Goal: Task Accomplishment & Management: Use online tool/utility

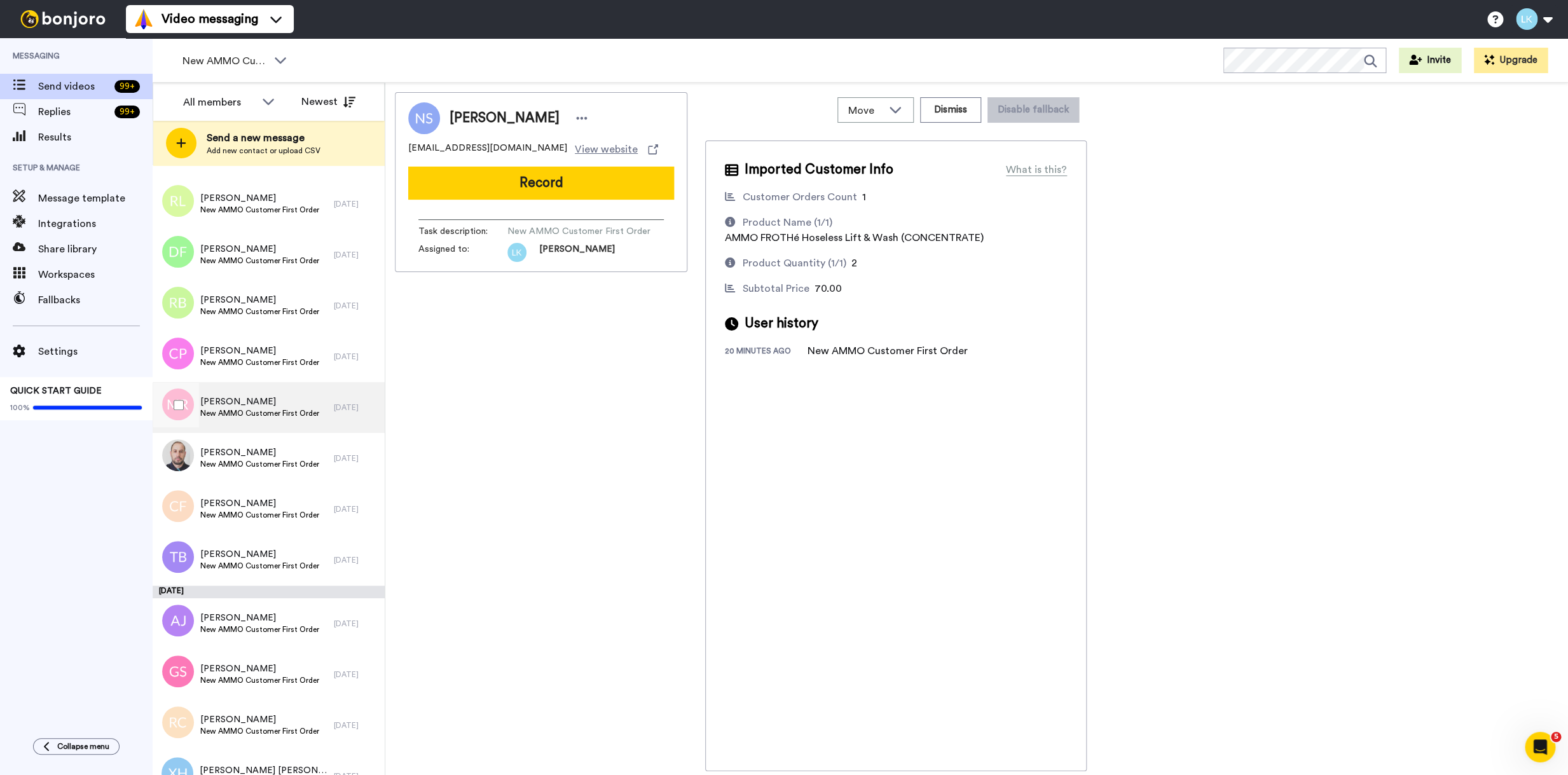
scroll to position [4655, 0]
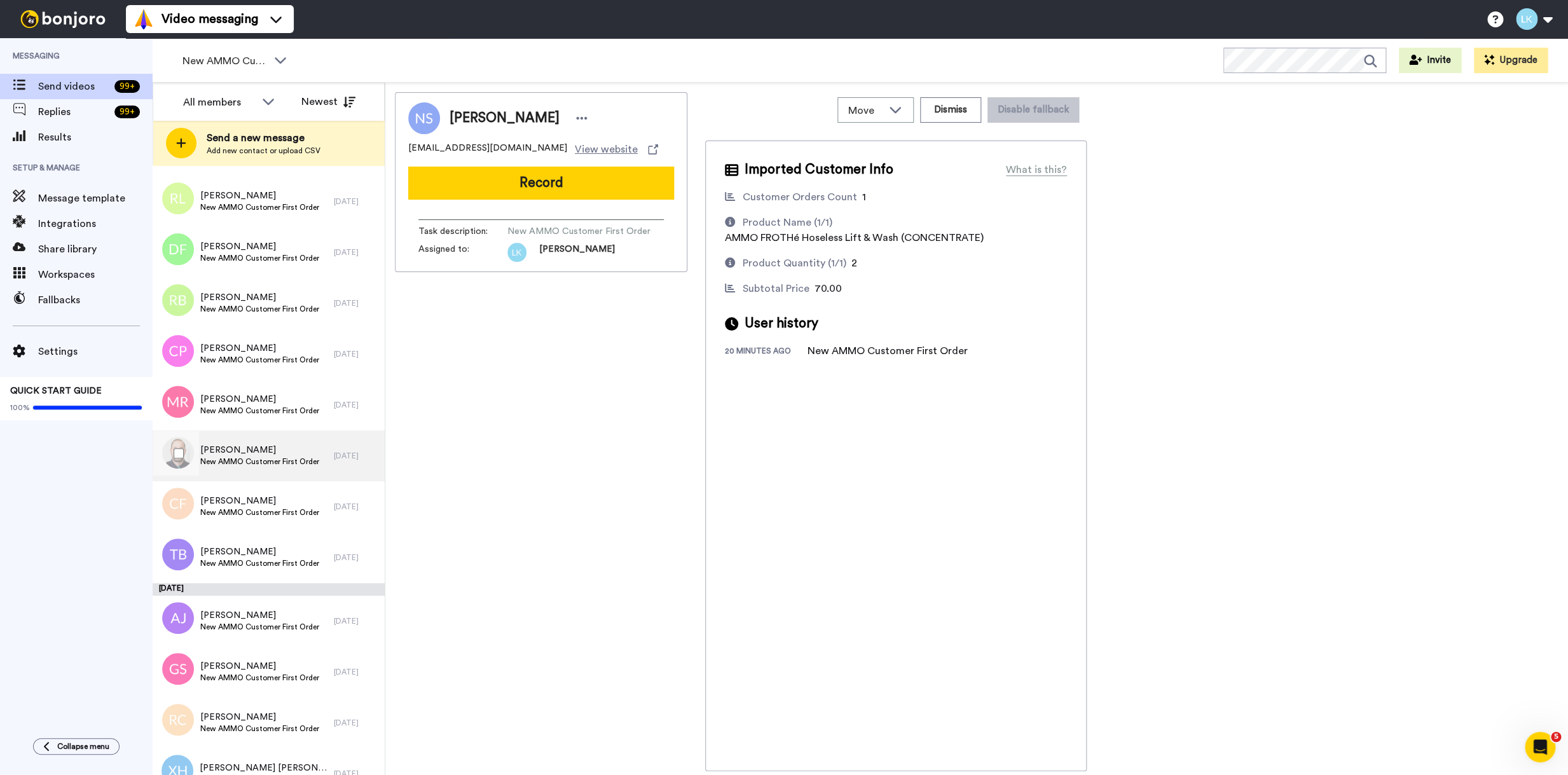
click at [235, 457] on span "New AMMO Customer First Order" at bounding box center [259, 461] width 119 height 10
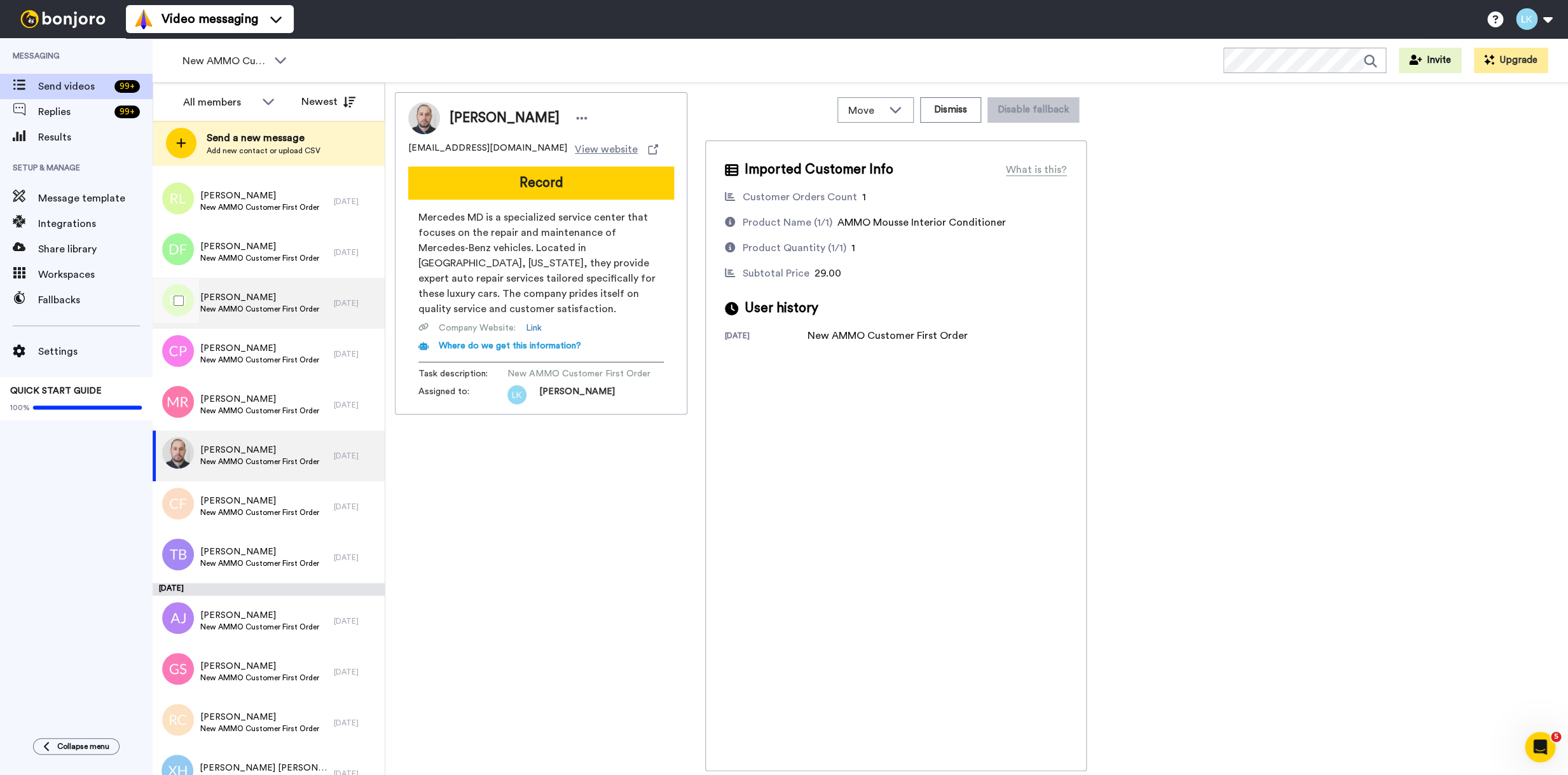
click at [262, 304] on span "New AMMO Customer First Order" at bounding box center [259, 309] width 119 height 10
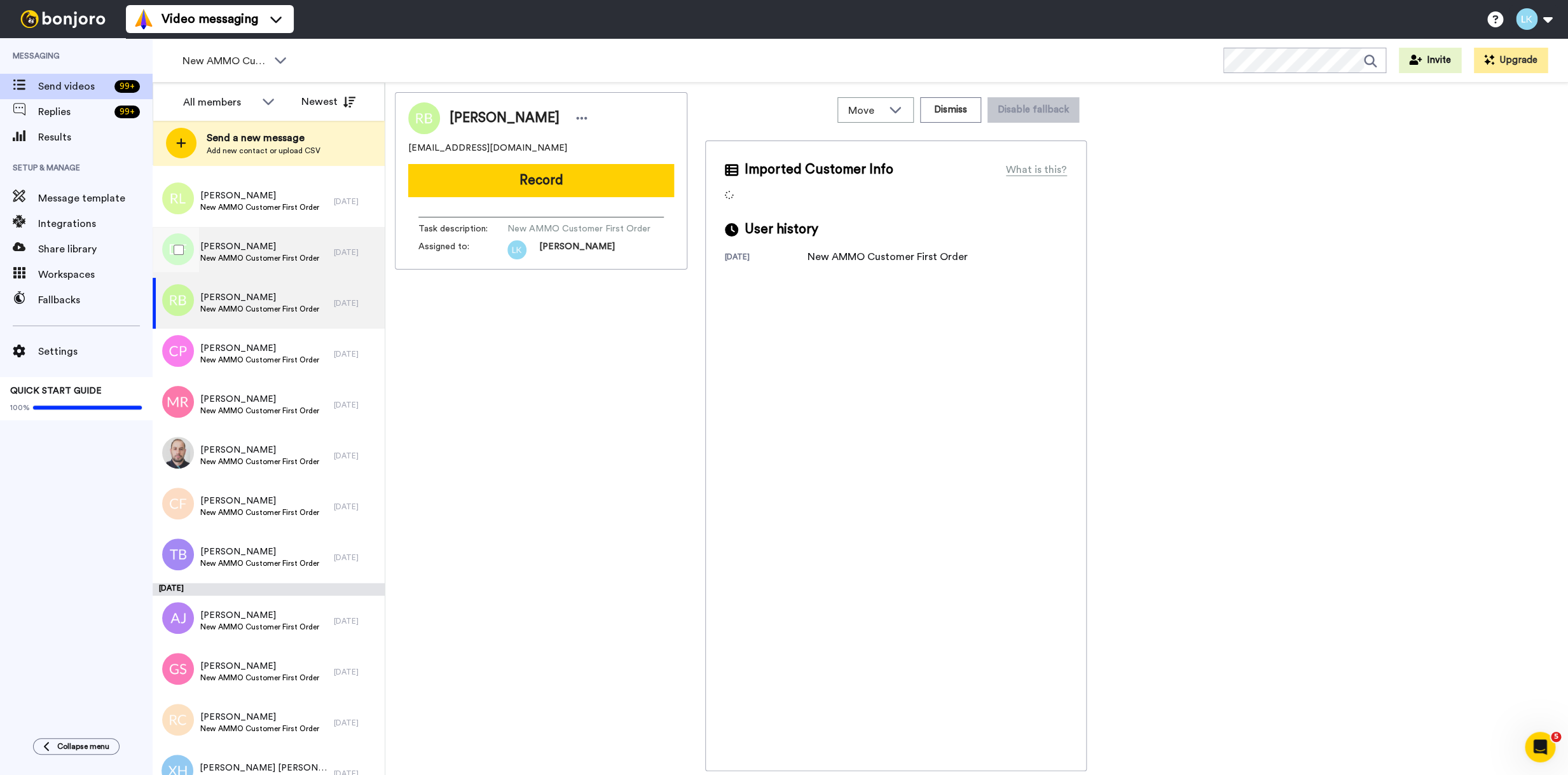
click at [265, 252] on span "Damon Falk" at bounding box center [259, 246] width 119 height 13
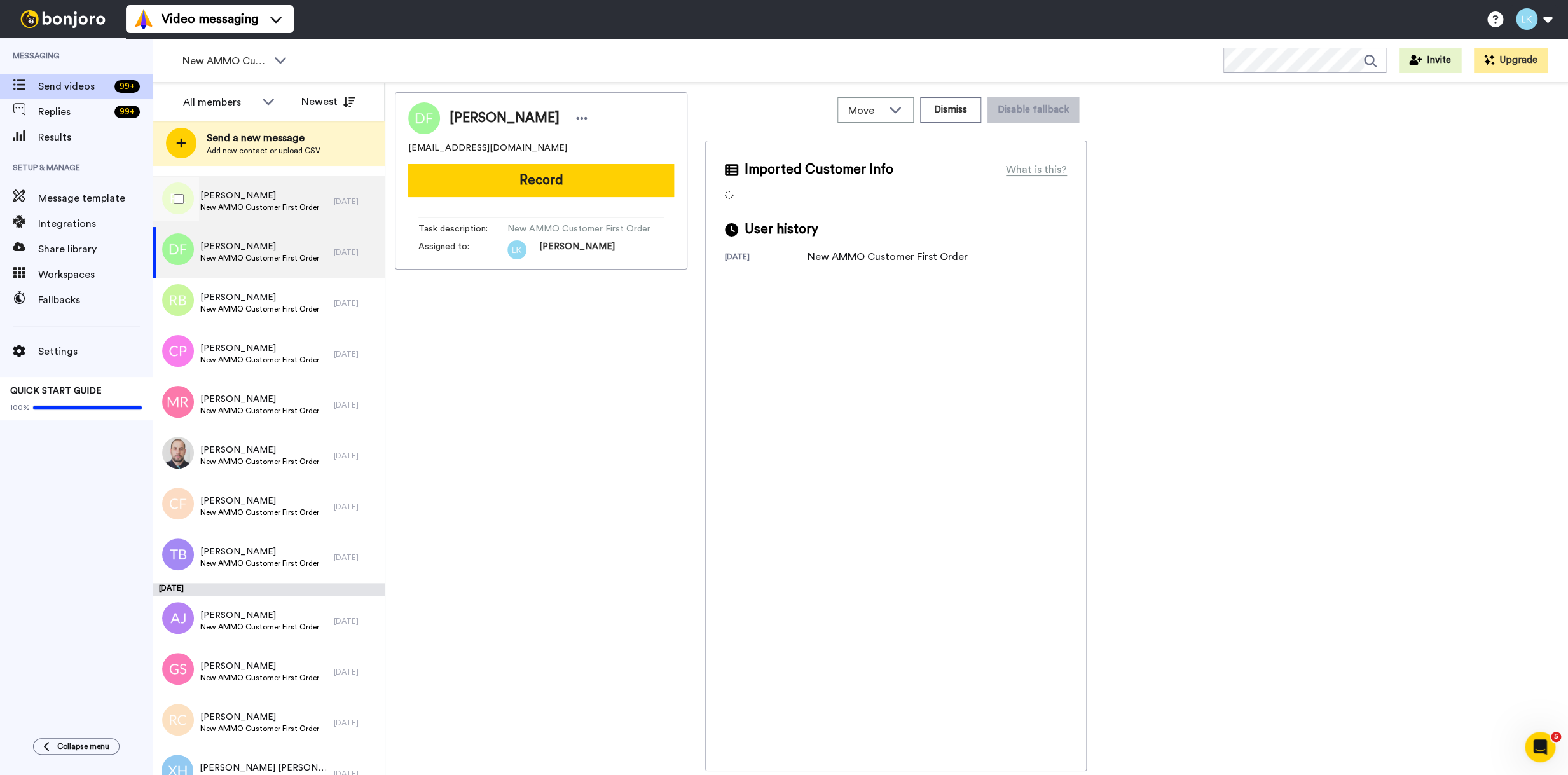
click at [267, 204] on span "New AMMO Customer First Order" at bounding box center [259, 207] width 119 height 10
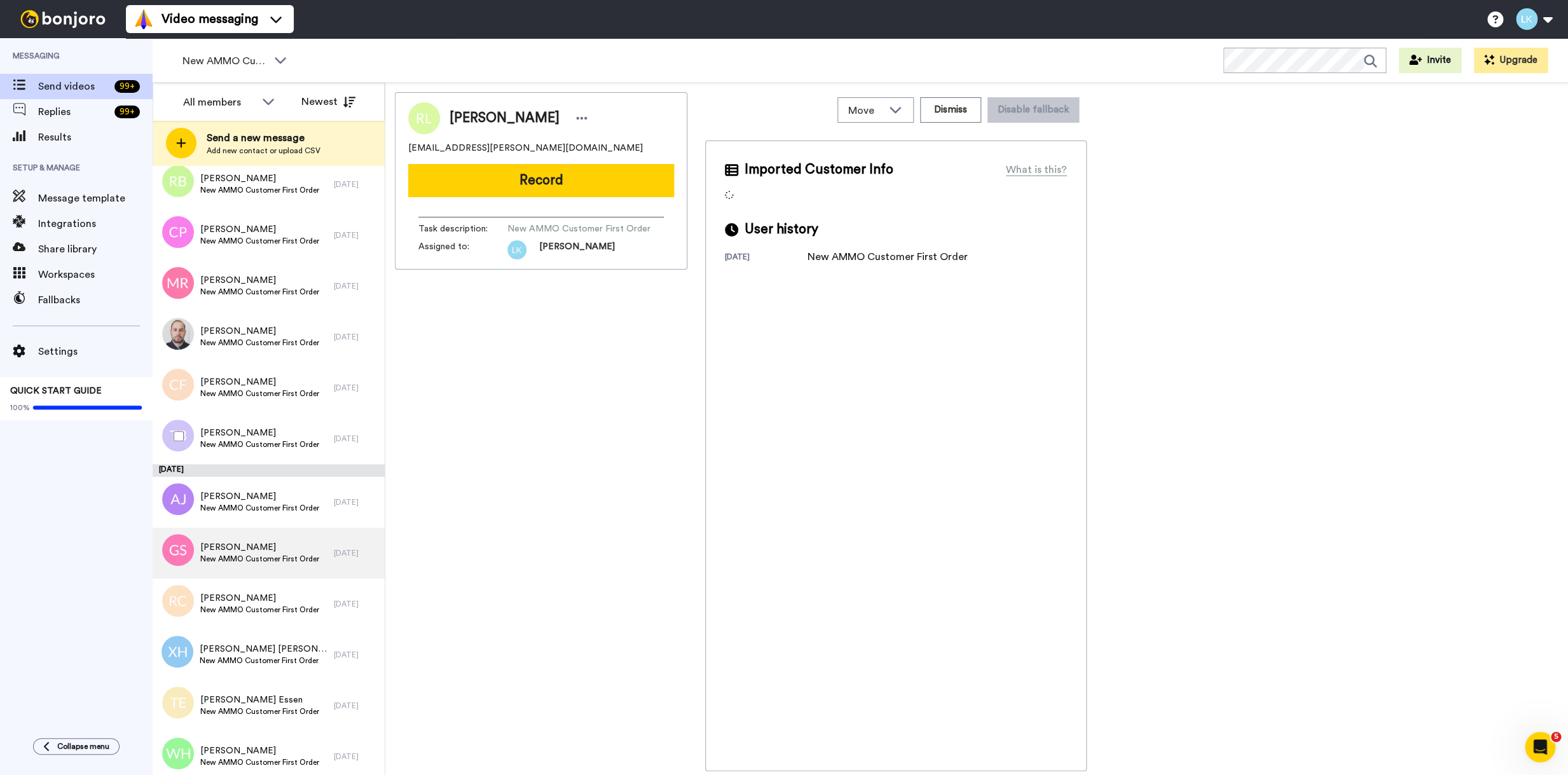
scroll to position [4776, 0]
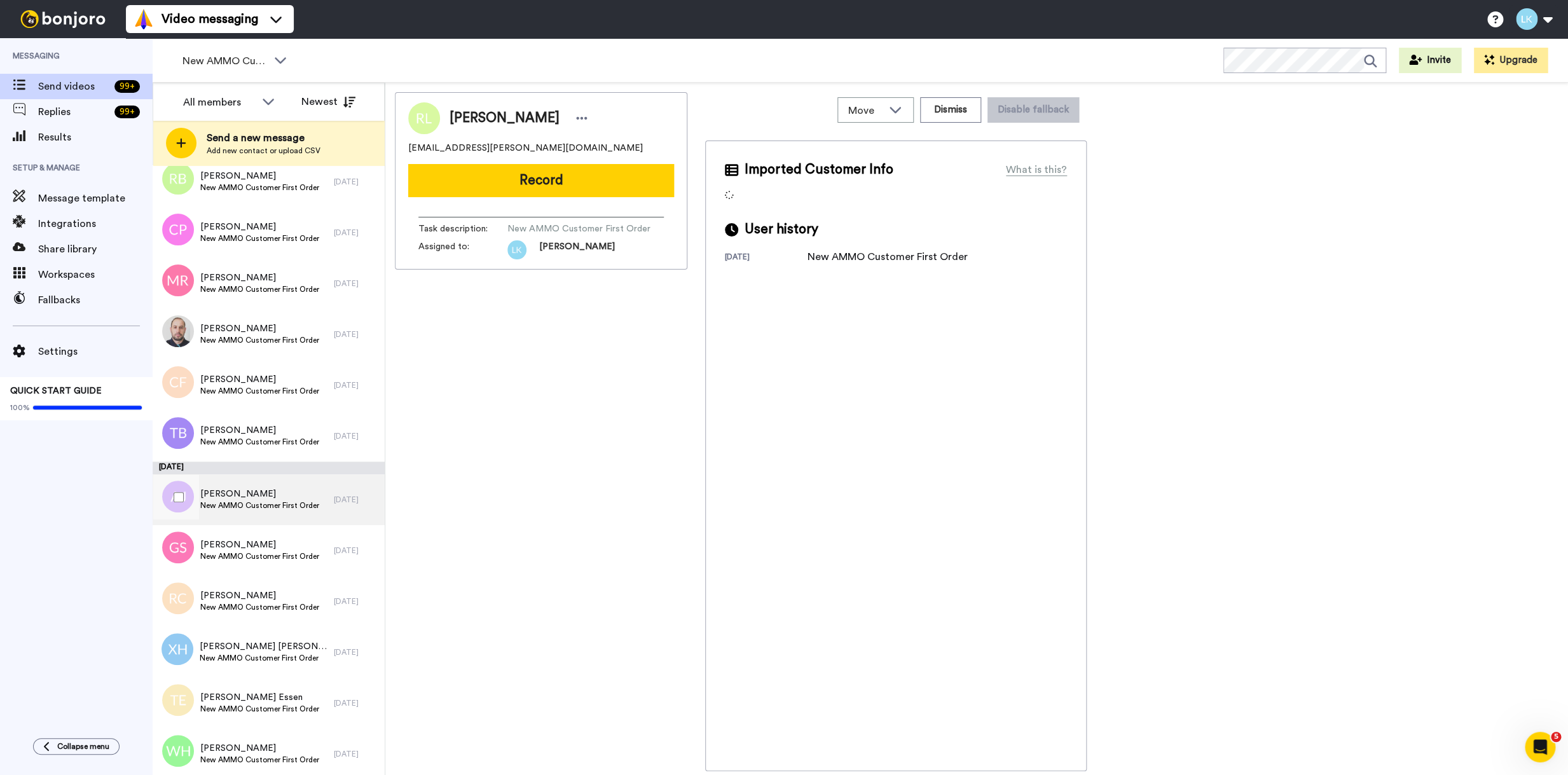
click at [278, 505] on span "New AMMO Customer First Order" at bounding box center [259, 505] width 119 height 10
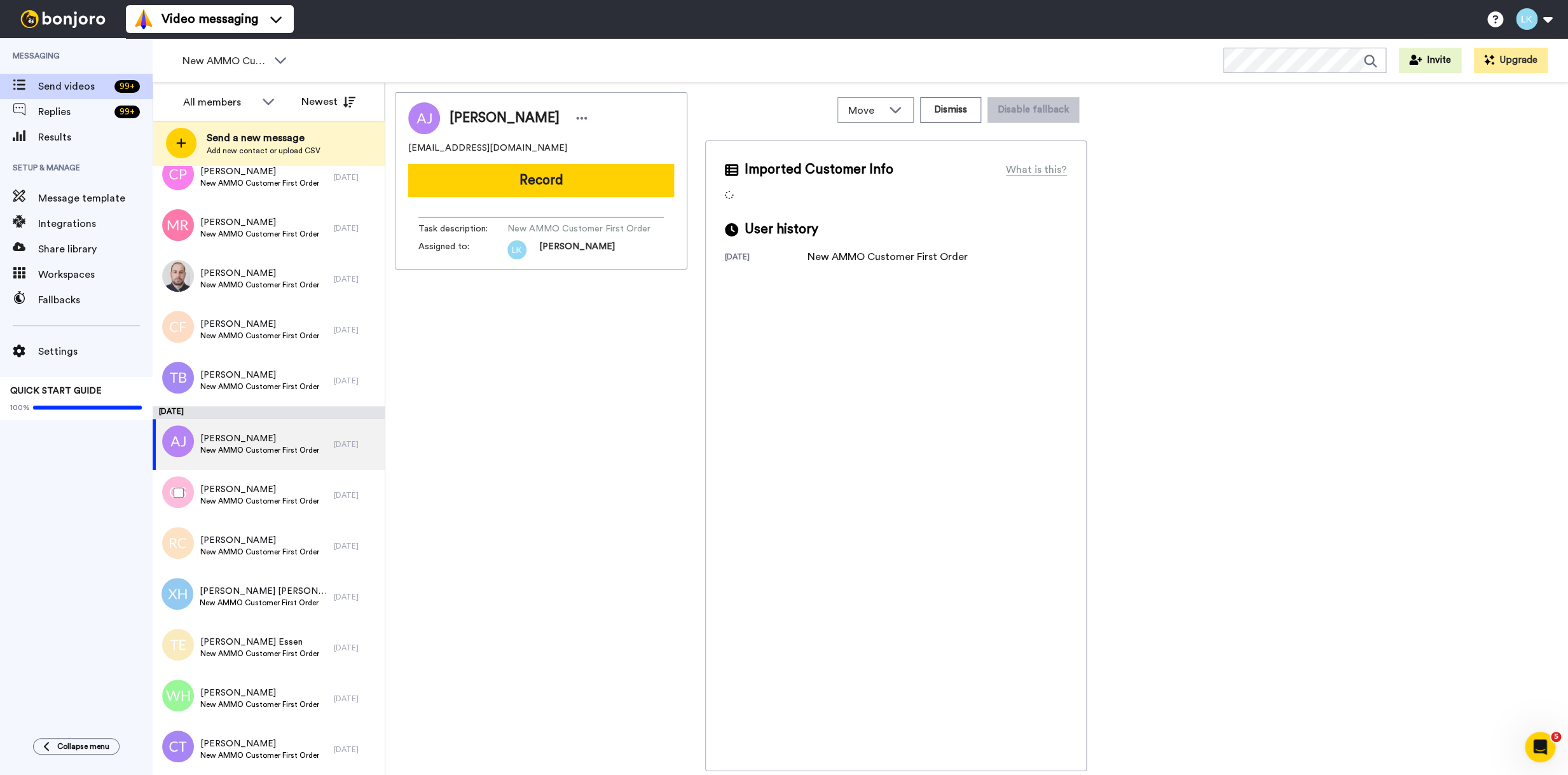
scroll to position [4838, 0]
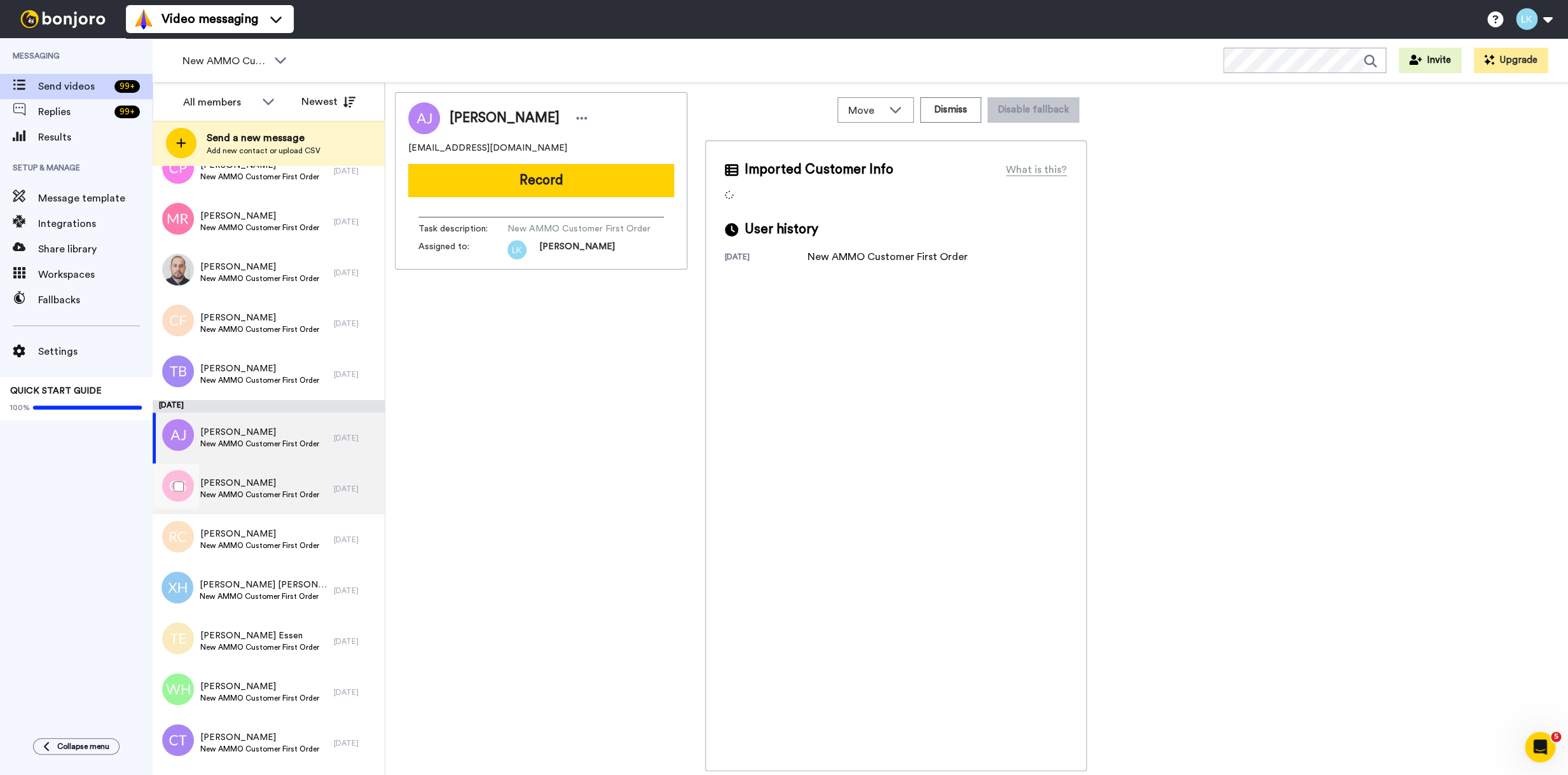
click at [276, 498] on span "New AMMO Customer First Order" at bounding box center [259, 494] width 119 height 10
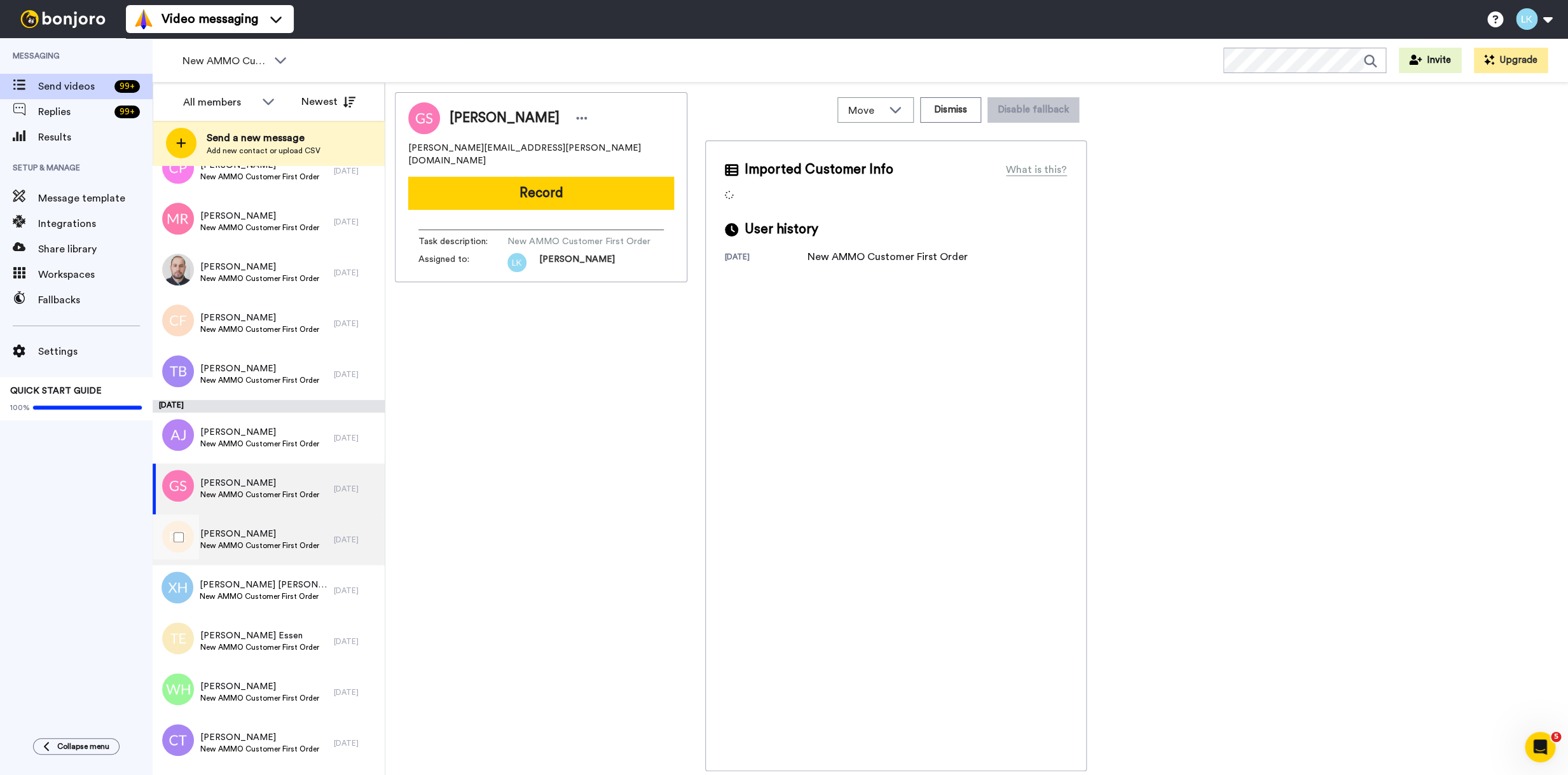
click at [263, 544] on span "New AMMO Customer First Order" at bounding box center [259, 545] width 119 height 10
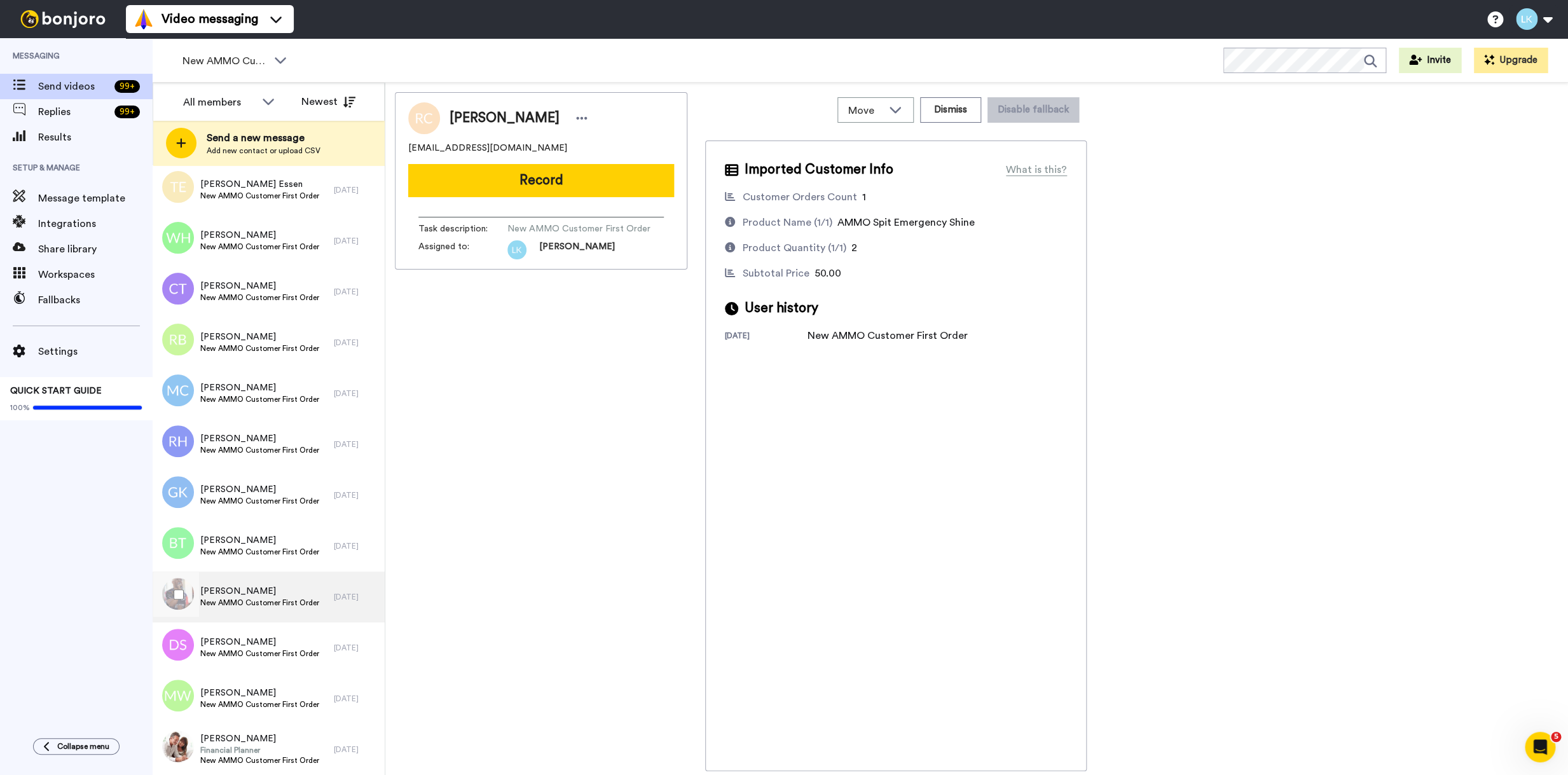
scroll to position [5303, 0]
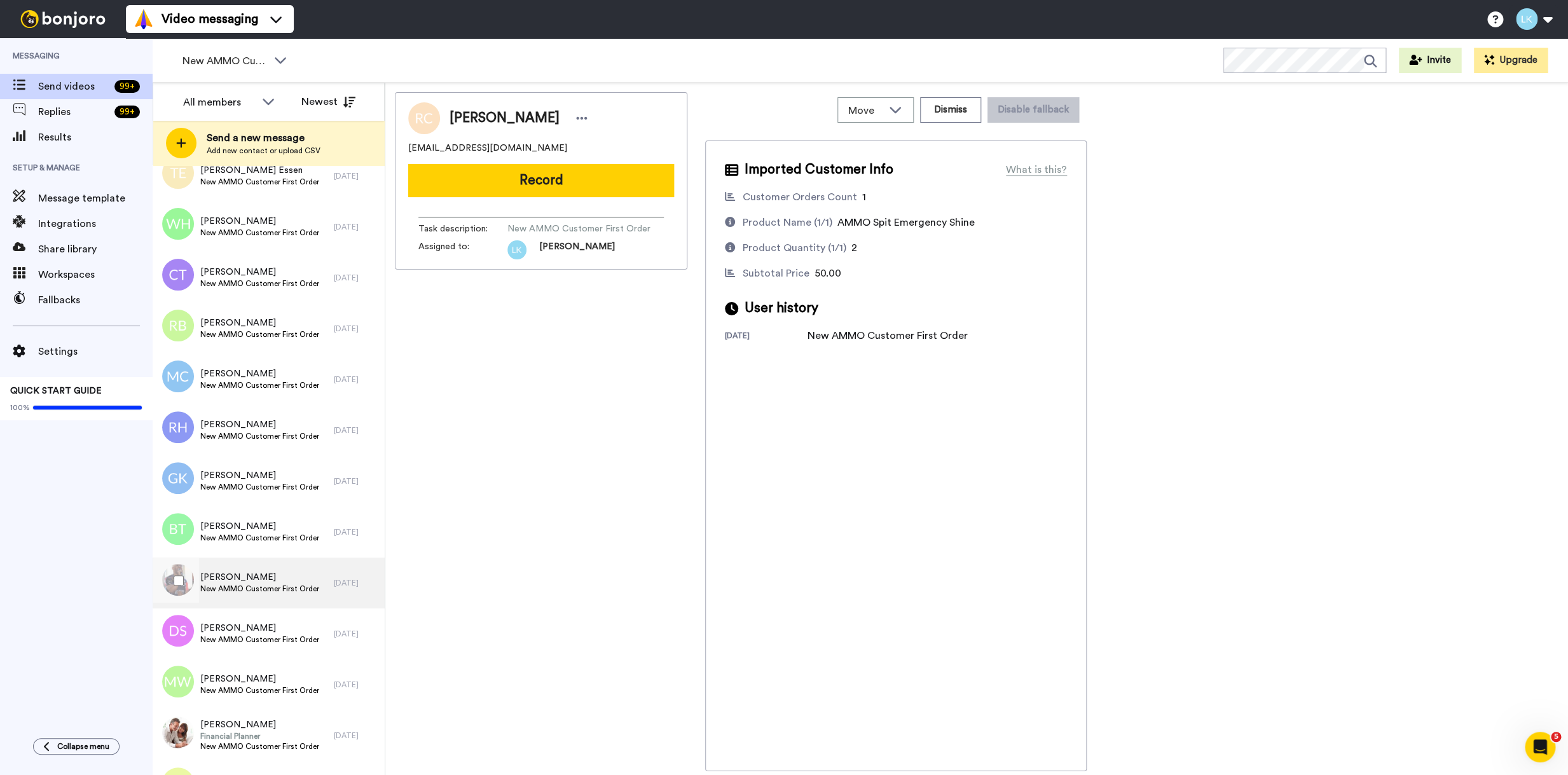
click at [254, 576] on span "Regi Jennings" at bounding box center [259, 577] width 119 height 13
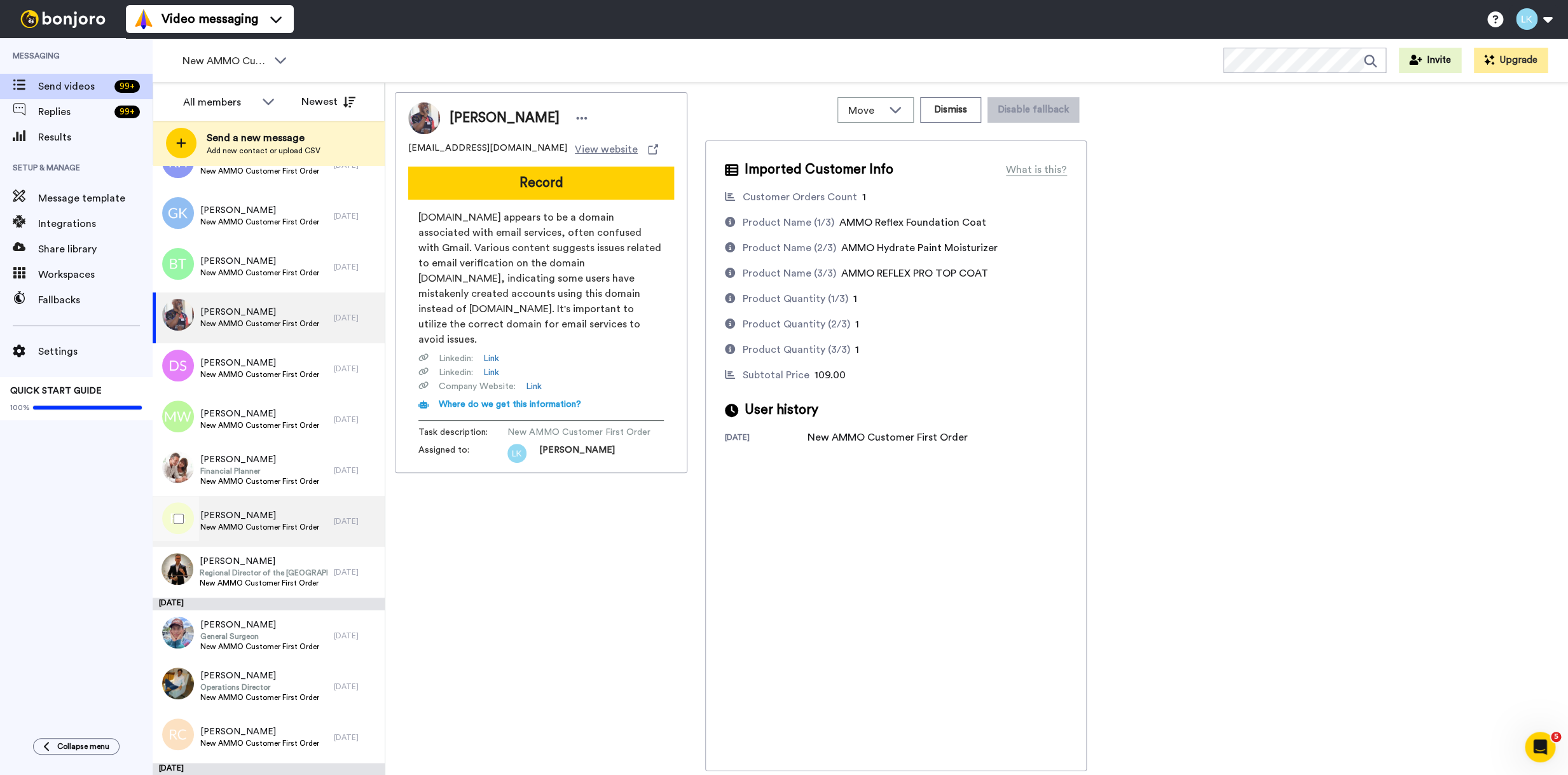
scroll to position [5571, 0]
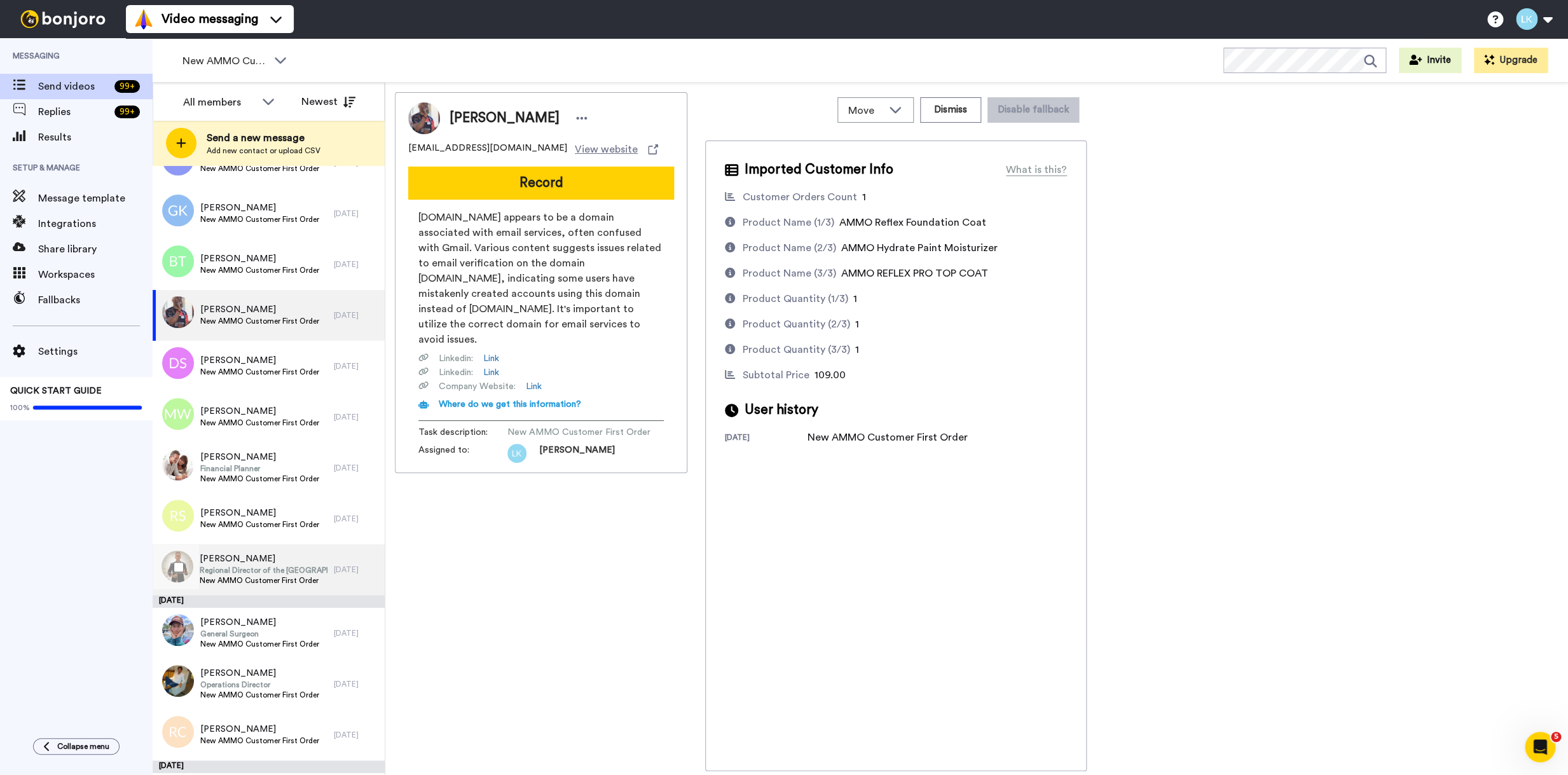
click at [240, 566] on span "Regional Director of the Mid-Atlantic Region" at bounding box center [263, 570] width 128 height 10
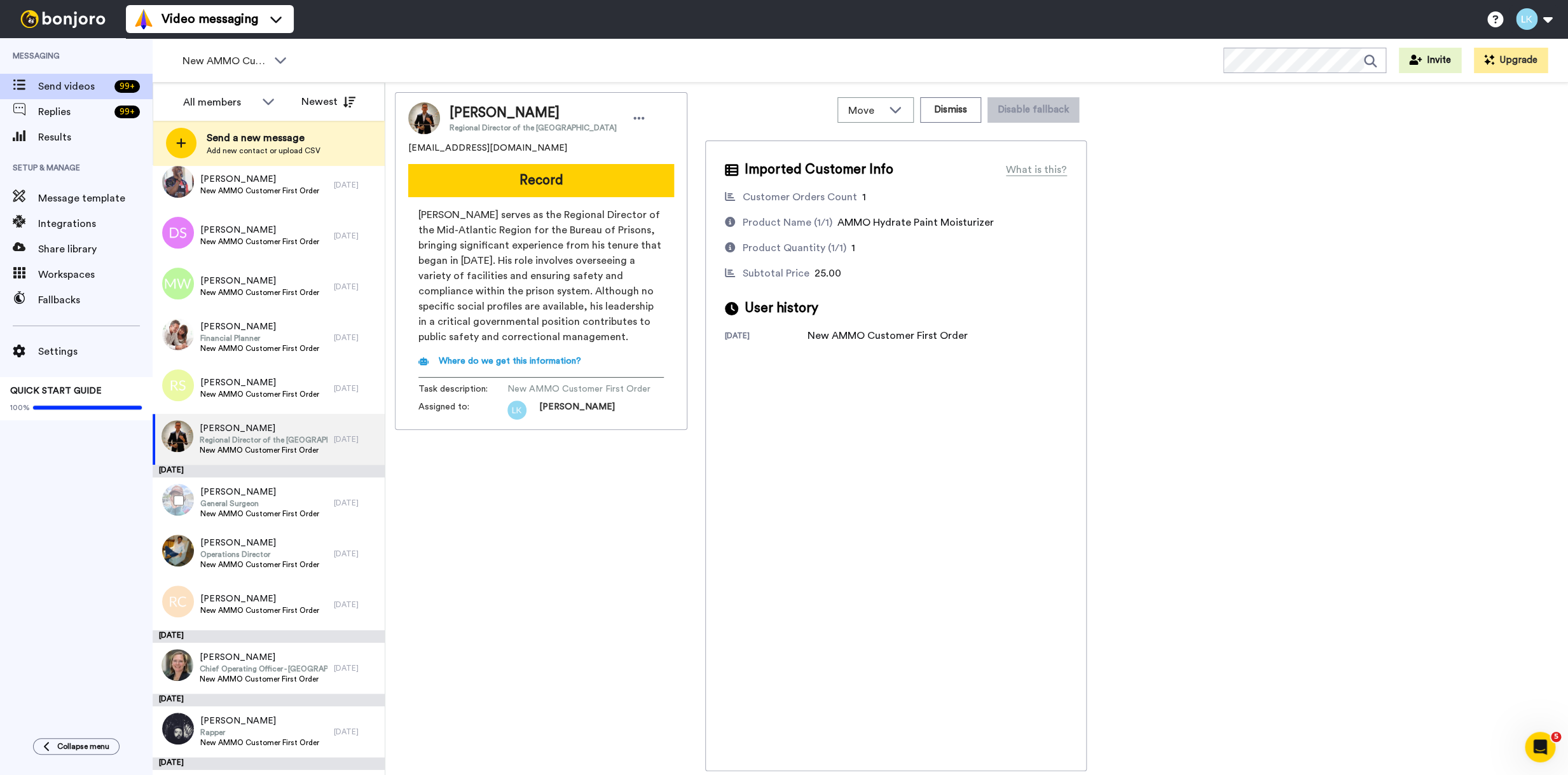
scroll to position [5704, 0]
click at [247, 499] on span "General Surgeon" at bounding box center [259, 501] width 119 height 10
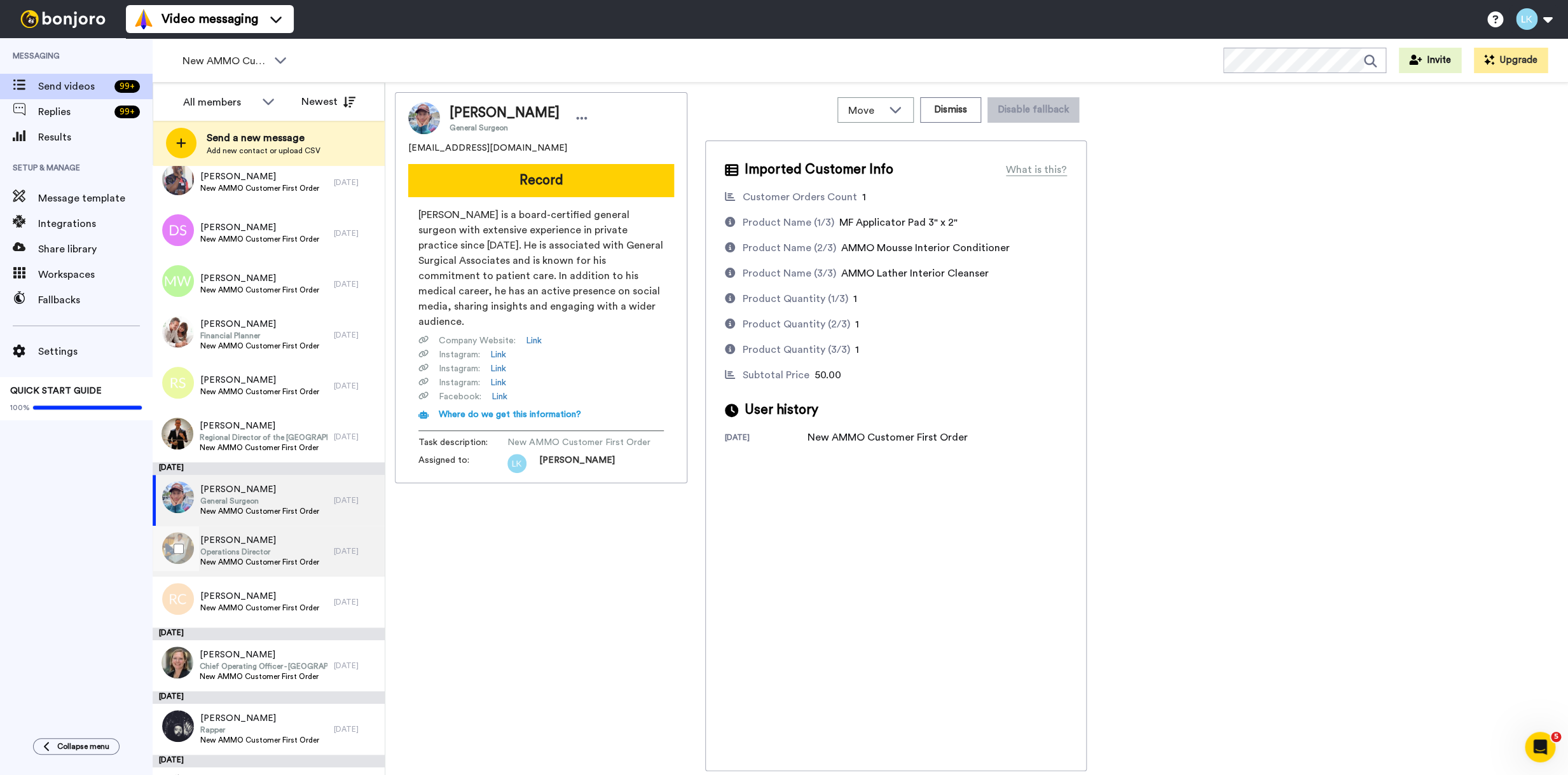
click at [247, 545] on span "Daniel Niehaus" at bounding box center [259, 541] width 119 height 13
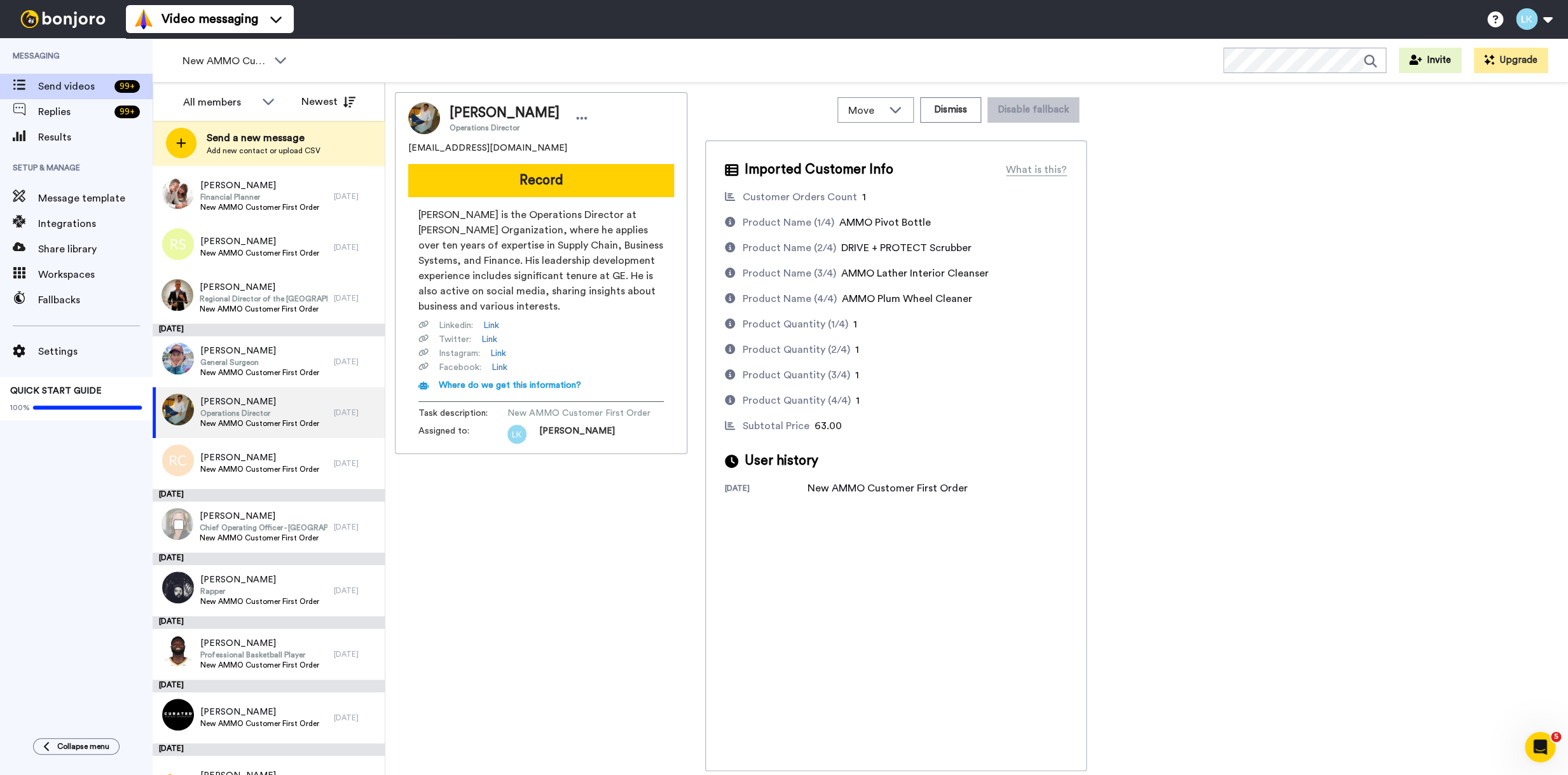
scroll to position [5843, 0]
click at [252, 527] on span "Chief Operating Officer - Americas" at bounding box center [263, 527] width 128 height 10
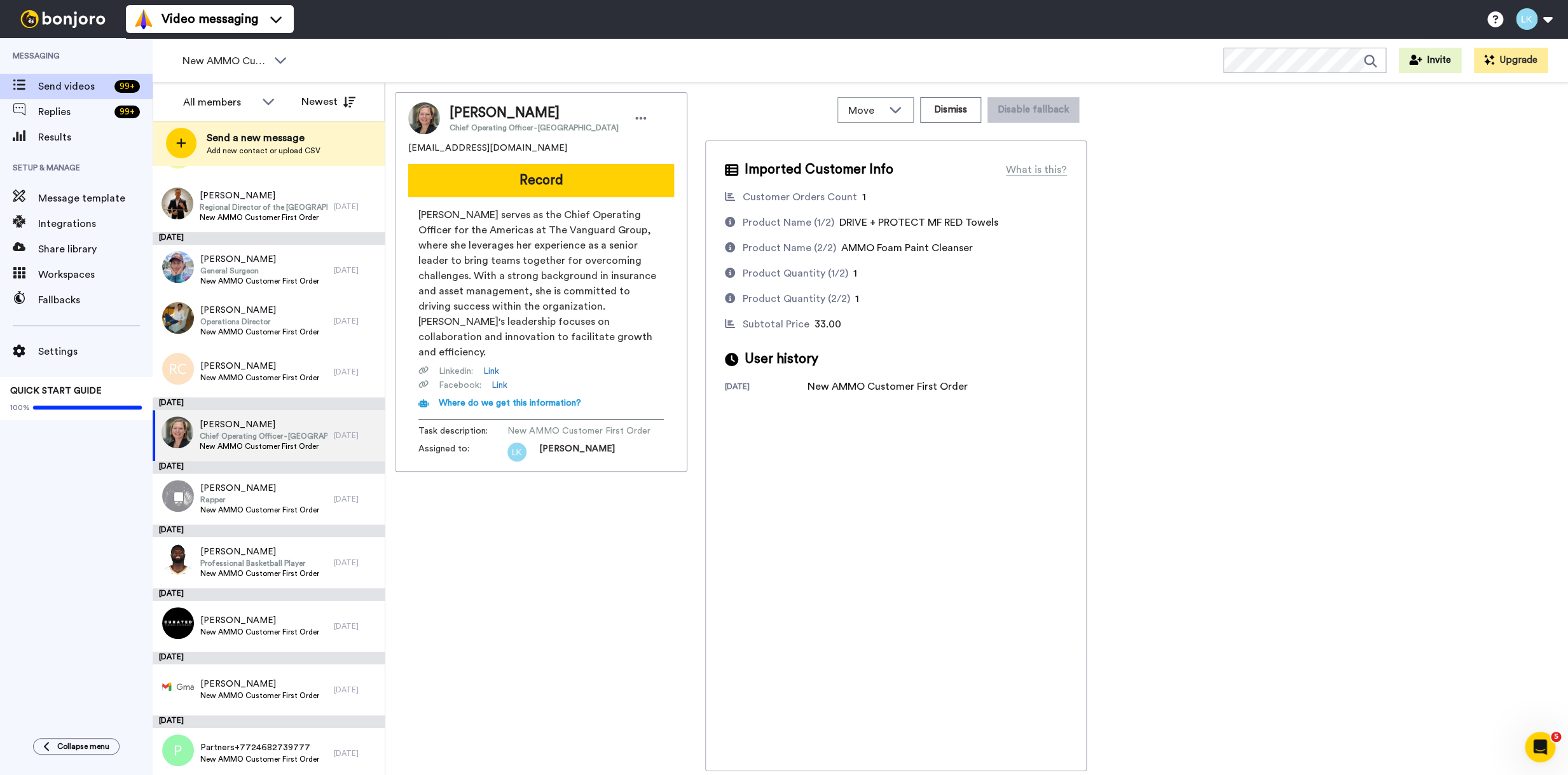
scroll to position [5935, 0]
click at [255, 494] on span "Rapper" at bounding box center [259, 499] width 119 height 10
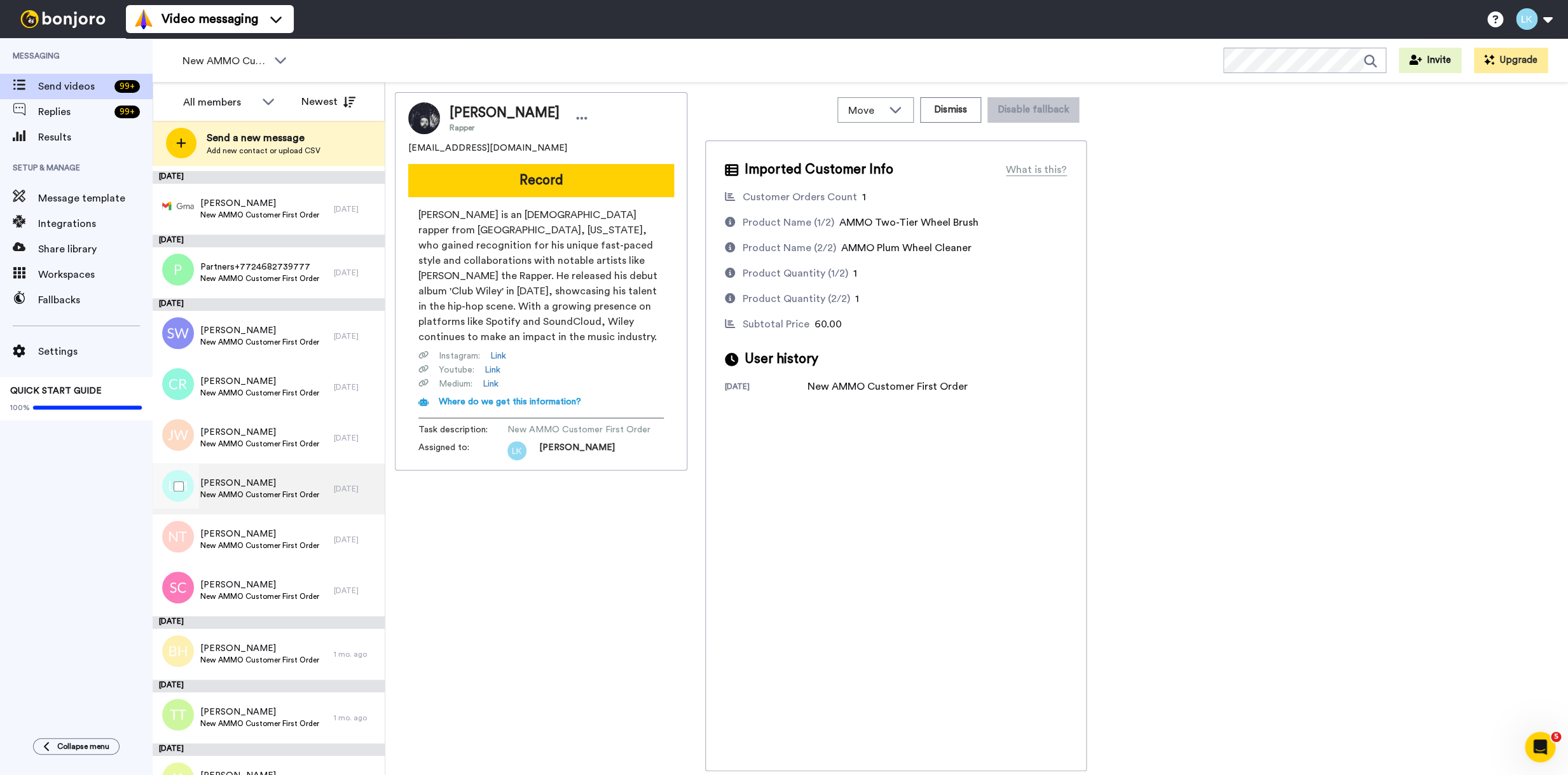
scroll to position [6411, 0]
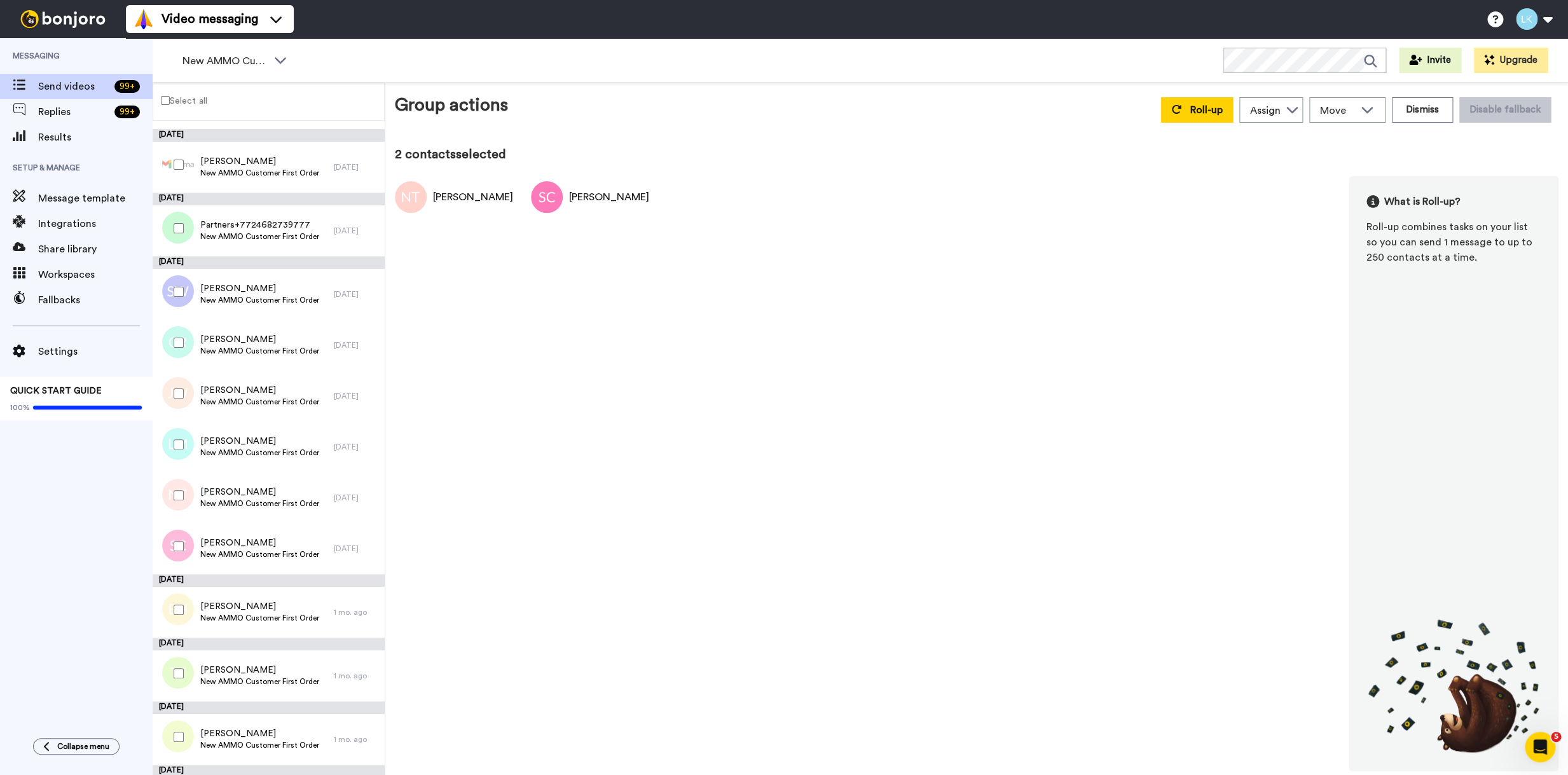
click at [182, 439] on div at bounding box center [176, 444] width 46 height 44
click at [179, 387] on div at bounding box center [176, 394] width 46 height 44
click at [183, 326] on div at bounding box center [176, 343] width 46 height 44
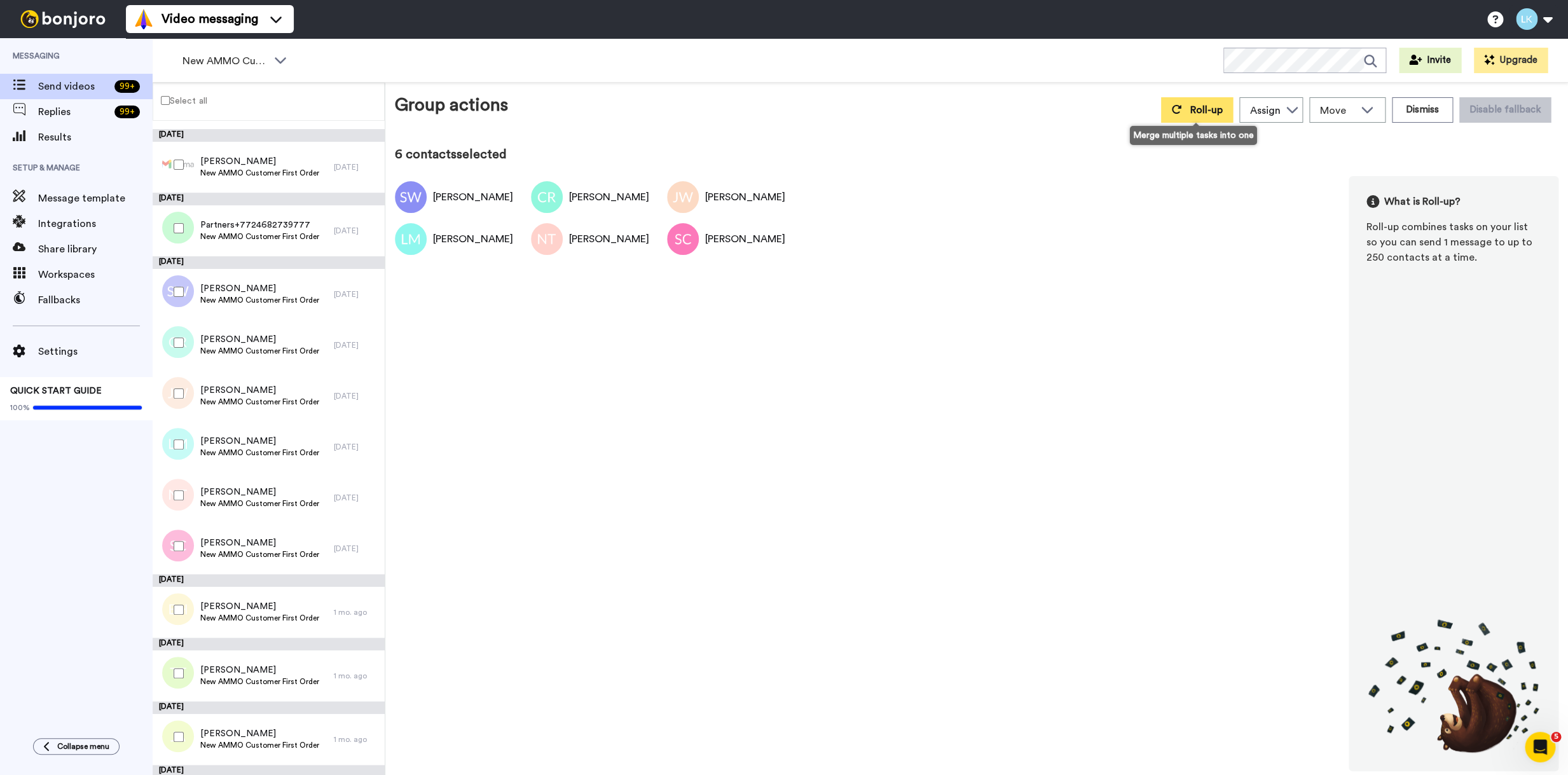
click at [1176, 113] on icon at bounding box center [1176, 109] width 10 height 10
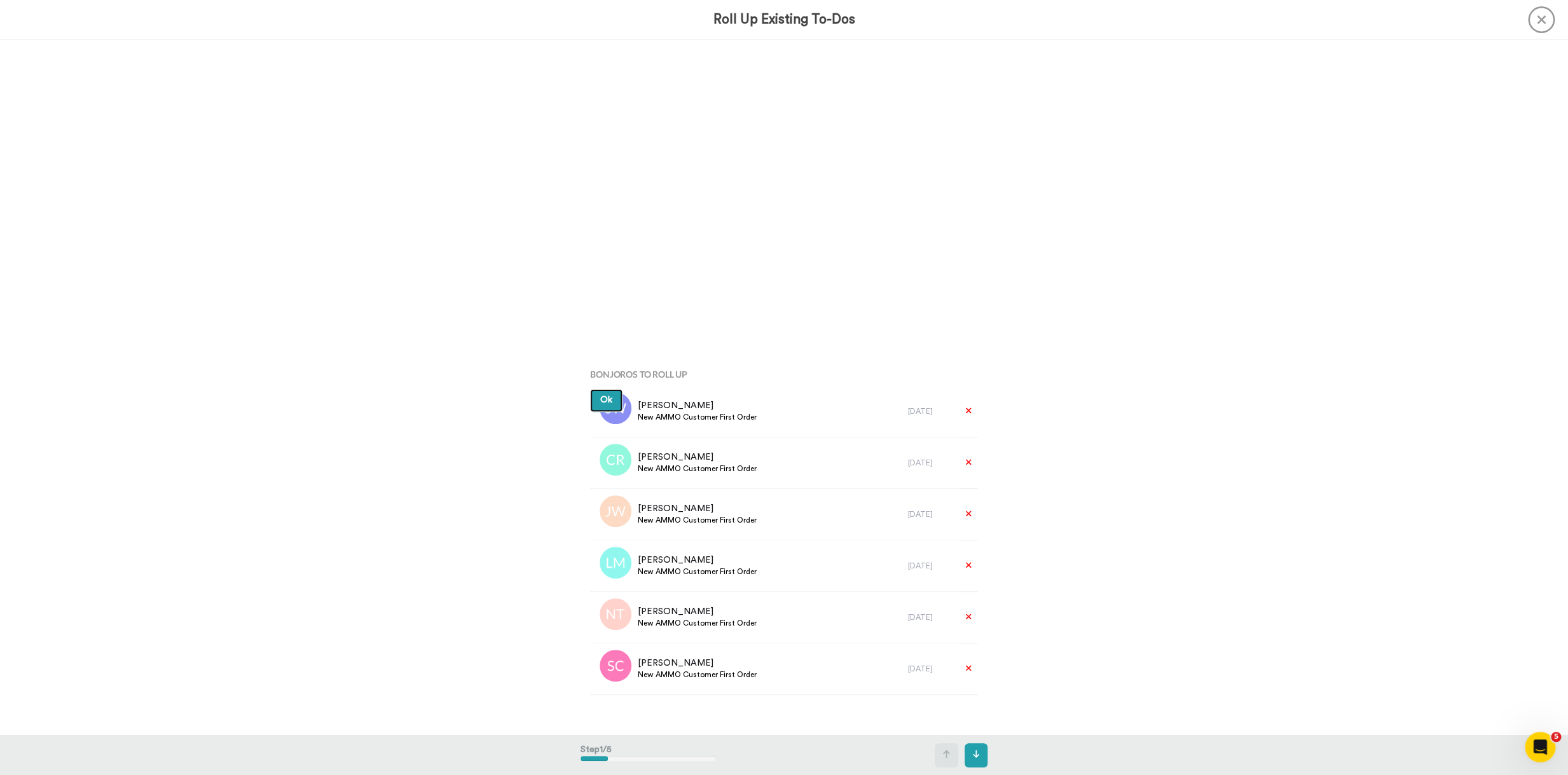
click at [590, 389] on button "Ok" at bounding box center [606, 401] width 32 height 23
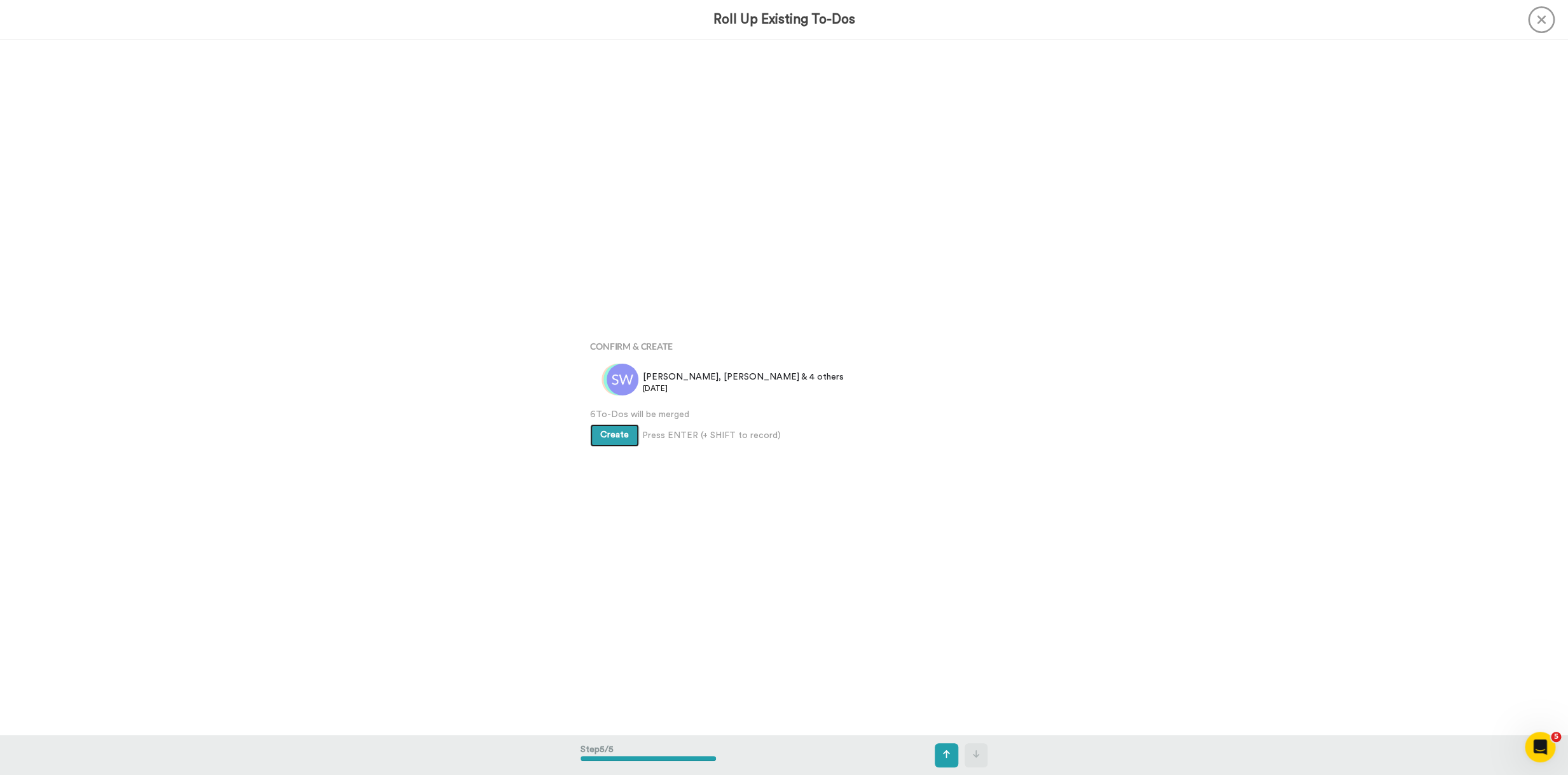
scroll to position [2779, 0]
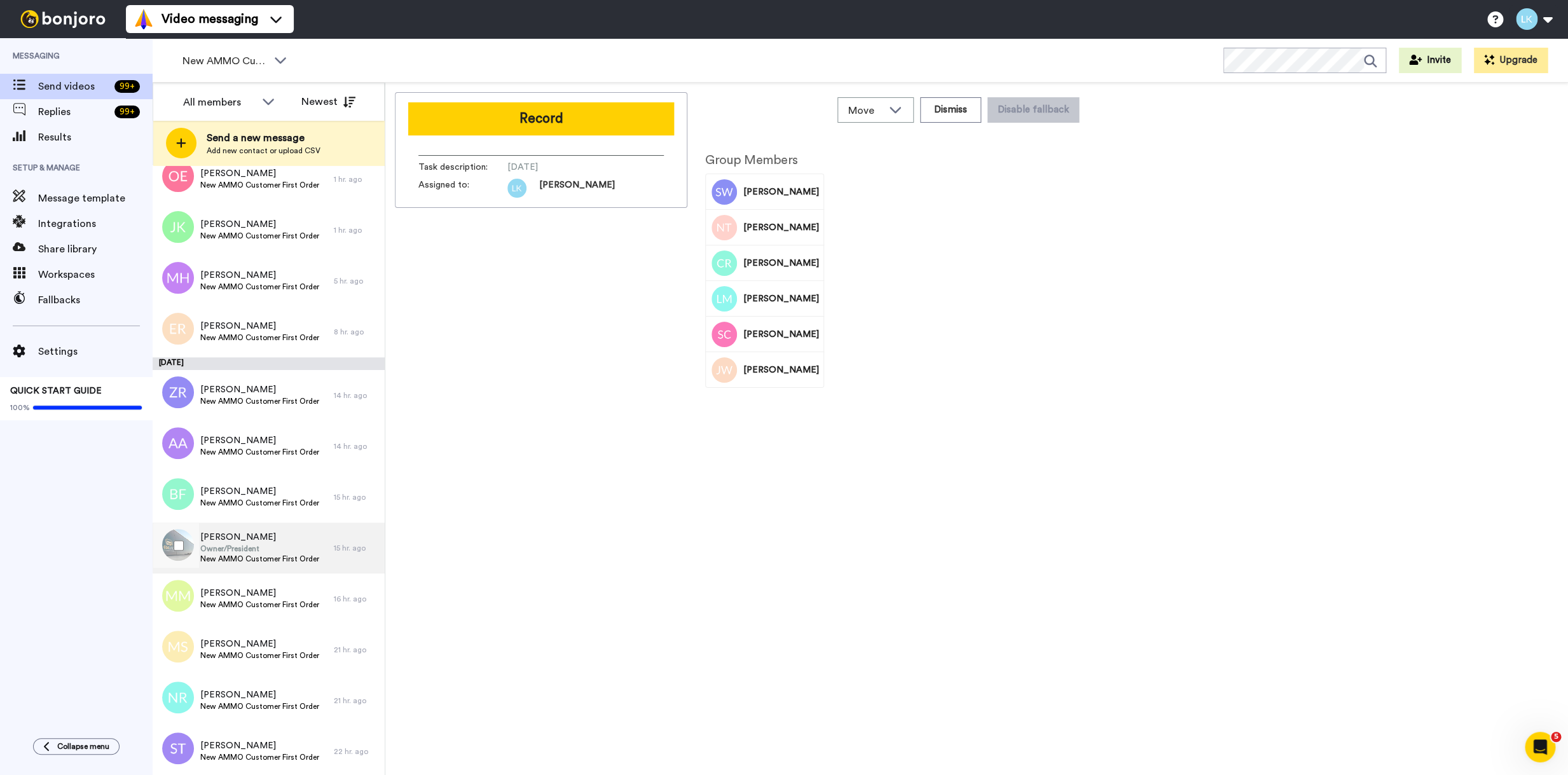
scroll to position [184, 0]
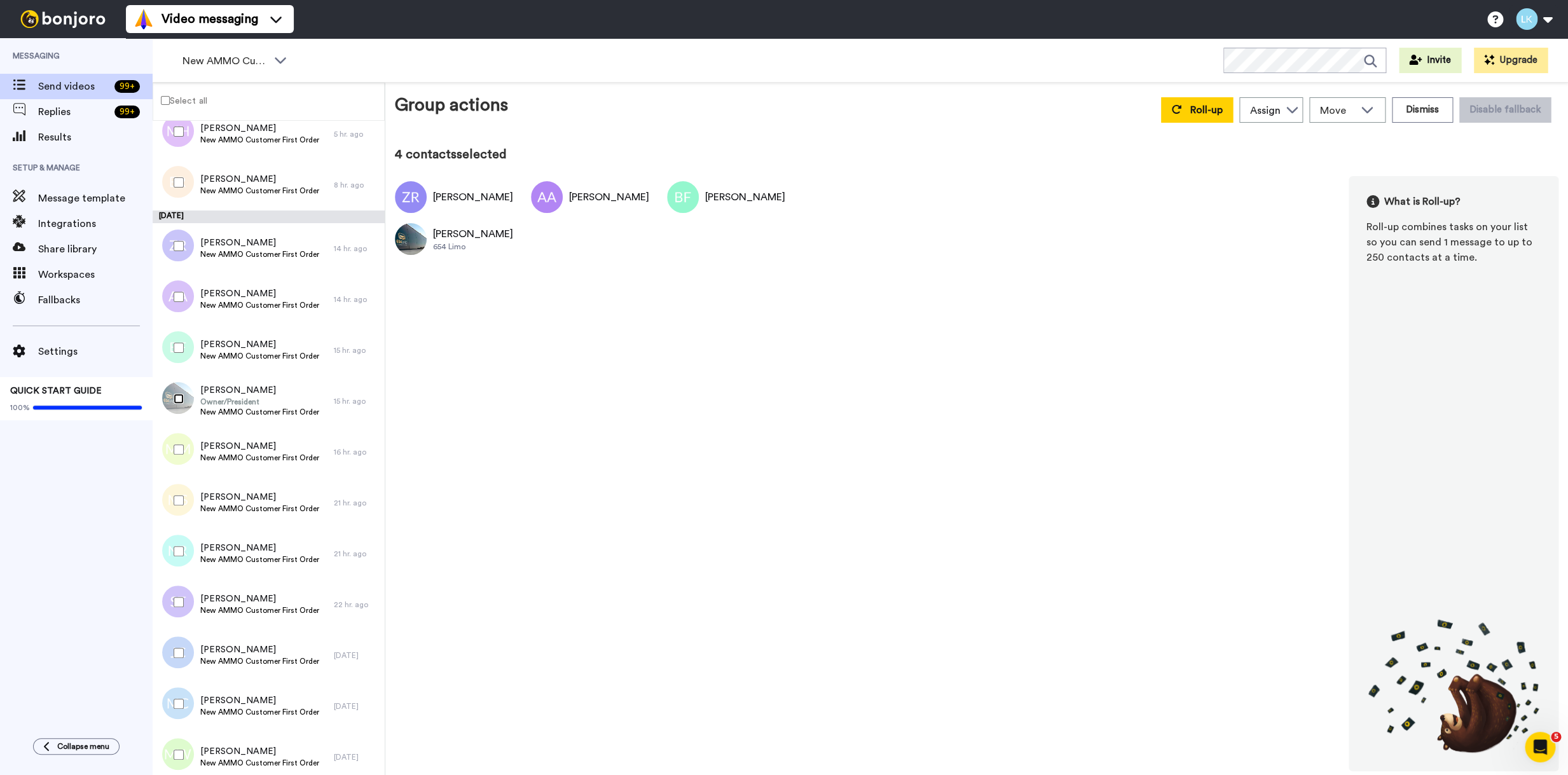
scroll to position [286, 0]
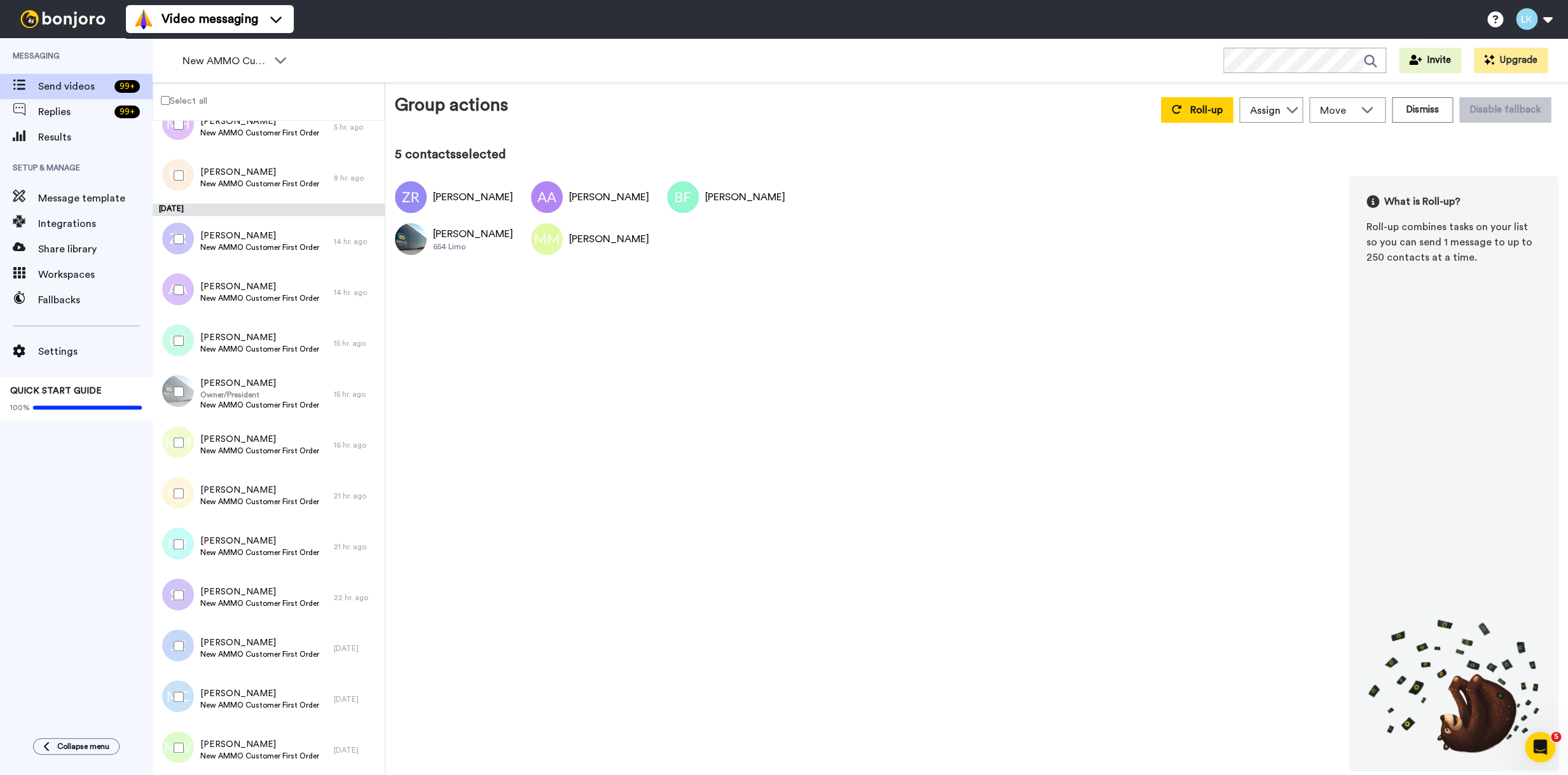
click at [178, 499] on div at bounding box center [176, 493] width 46 height 44
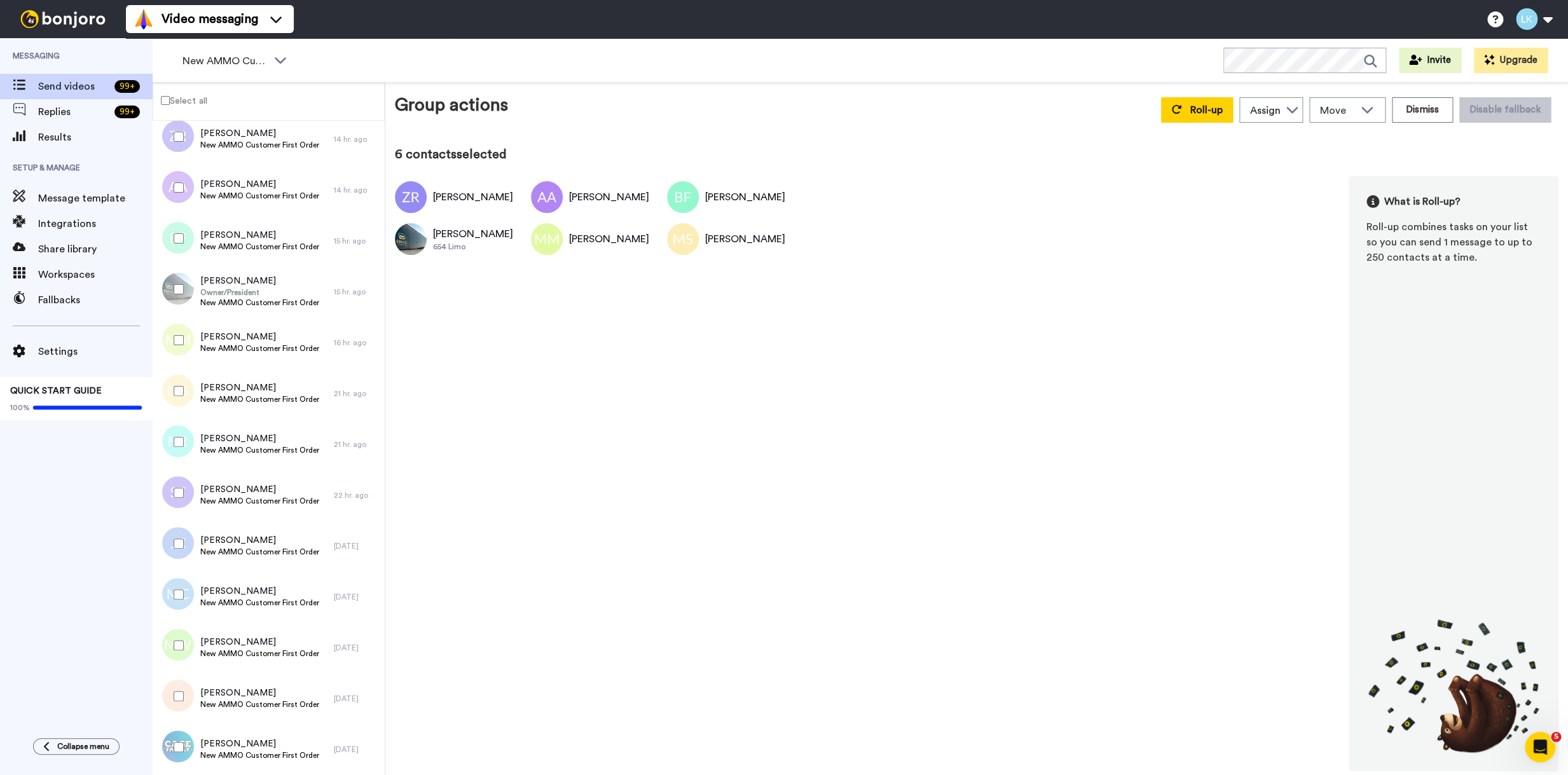
scroll to position [390, 0]
click at [179, 484] on div at bounding box center [176, 491] width 46 height 44
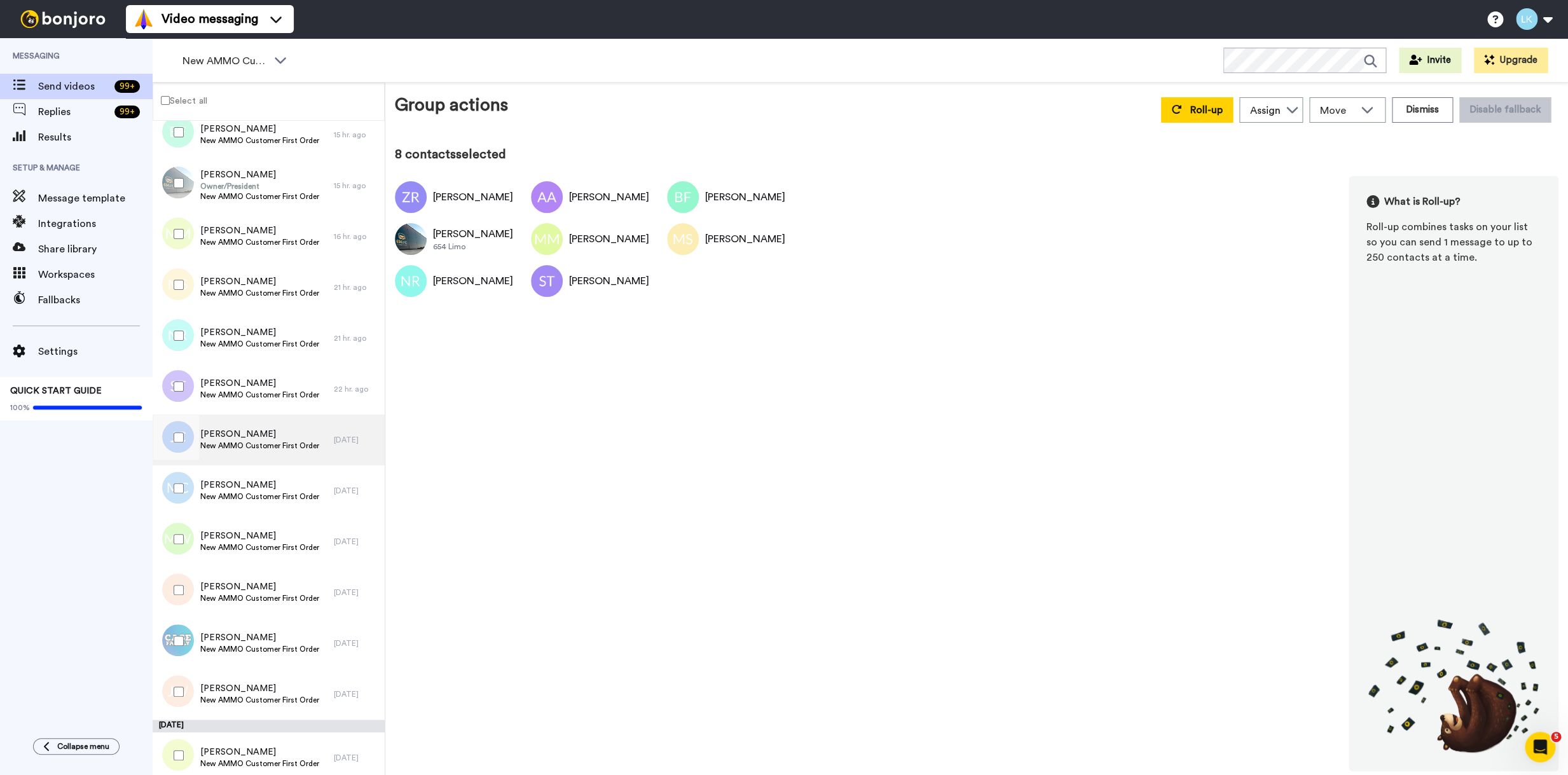
scroll to position [495, 0]
click at [181, 481] on div at bounding box center [176, 487] width 46 height 44
click at [174, 542] on div at bounding box center [176, 539] width 46 height 44
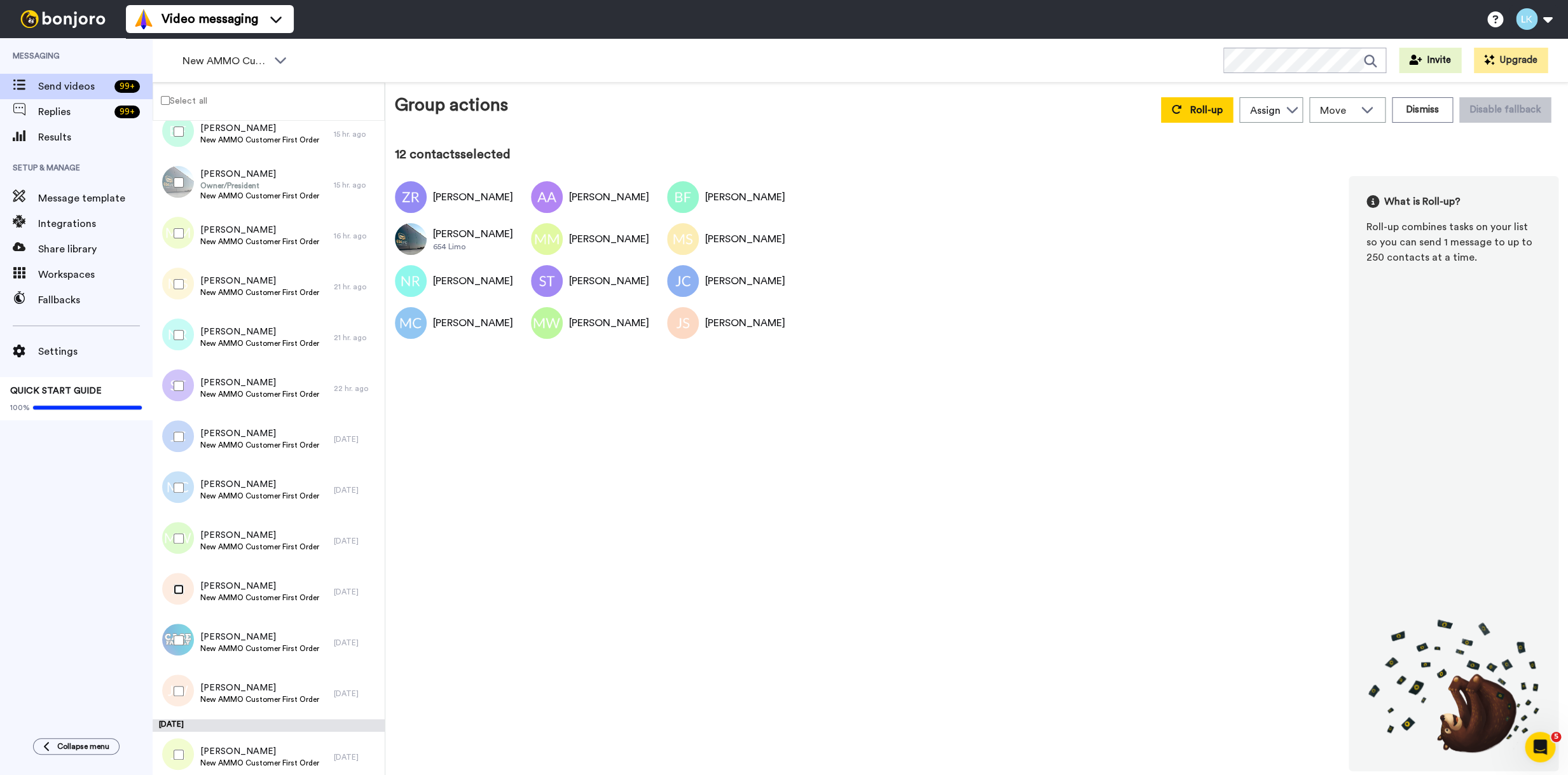
scroll to position [563, 0]
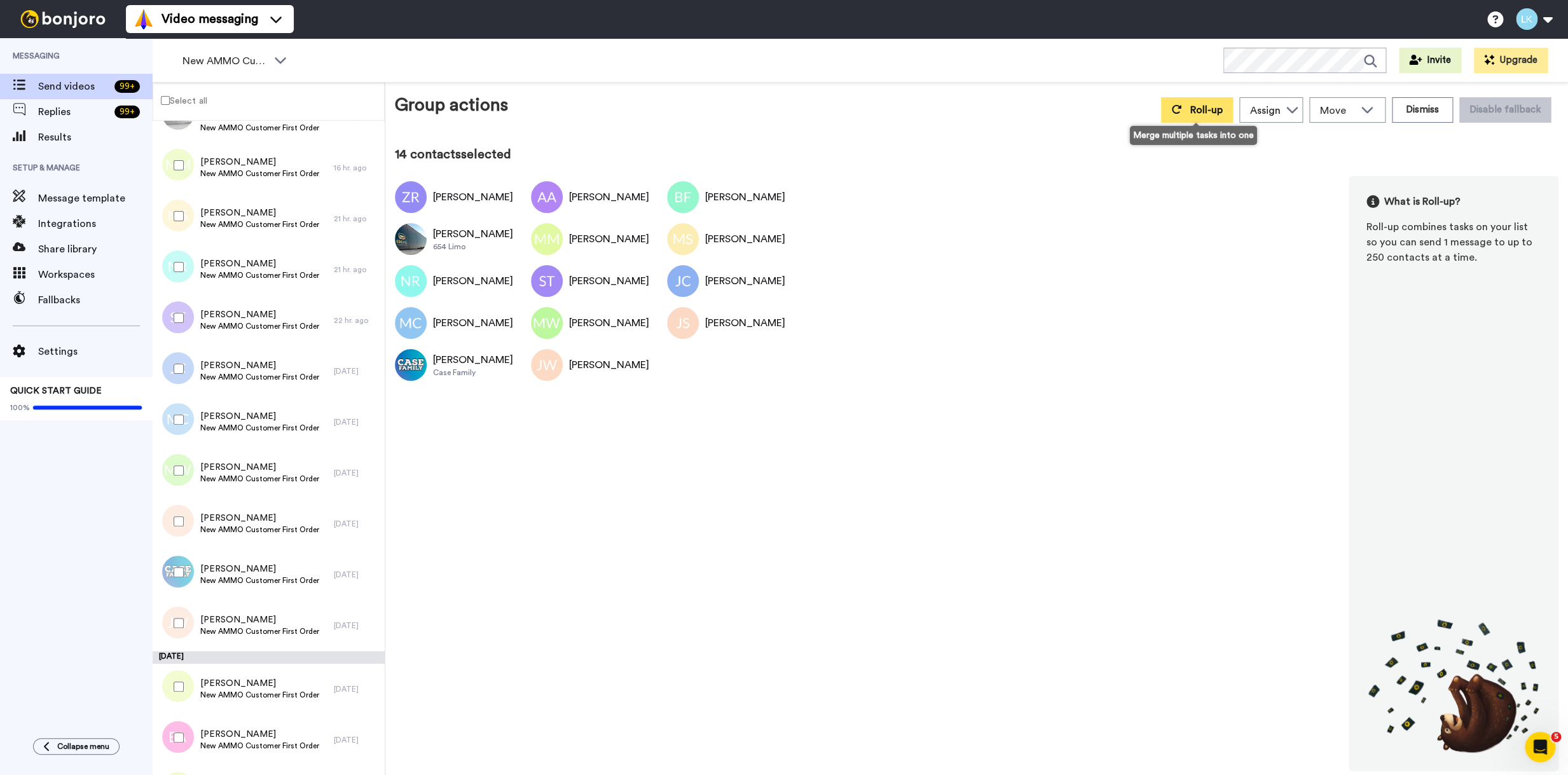
click at [1185, 111] on button "Roll-up" at bounding box center [1197, 110] width 72 height 26
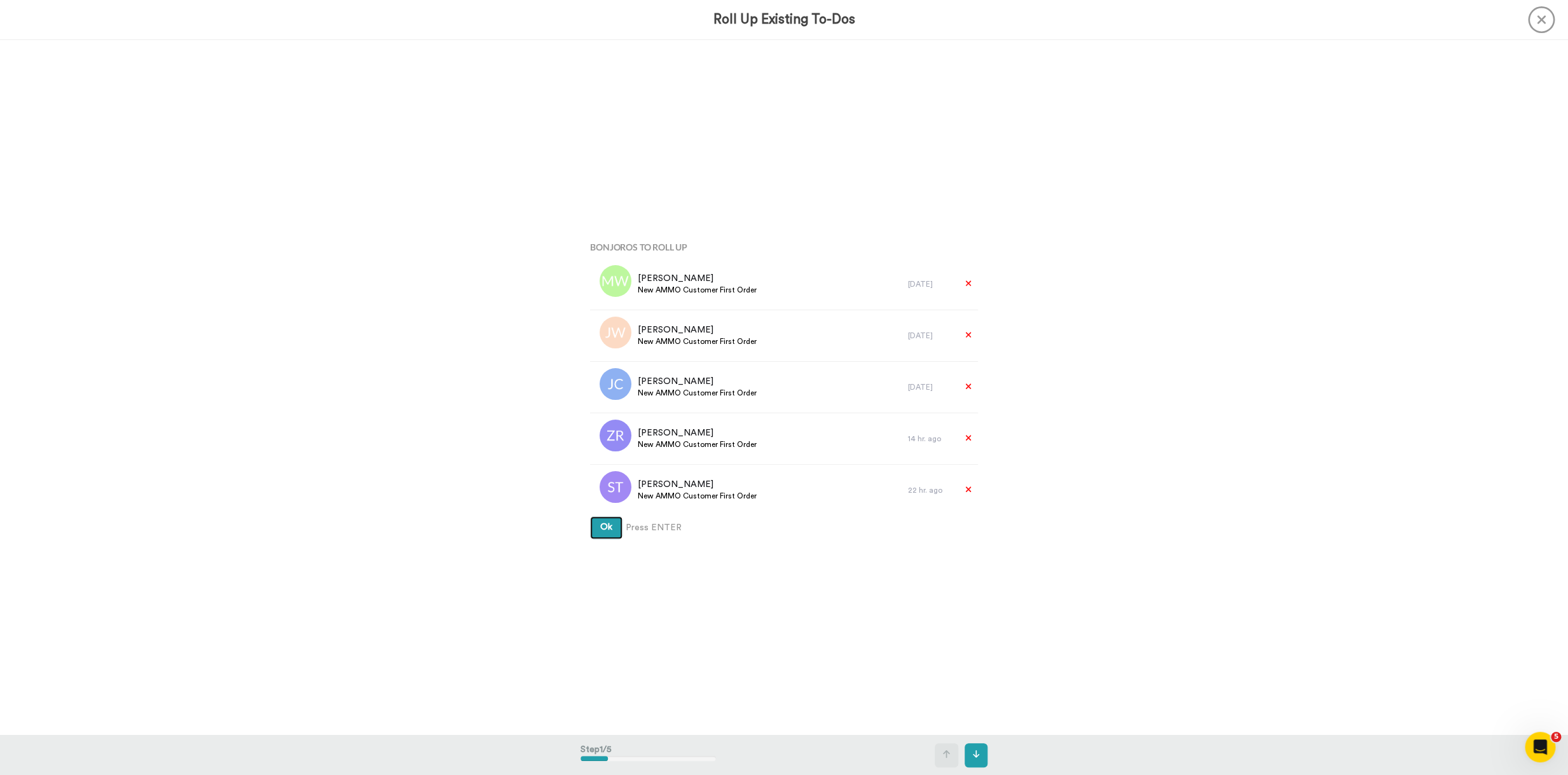
click at [604, 530] on span "Ok" at bounding box center [606, 526] width 12 height 9
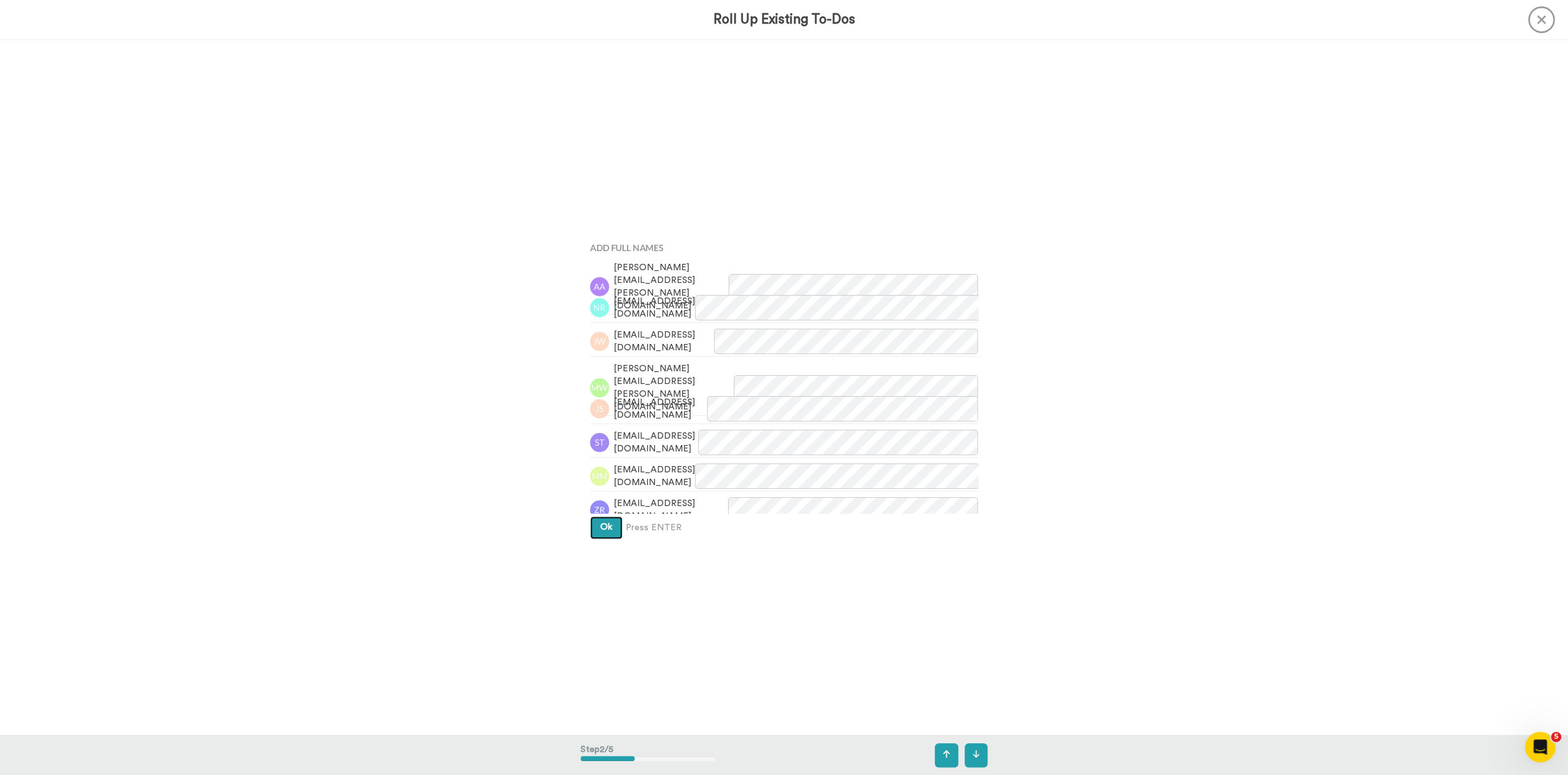
click at [610, 531] on span "Ok" at bounding box center [606, 526] width 12 height 9
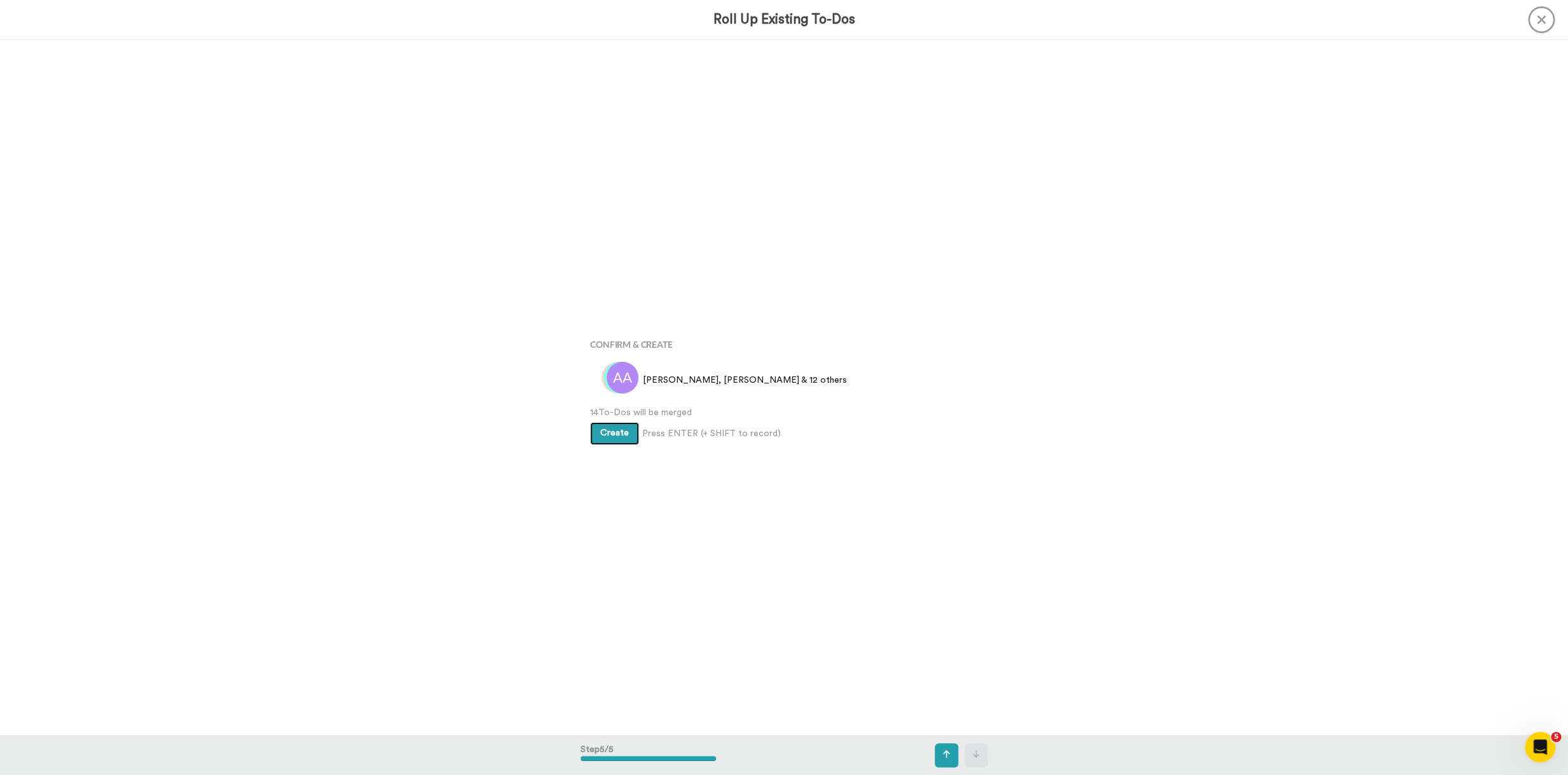
scroll to position [2779, 0]
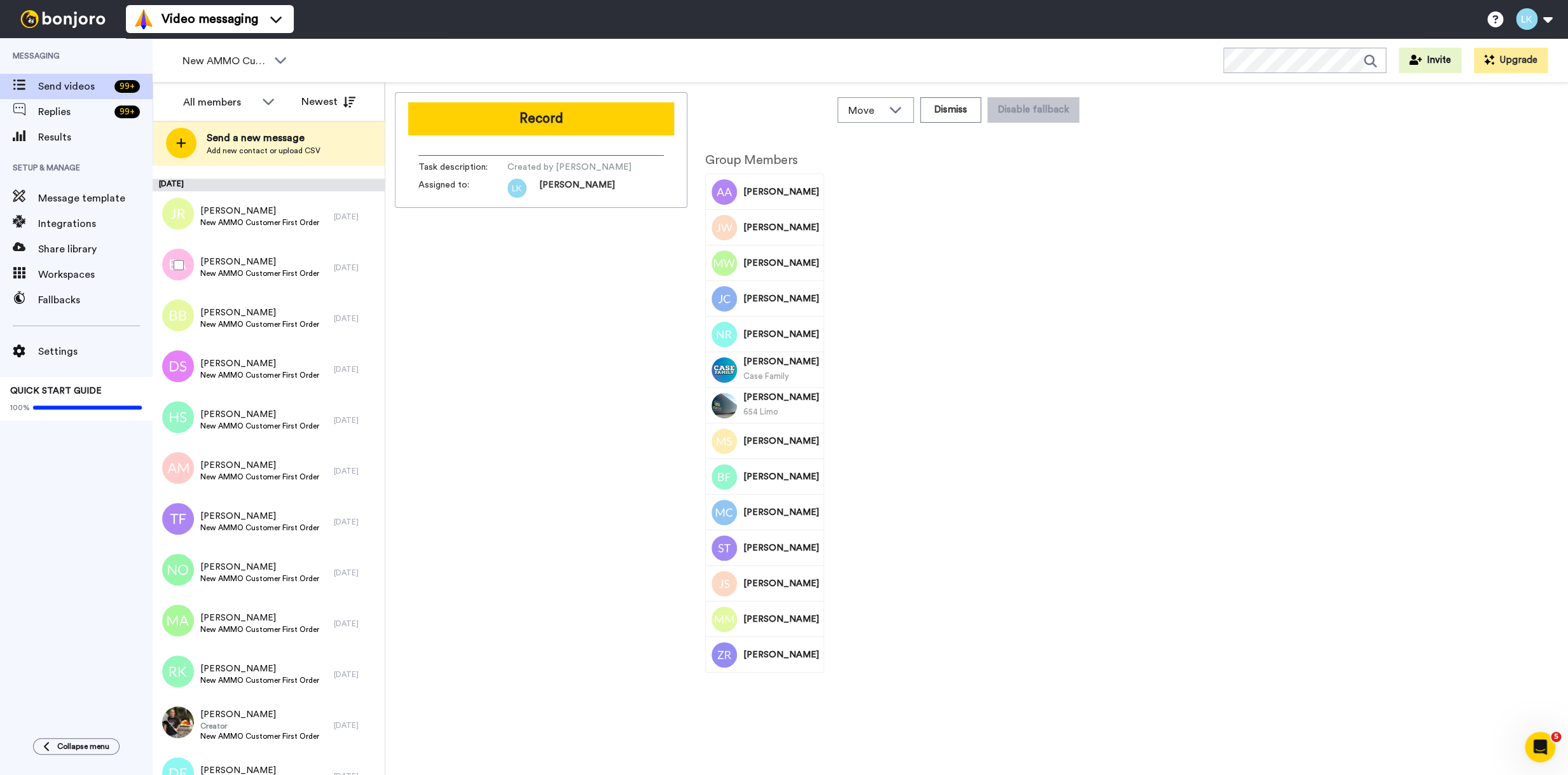
scroll to position [407, 0]
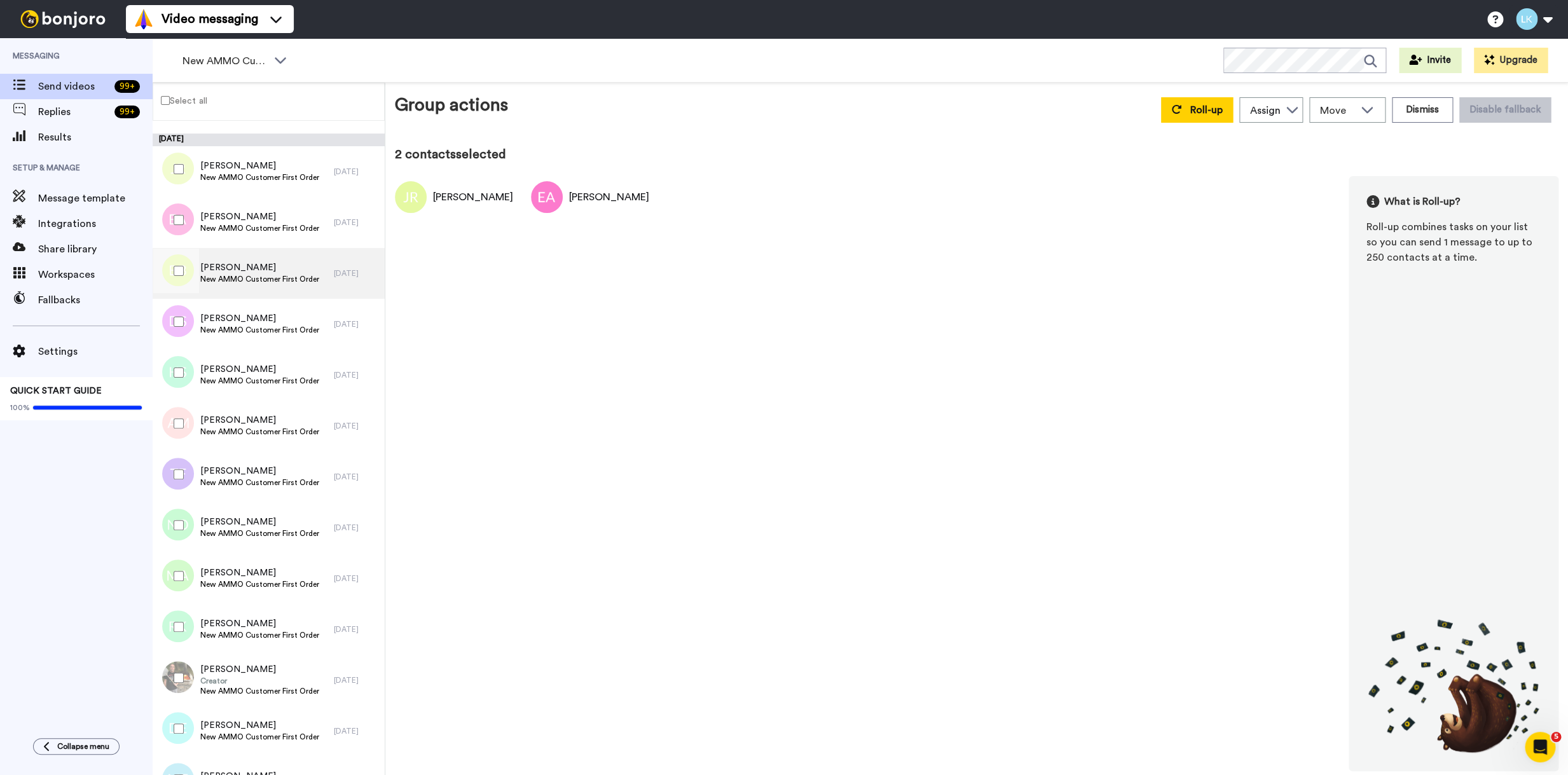
drag, startPoint x: 176, startPoint y: 263, endPoint x: 173, endPoint y: 293, distance: 30.1
click at [176, 264] on div at bounding box center [176, 271] width 46 height 44
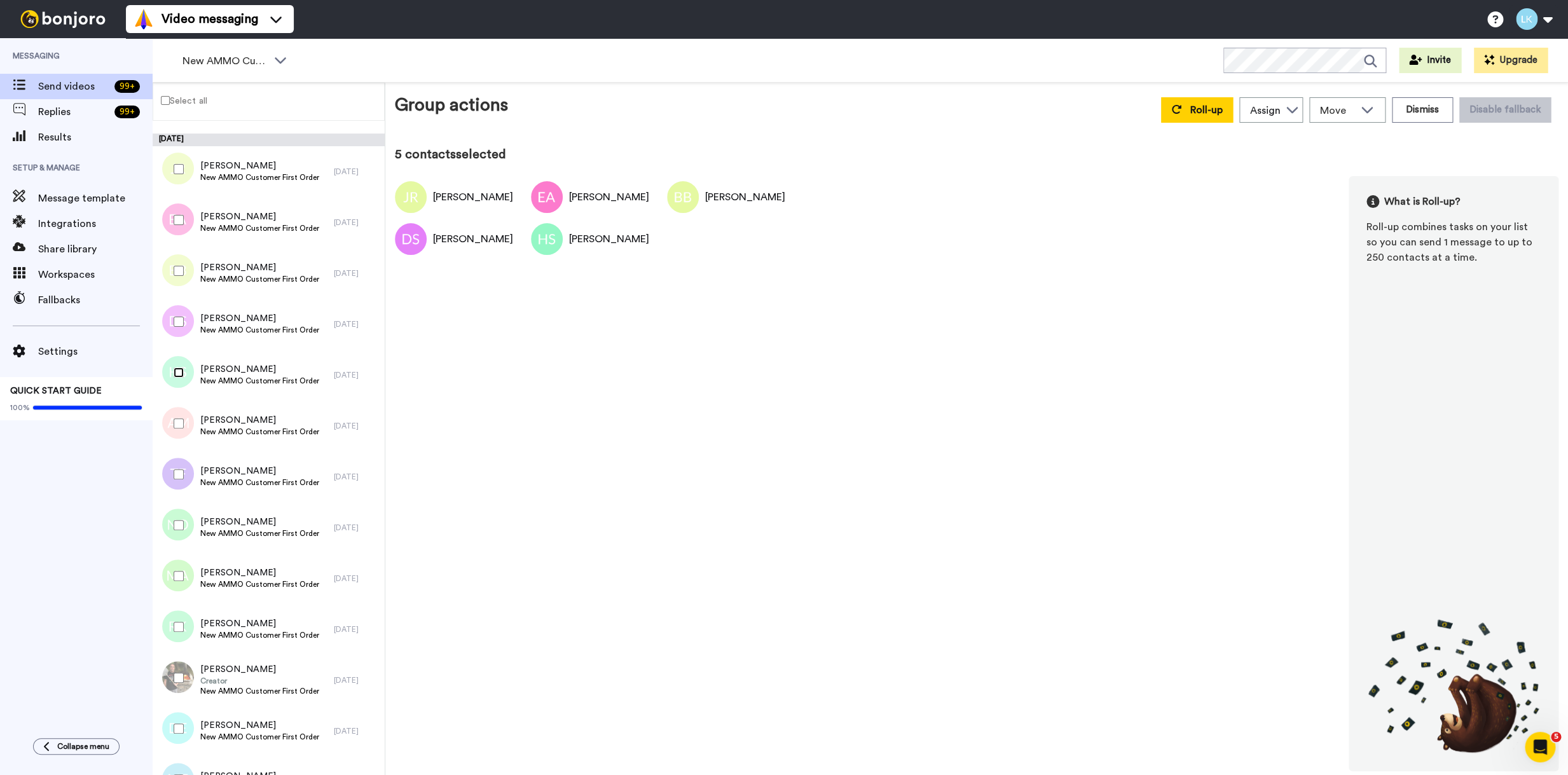
scroll to position [494, 0]
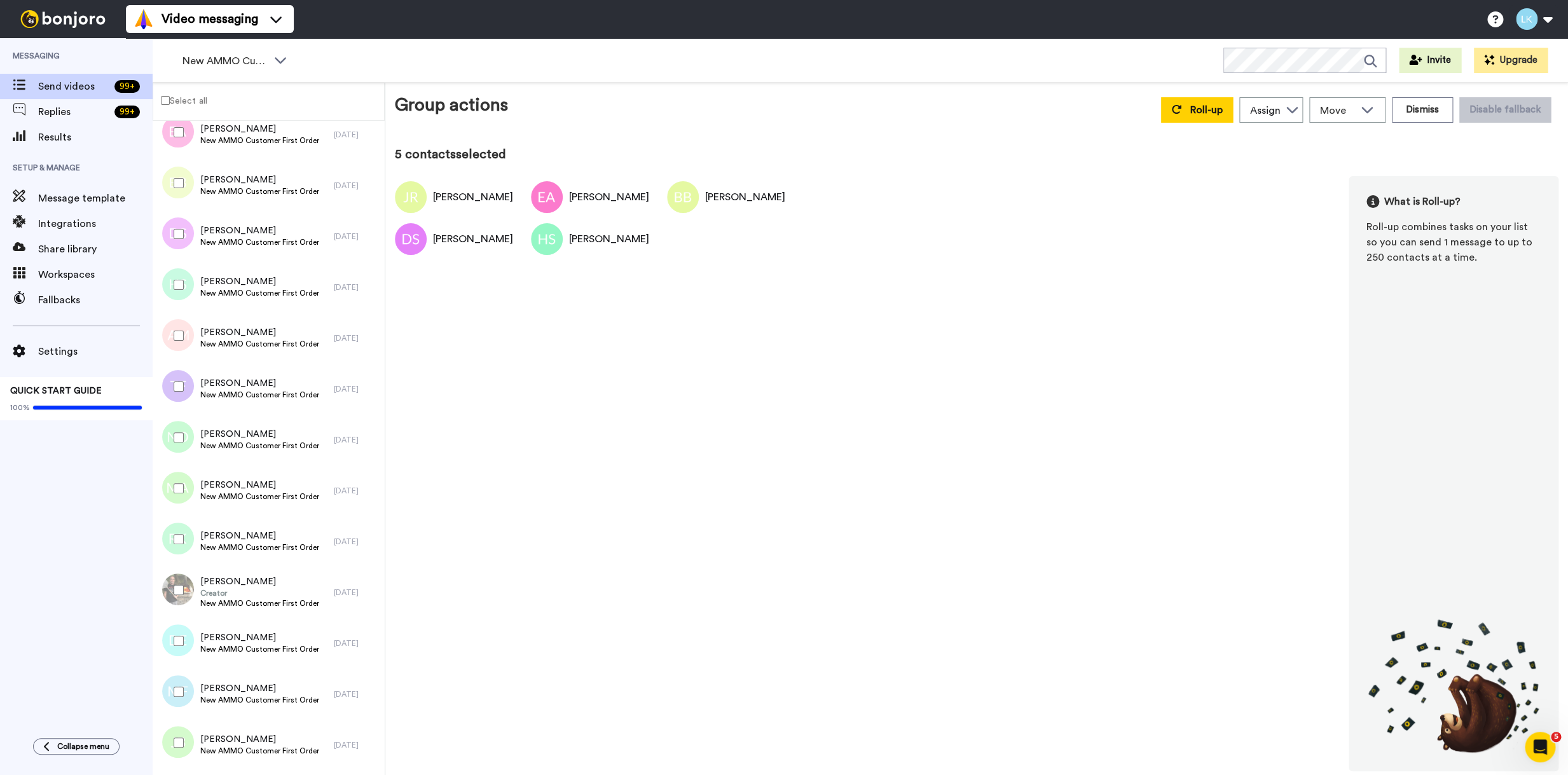
click at [186, 343] on div at bounding box center [176, 336] width 46 height 44
click at [182, 392] on div at bounding box center [176, 386] width 46 height 44
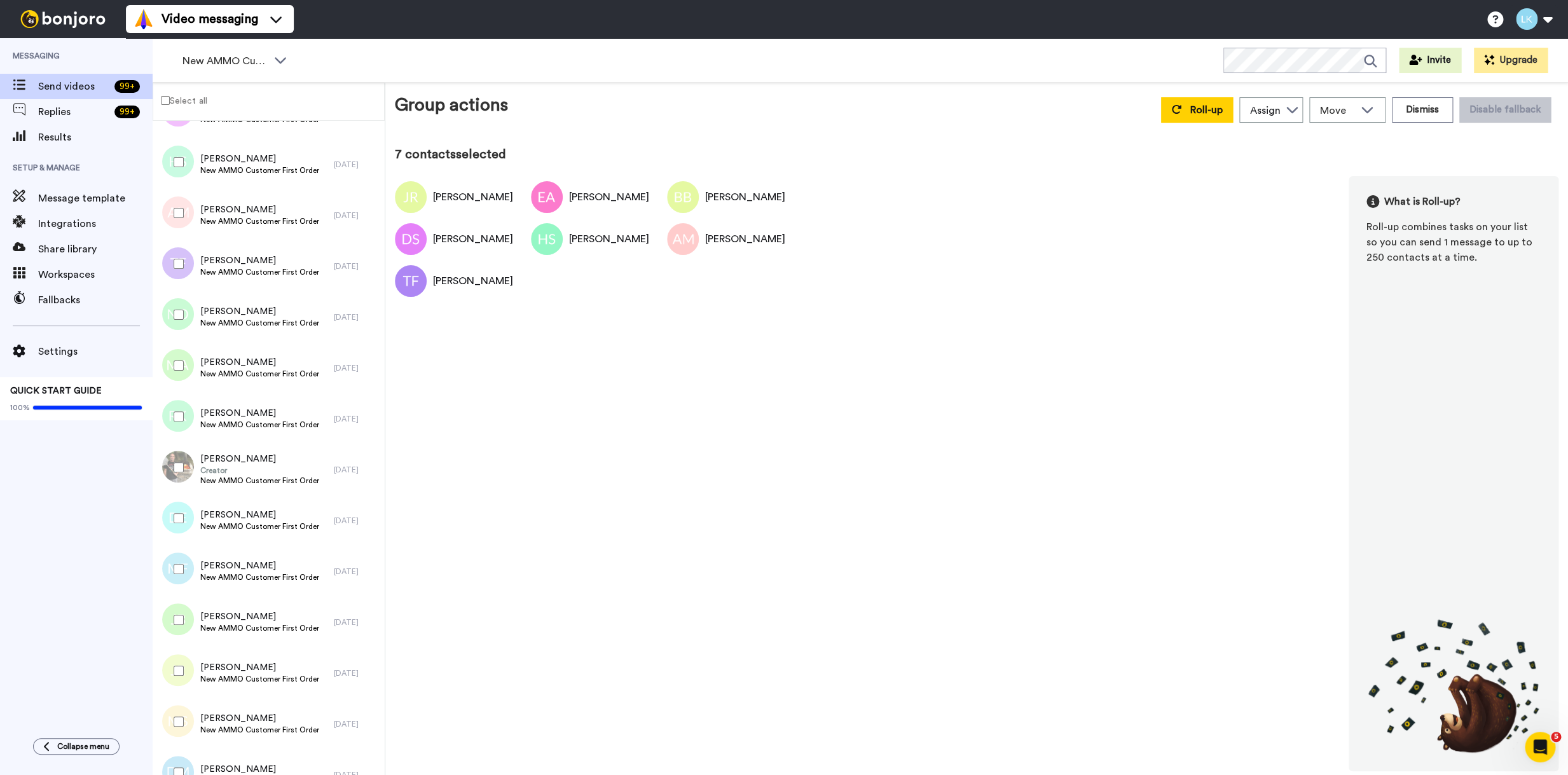
scroll to position [623, 0]
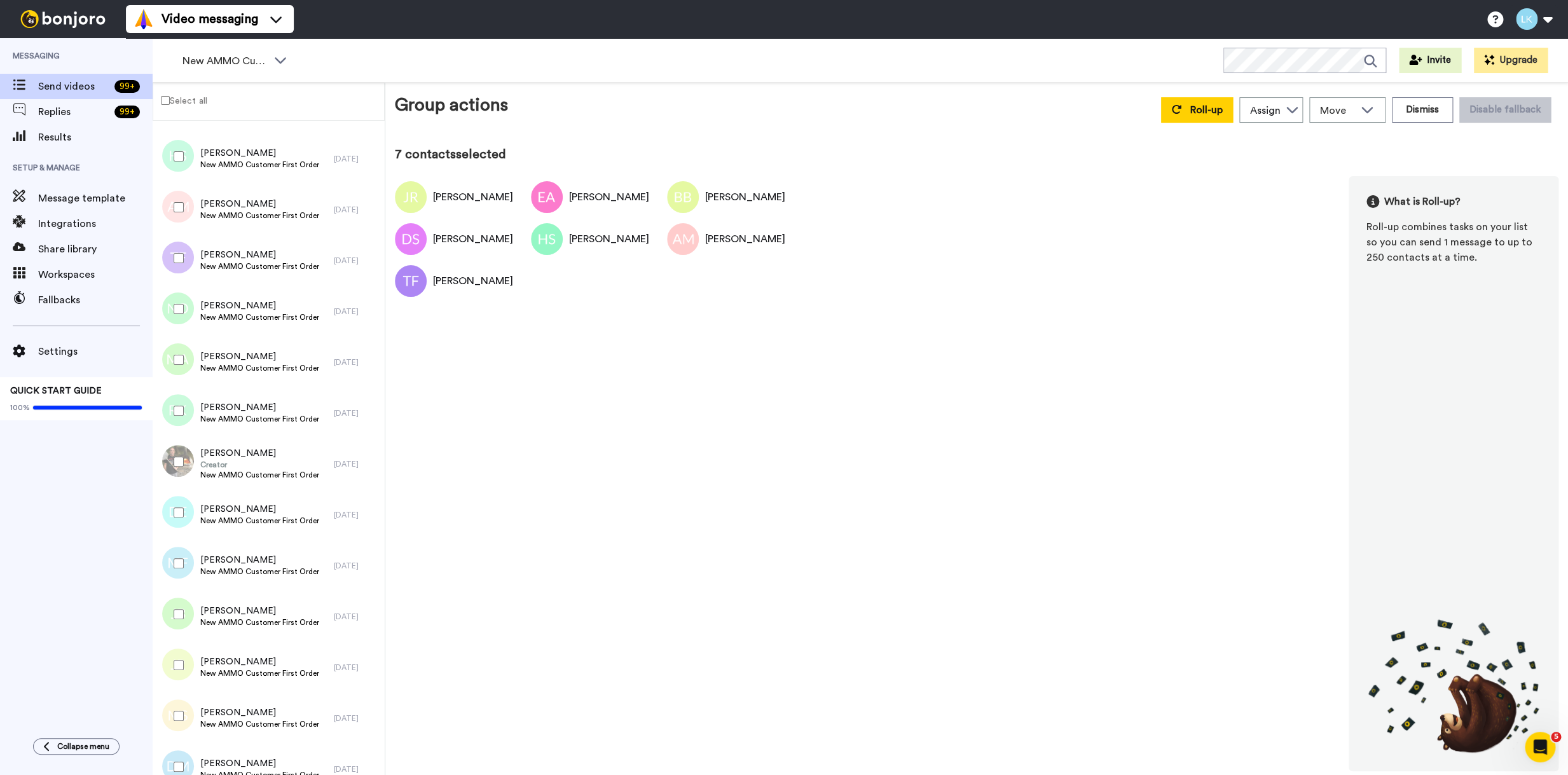
drag, startPoint x: 182, startPoint y: 314, endPoint x: 178, endPoint y: 349, distance: 35.2
click at [182, 315] on div at bounding box center [176, 309] width 46 height 44
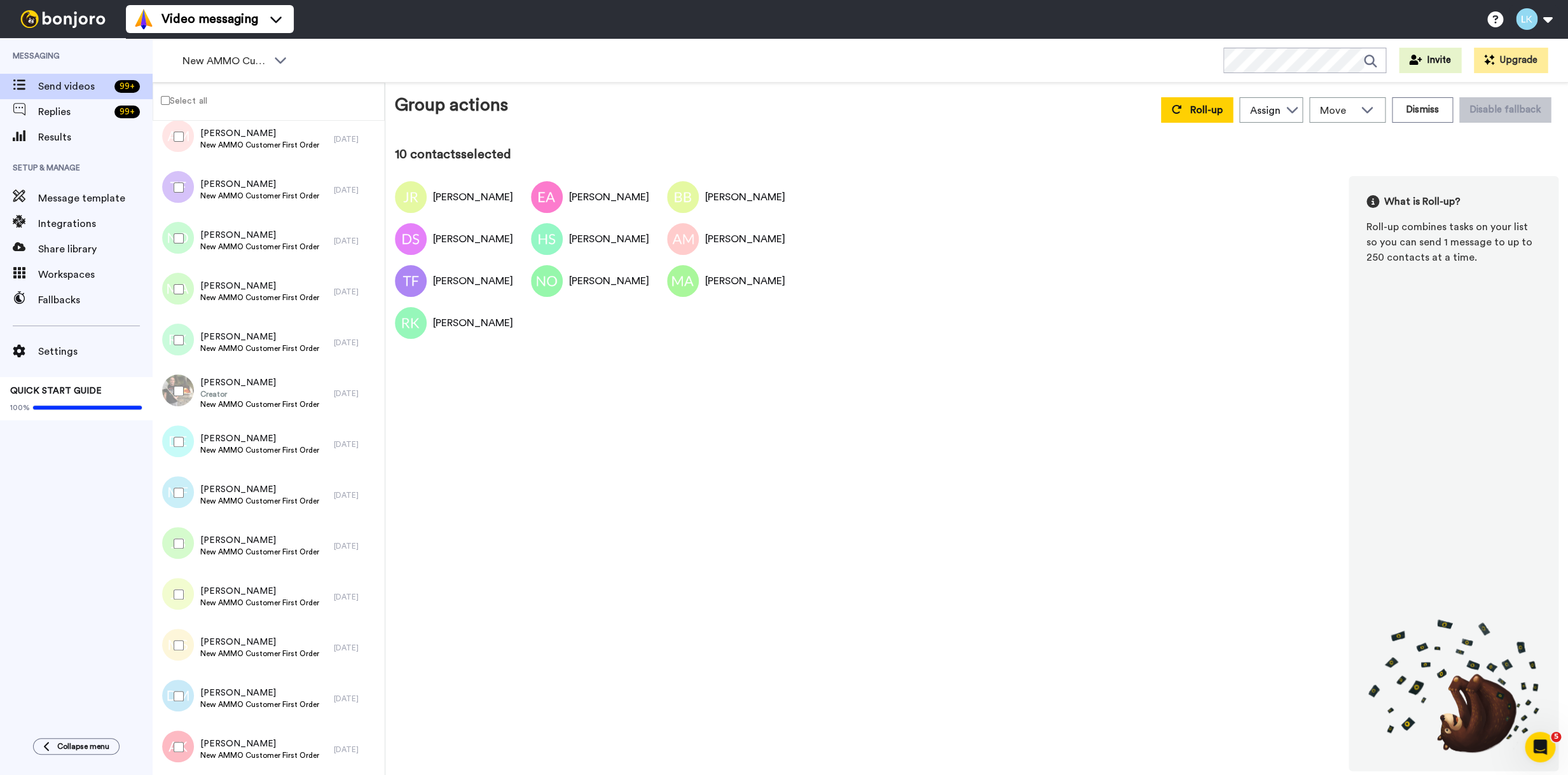
click at [179, 384] on div at bounding box center [176, 391] width 46 height 44
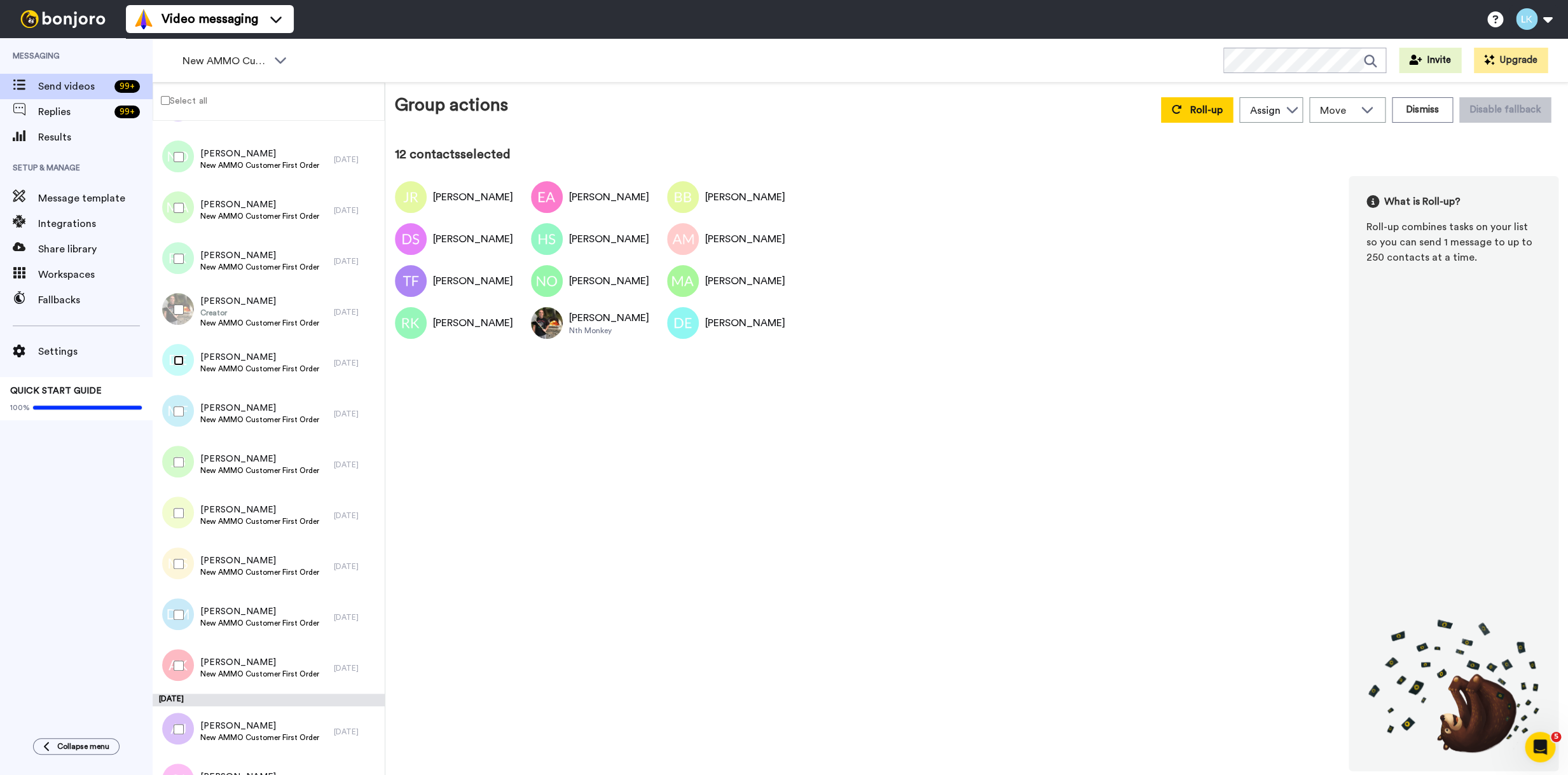
scroll to position [776, 0]
drag, startPoint x: 187, startPoint y: 410, endPoint x: 181, endPoint y: 427, distance: 18.0
click at [184, 415] on div at bounding box center [176, 411] width 46 height 44
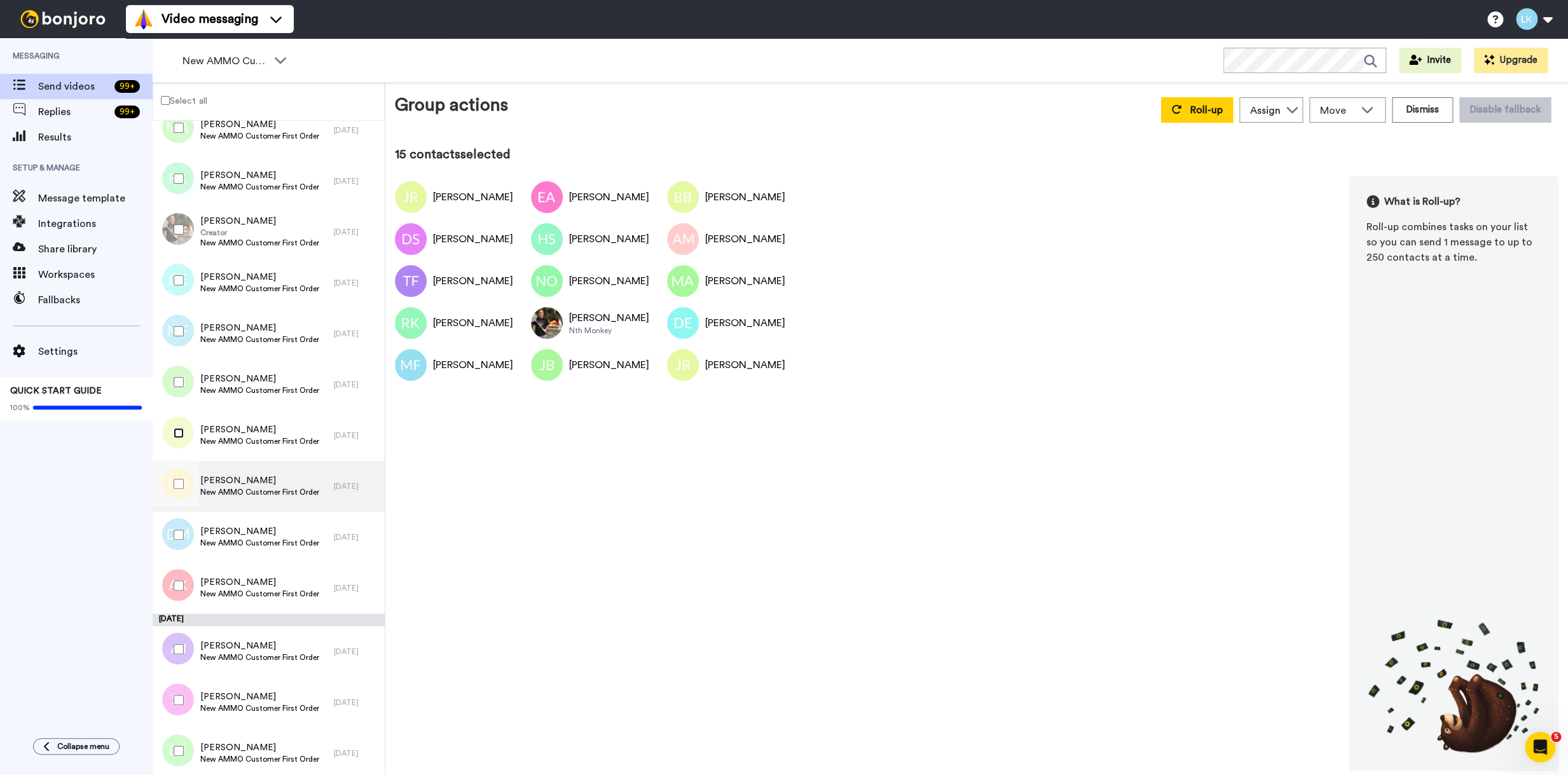
scroll to position [863, 0]
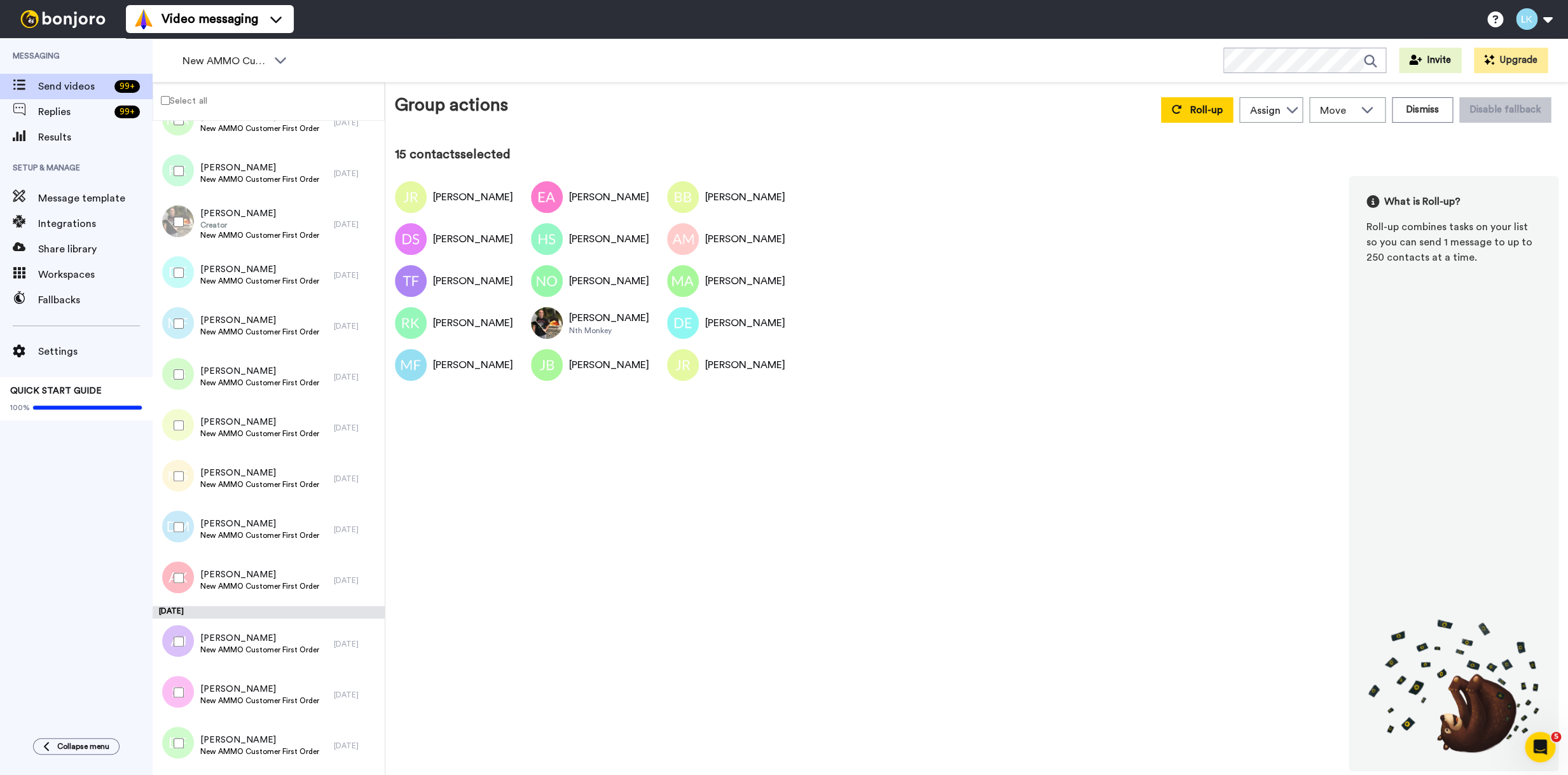
click at [182, 482] on div at bounding box center [176, 476] width 46 height 44
click at [1182, 112] on button "Roll-up" at bounding box center [1197, 110] width 72 height 26
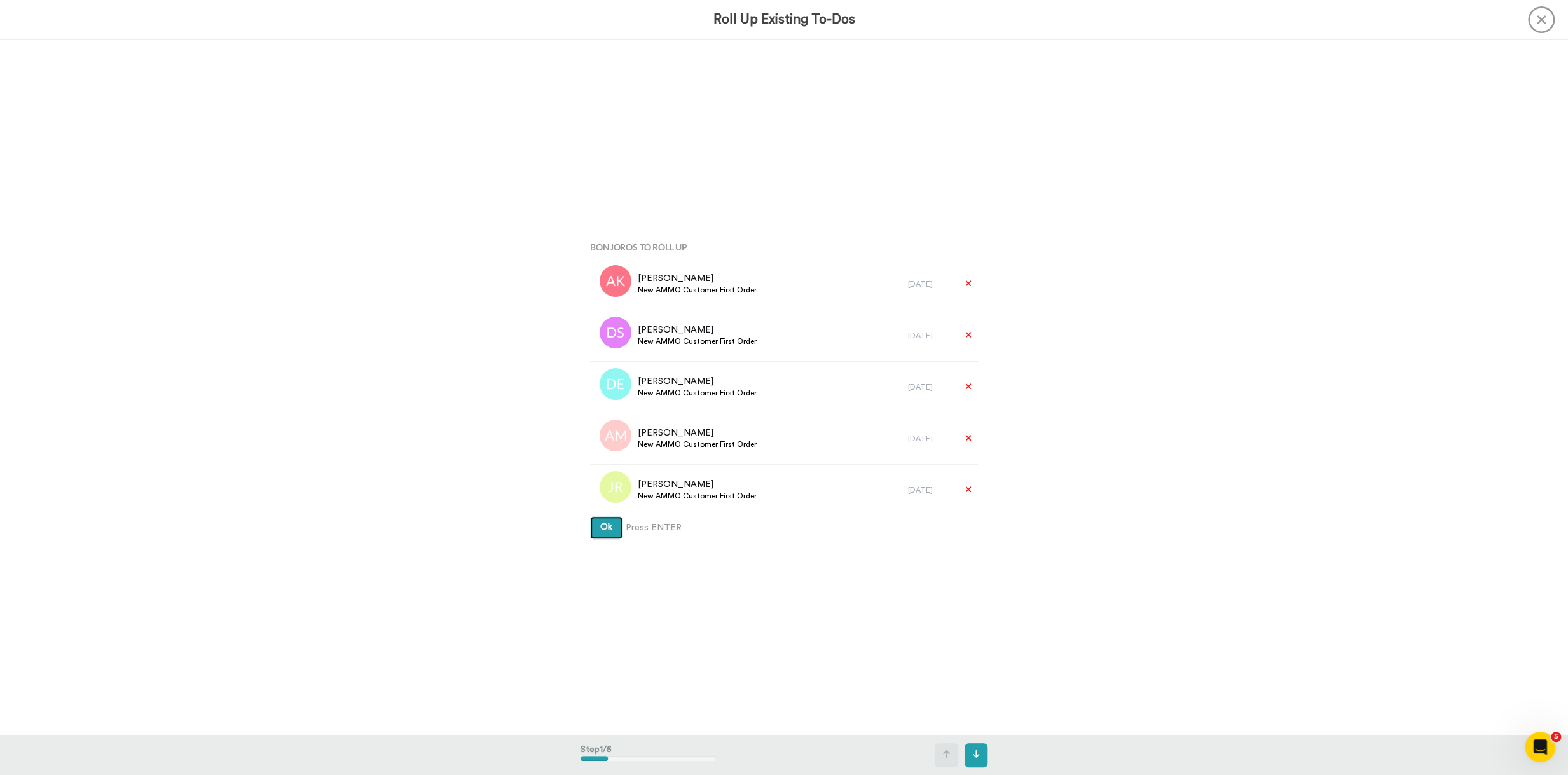
click at [590, 516] on button "Ok" at bounding box center [606, 528] width 32 height 23
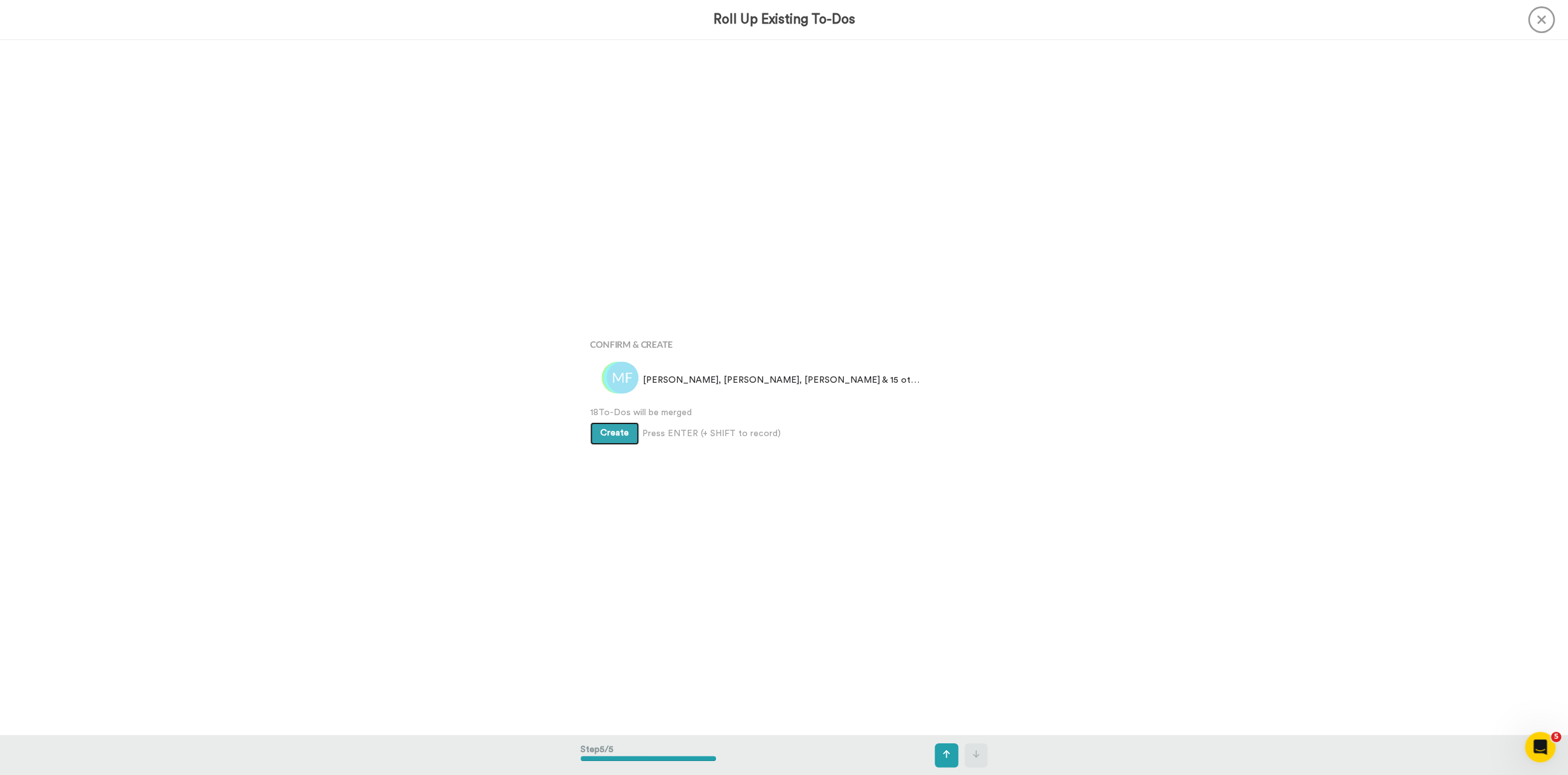
scroll to position [2779, 0]
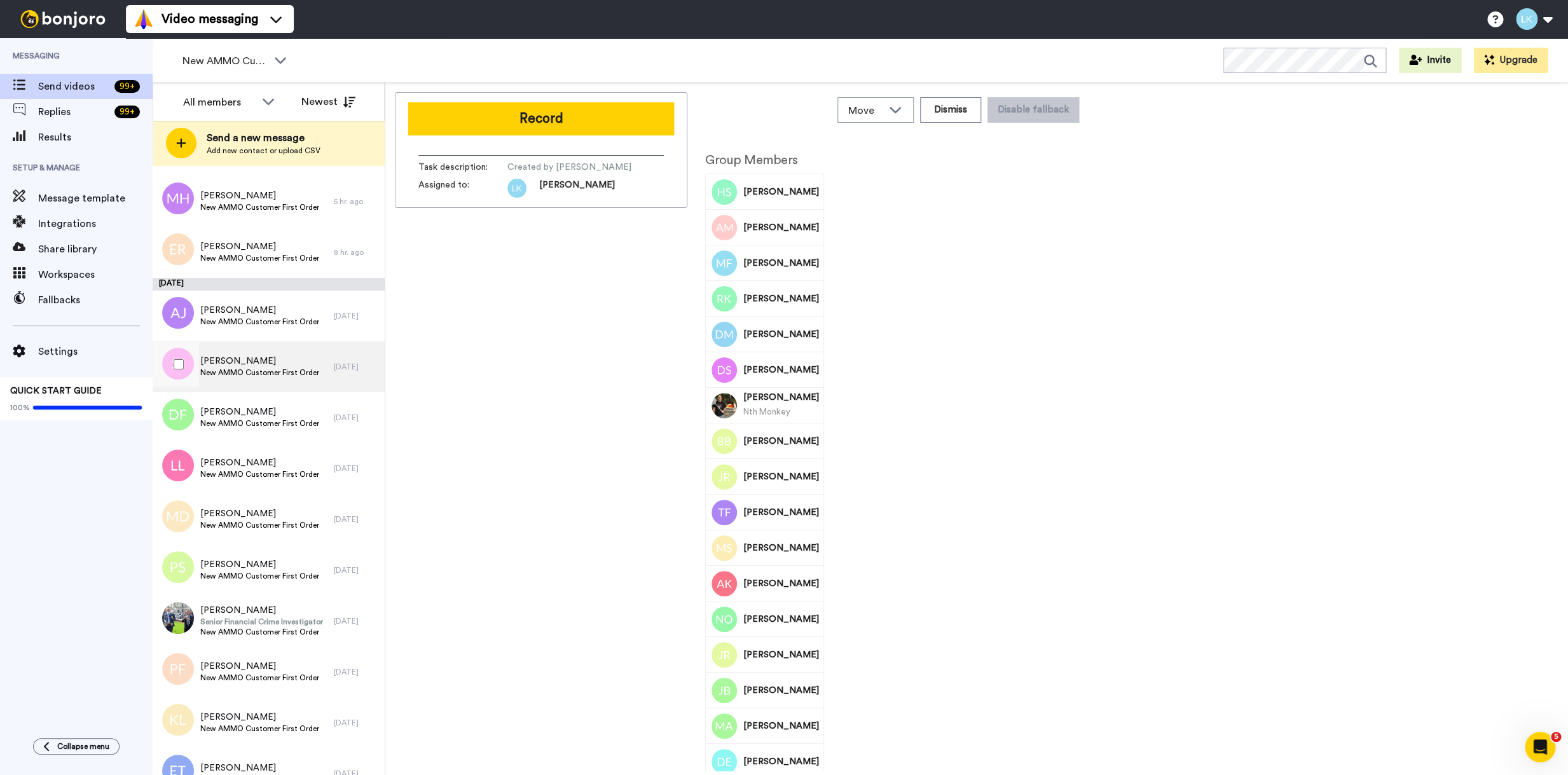
scroll to position [364, 0]
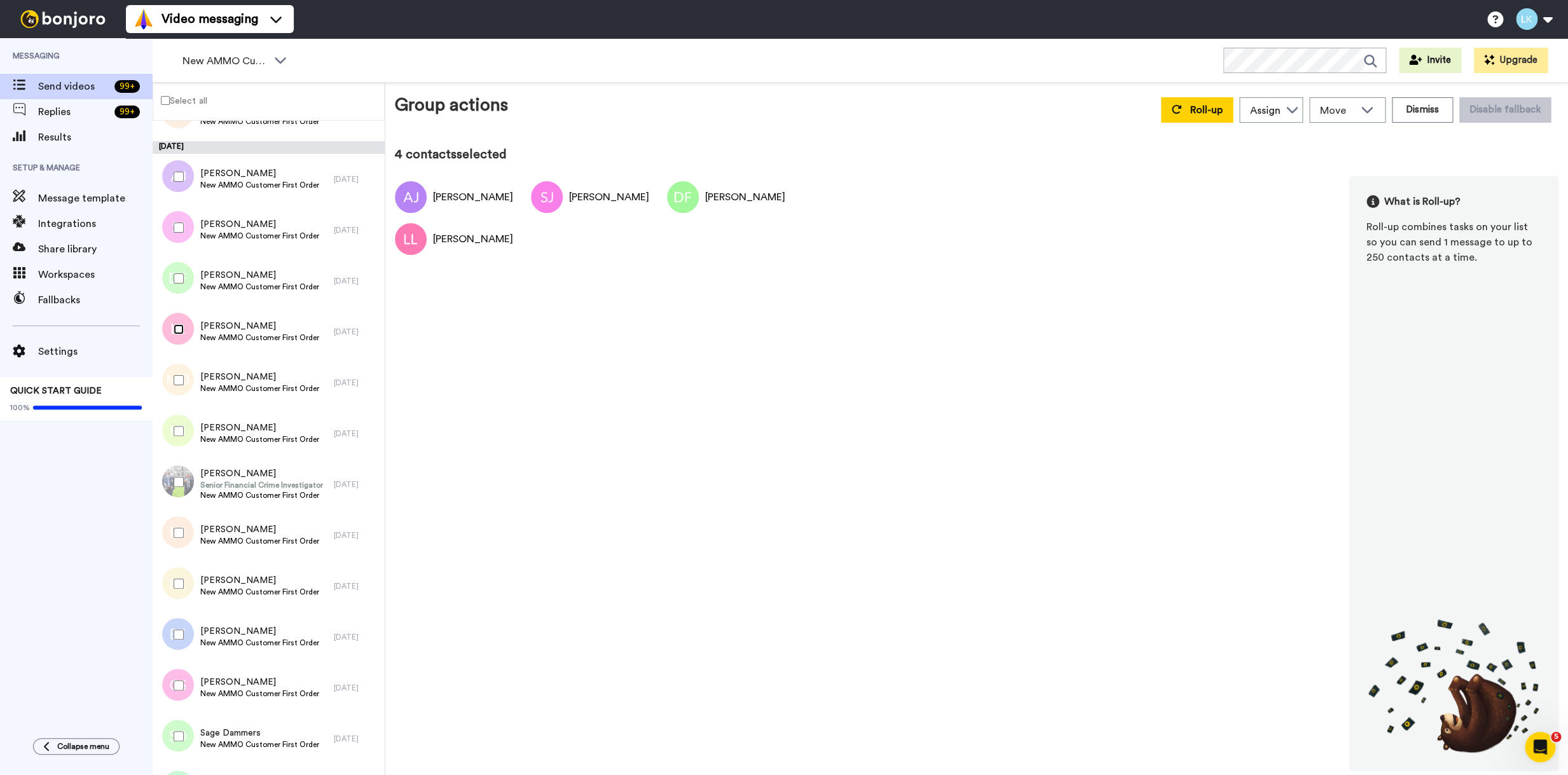
scroll to position [451, 0]
click at [182, 436] on div at bounding box center [176, 429] width 46 height 44
click at [180, 472] on div at bounding box center [176, 481] width 46 height 44
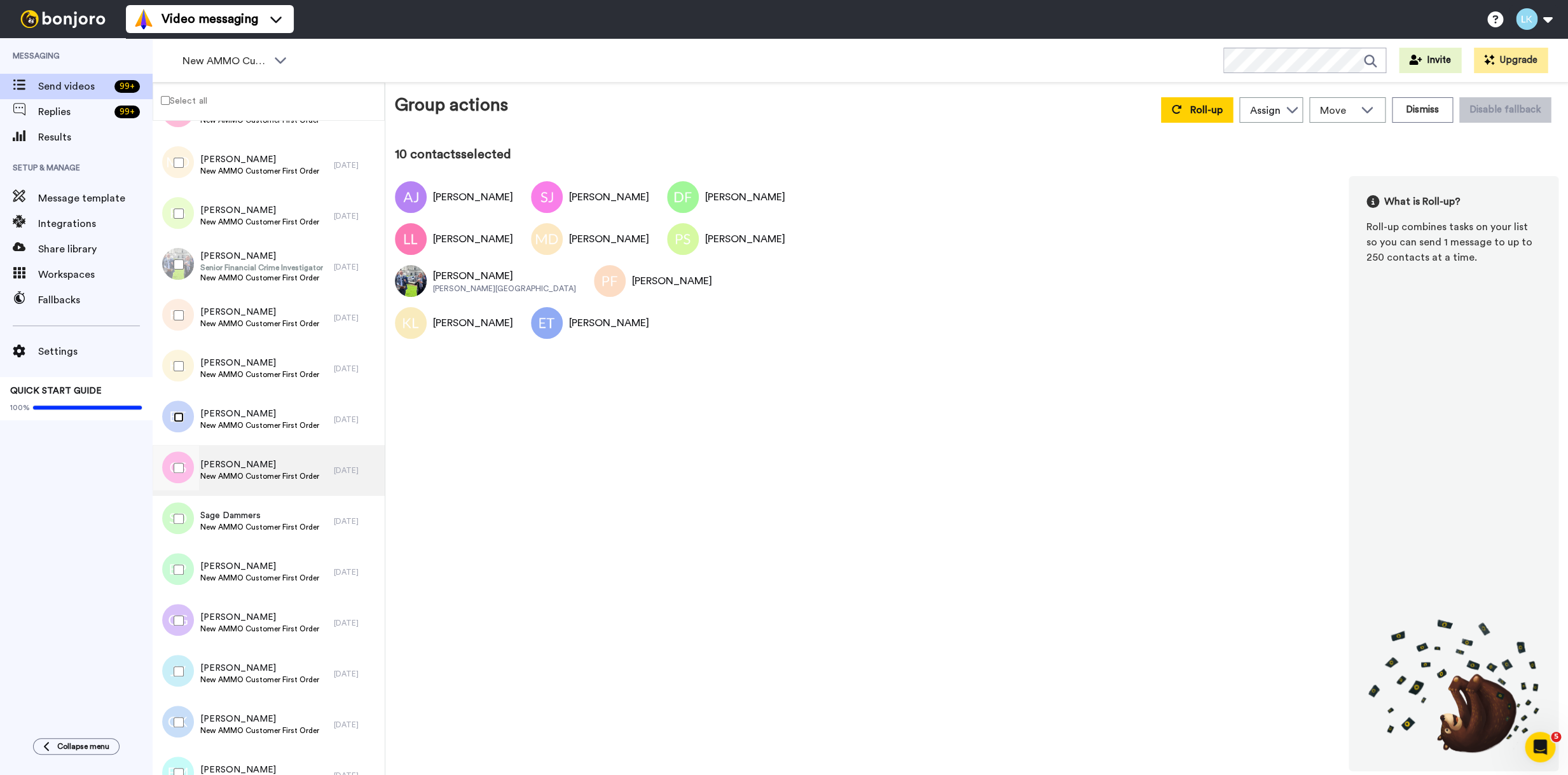
scroll to position [676, 0]
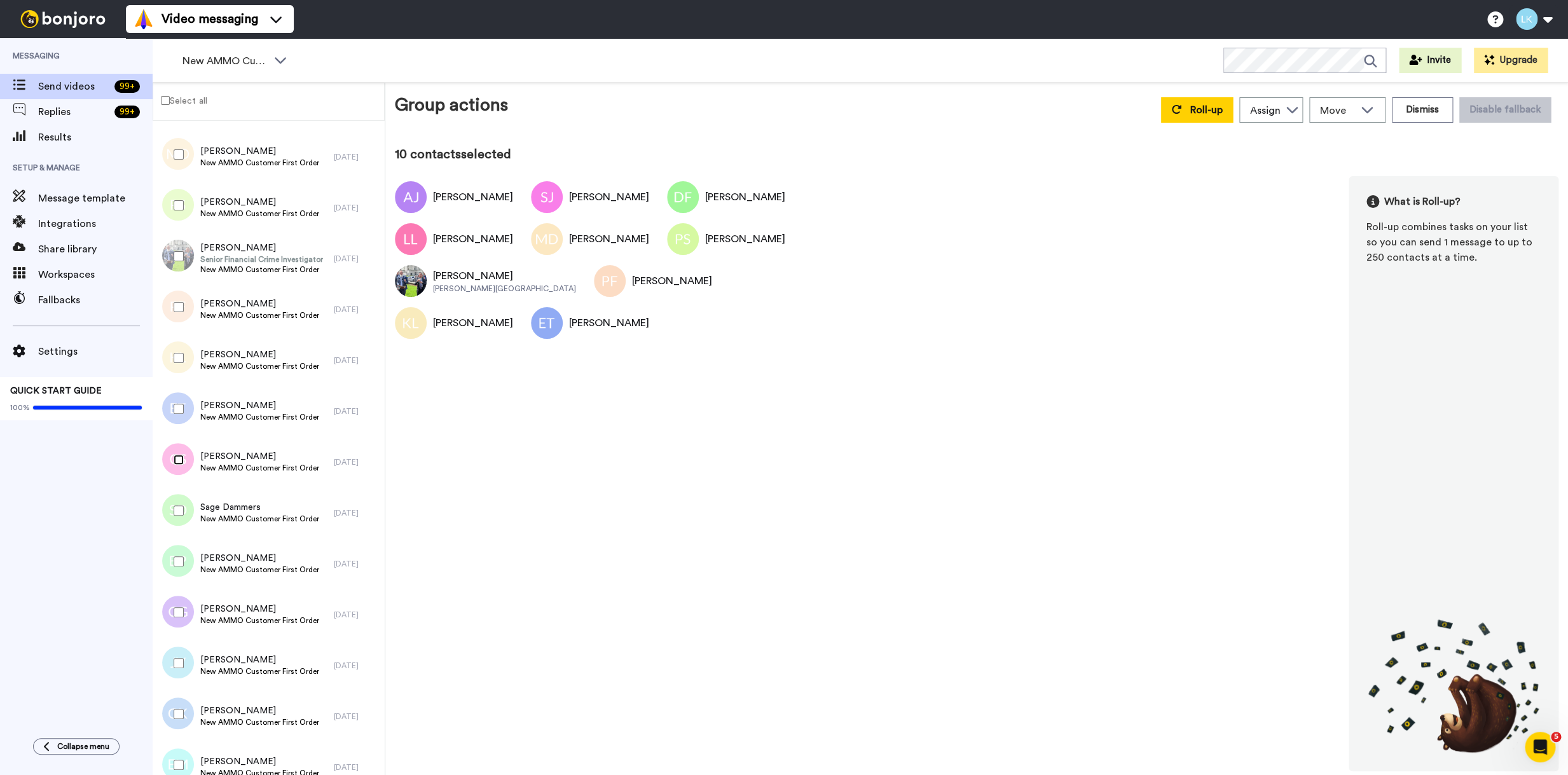
click at [179, 465] on div at bounding box center [176, 459] width 46 height 44
click at [179, 505] on div at bounding box center [176, 510] width 46 height 44
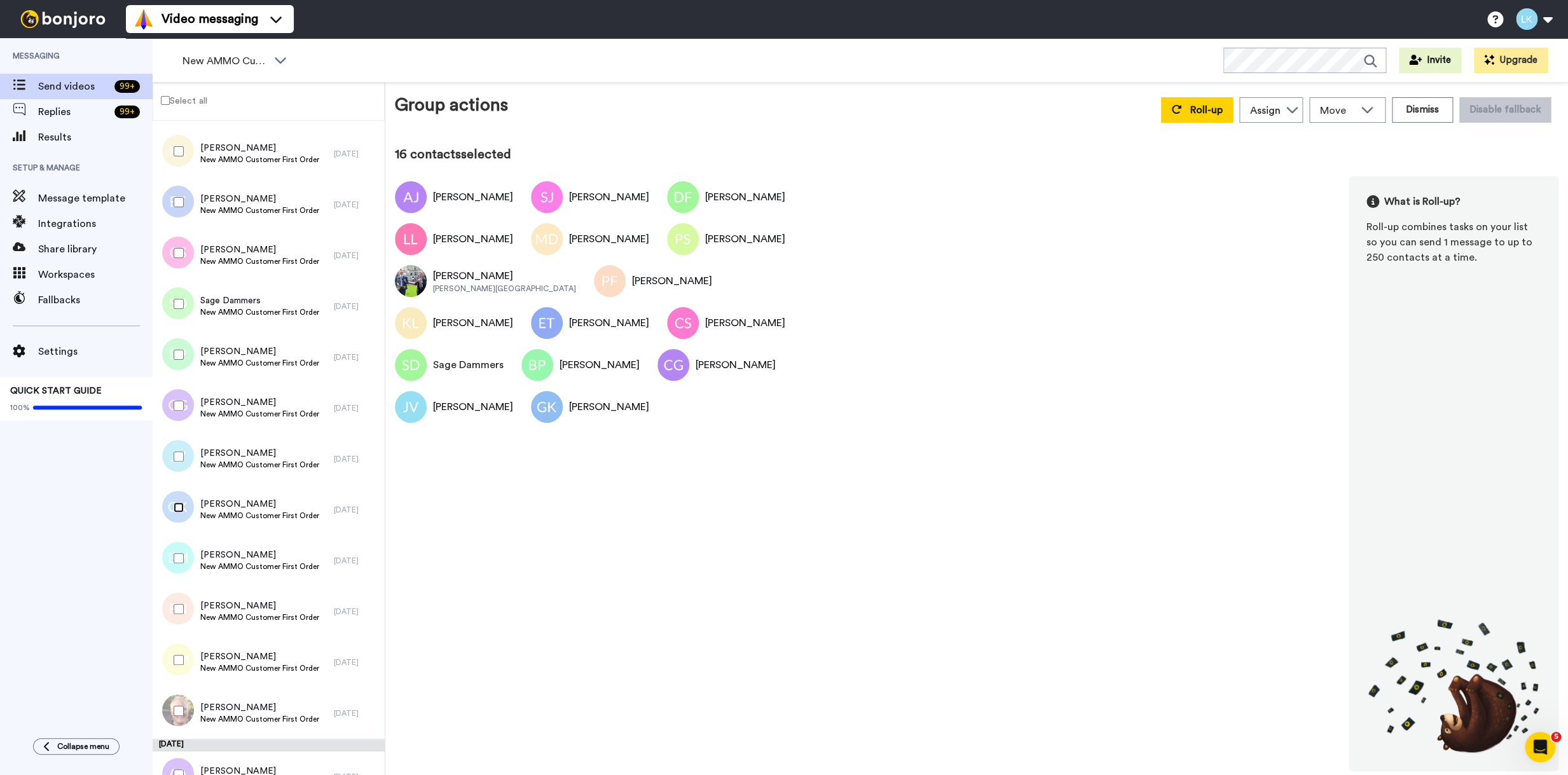
scroll to position [966, 0]
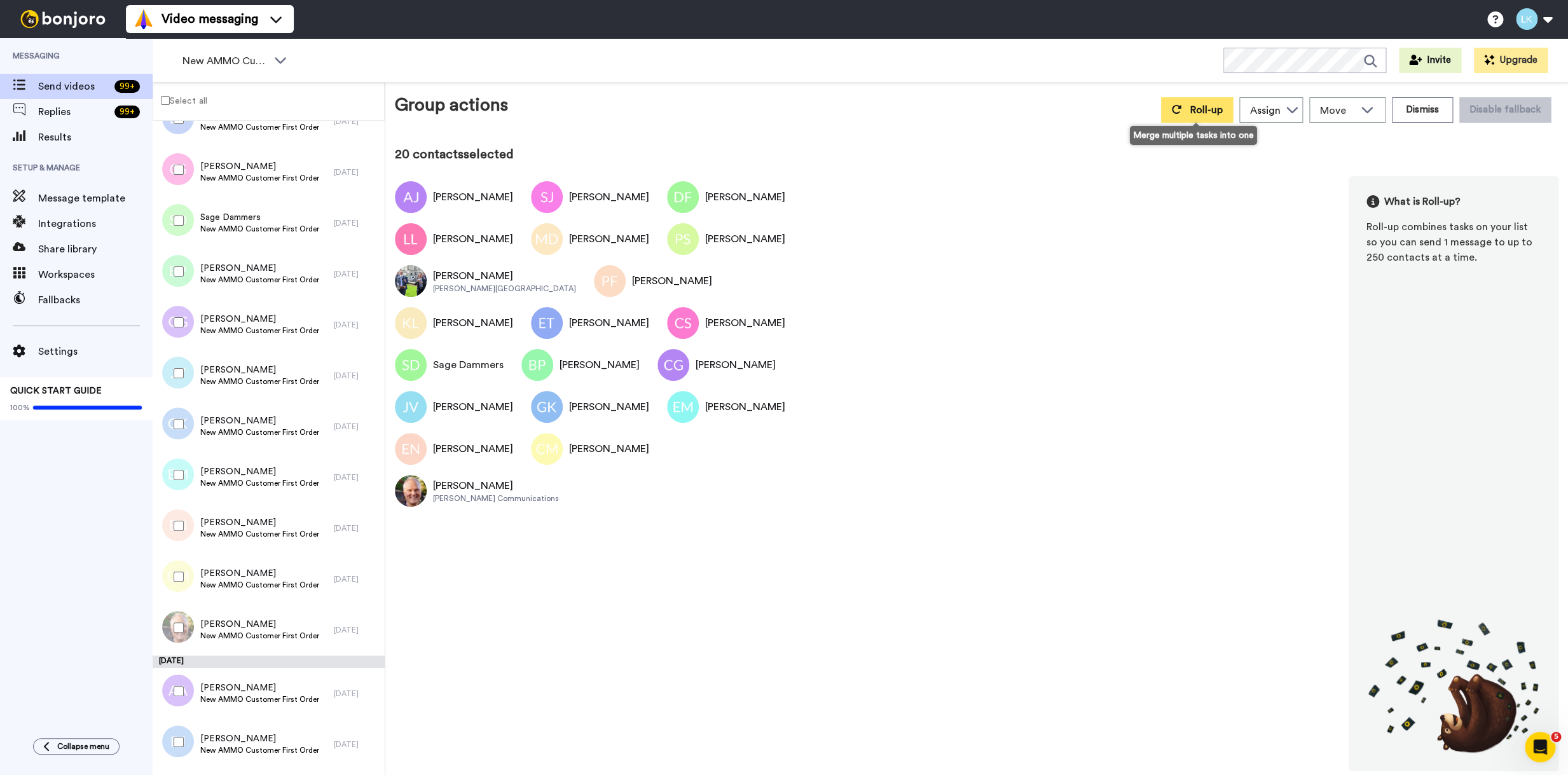
click at [1187, 110] on button "Roll-up" at bounding box center [1197, 110] width 72 height 26
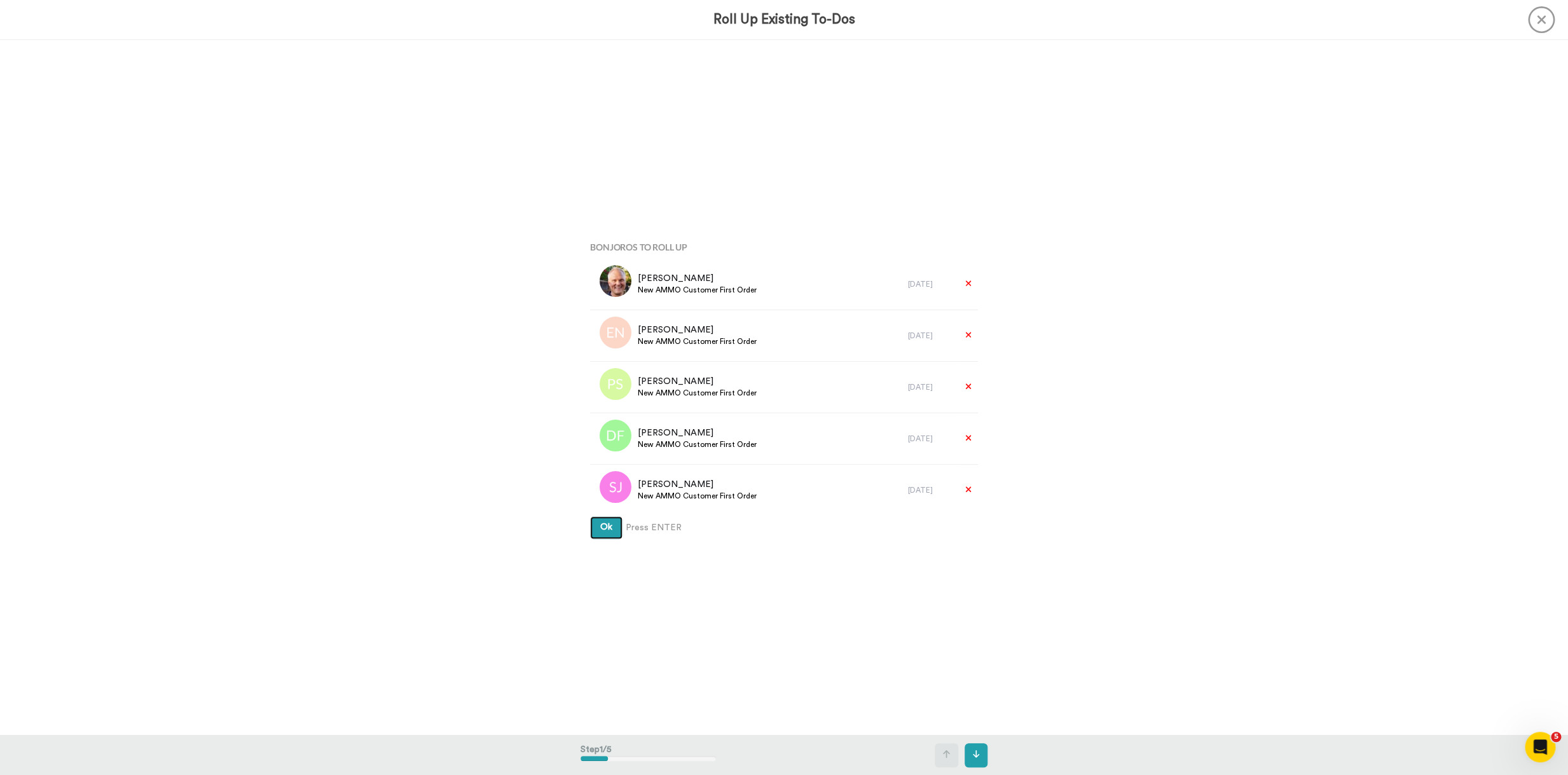
click at [590, 516] on button "Ok" at bounding box center [606, 528] width 32 height 23
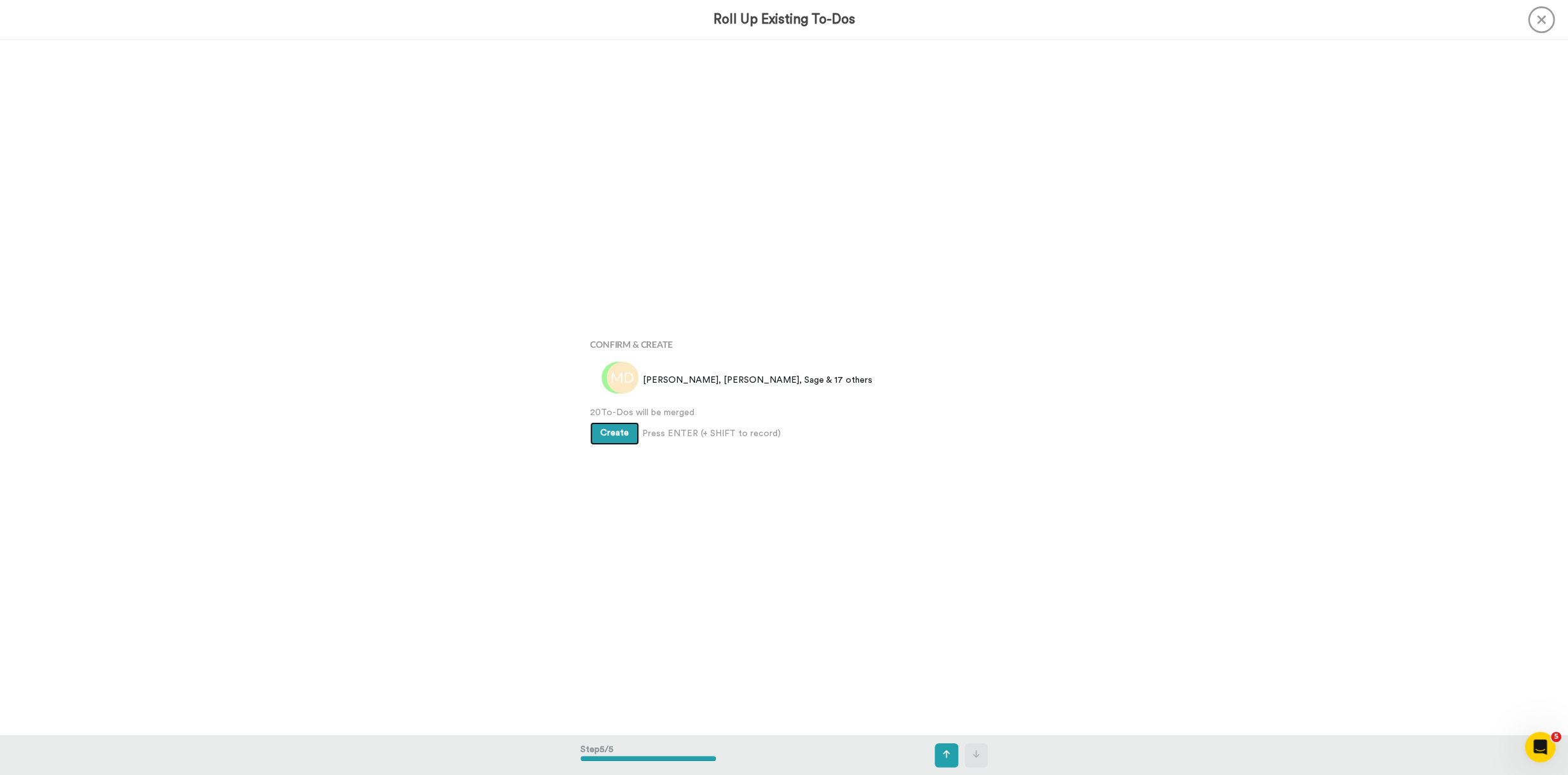
scroll to position [2779, 0]
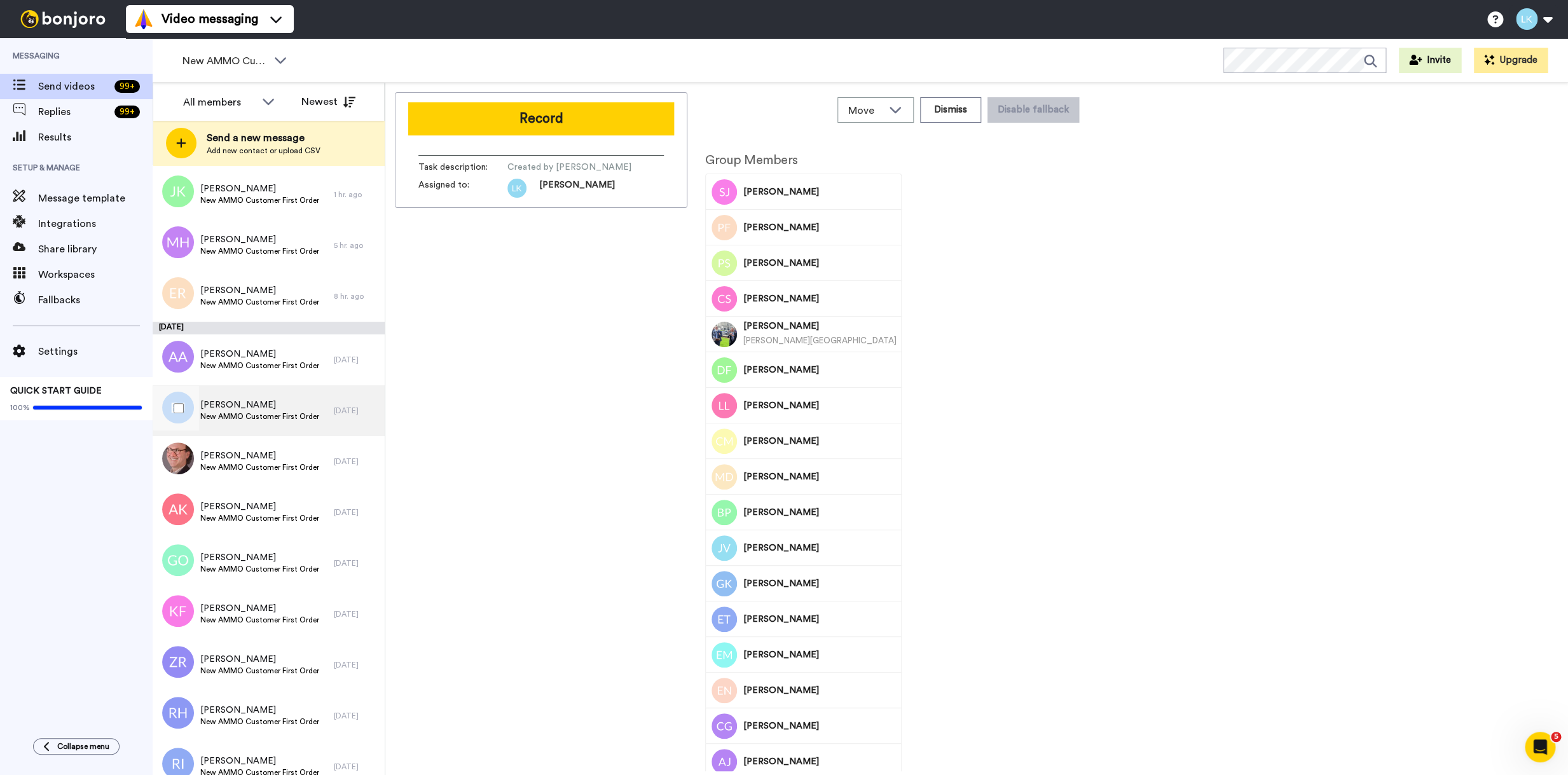
scroll to position [366, 0]
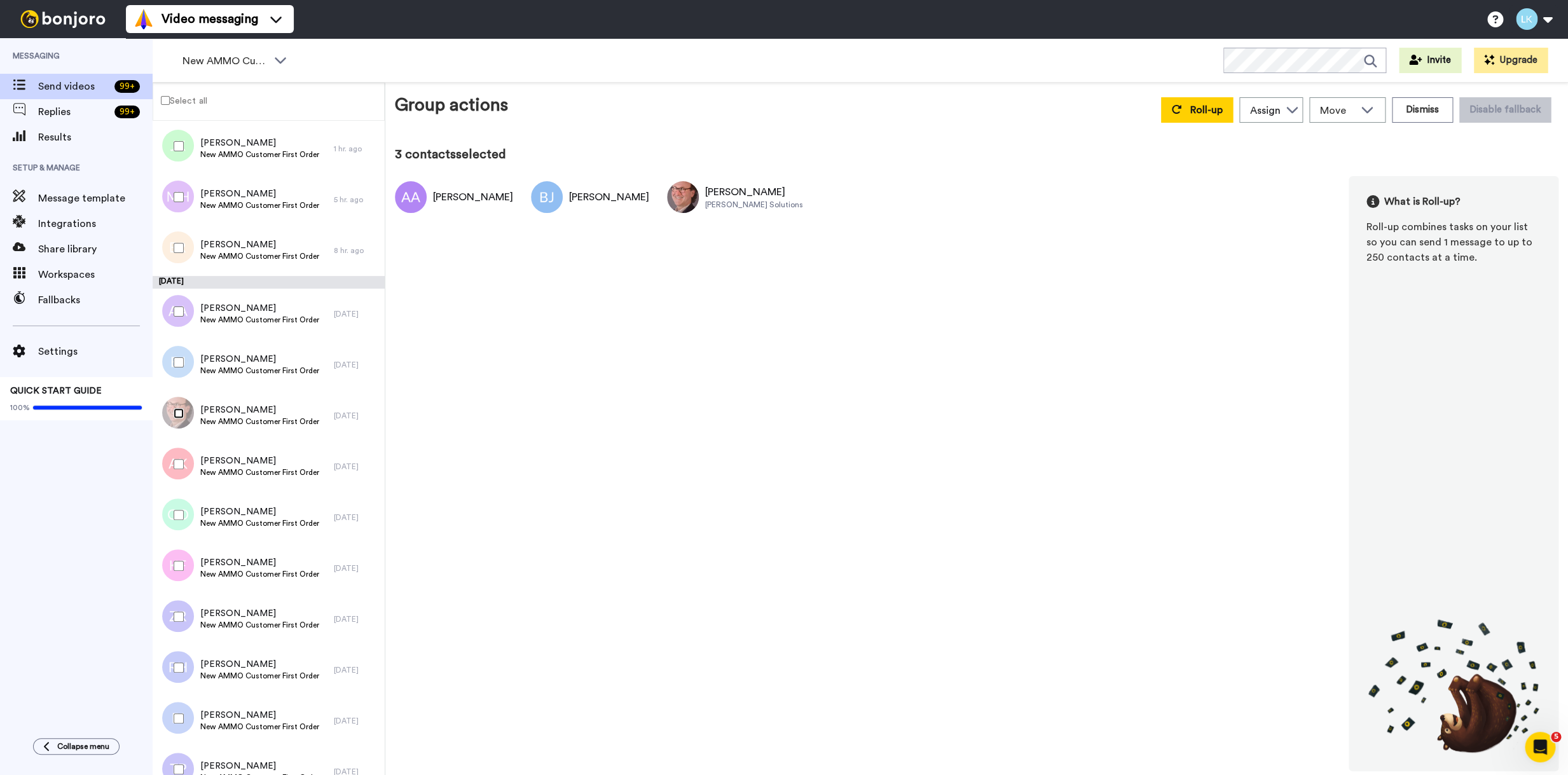
scroll to position [443, 0]
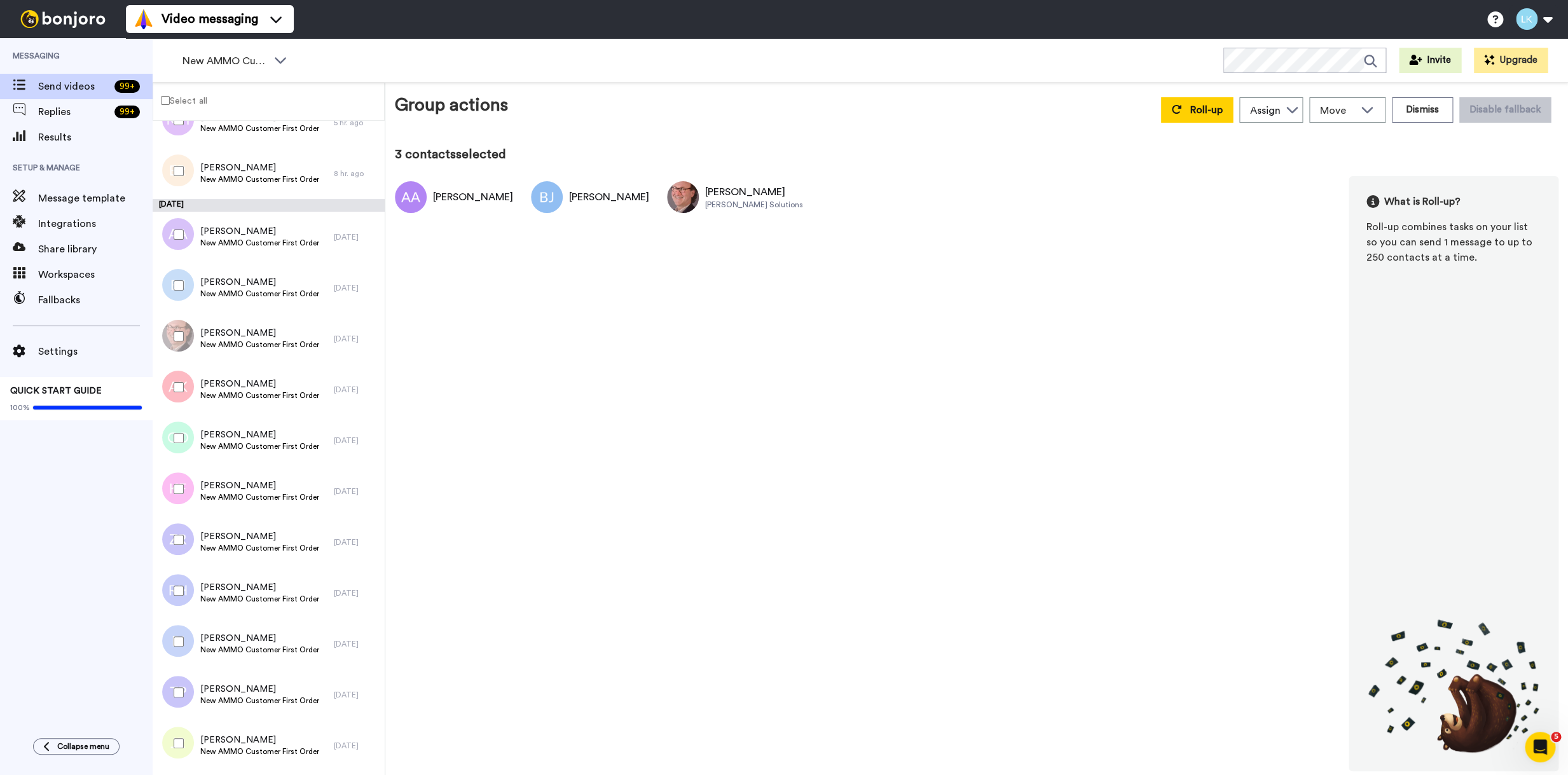
click at [178, 378] on div at bounding box center [176, 387] width 46 height 44
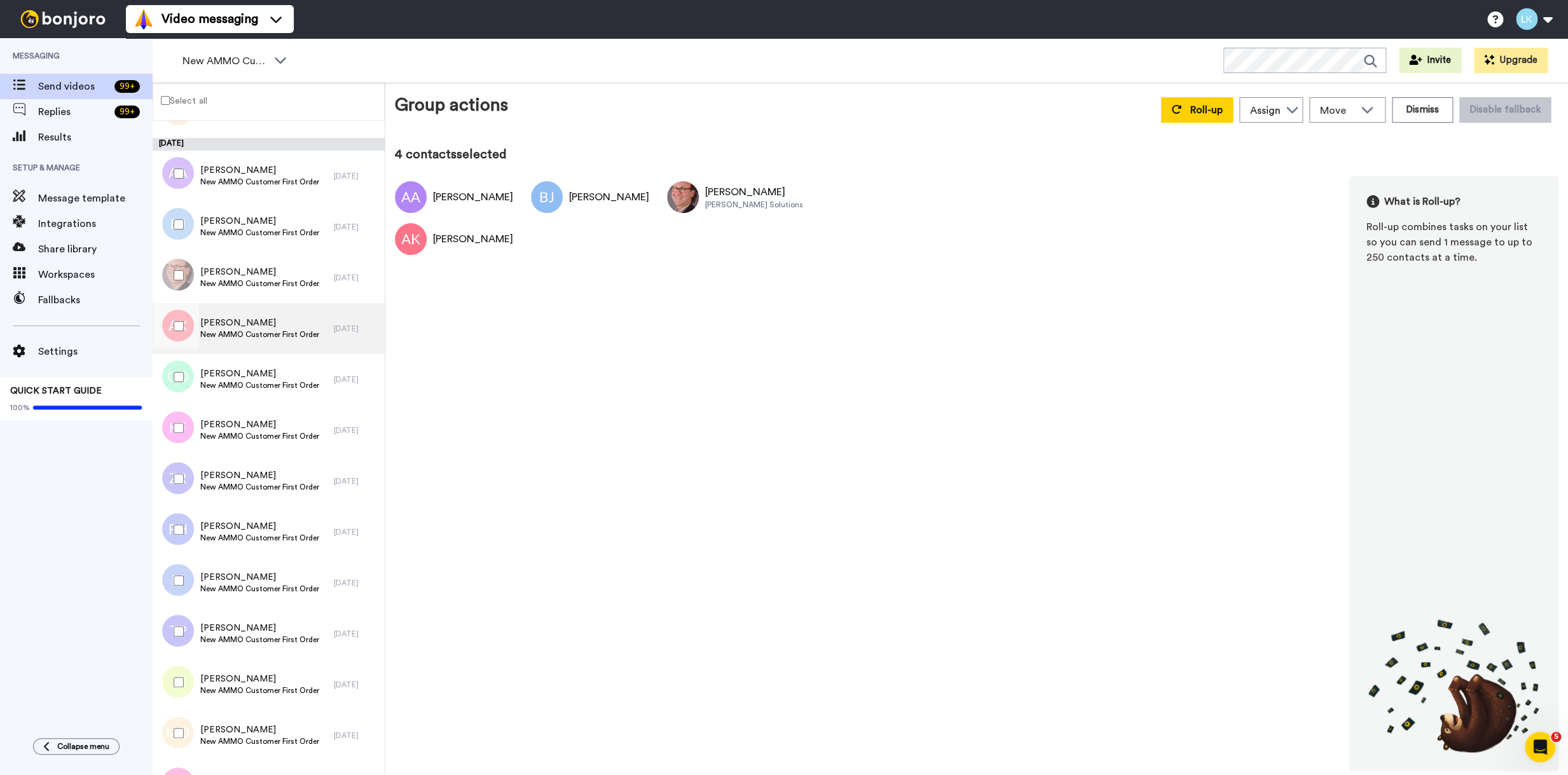
scroll to position [514, 0]
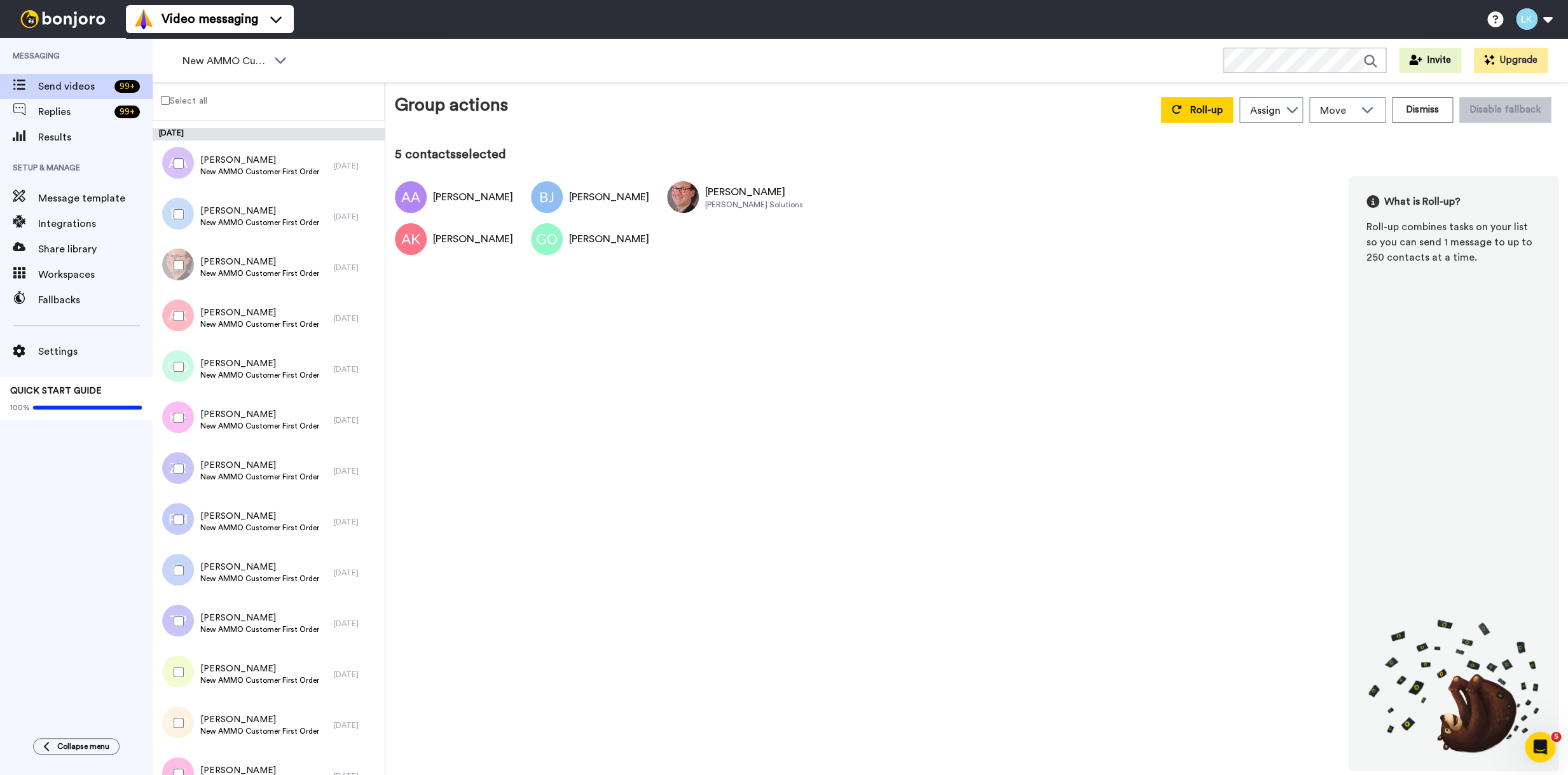
click at [179, 426] on div at bounding box center [176, 418] width 46 height 44
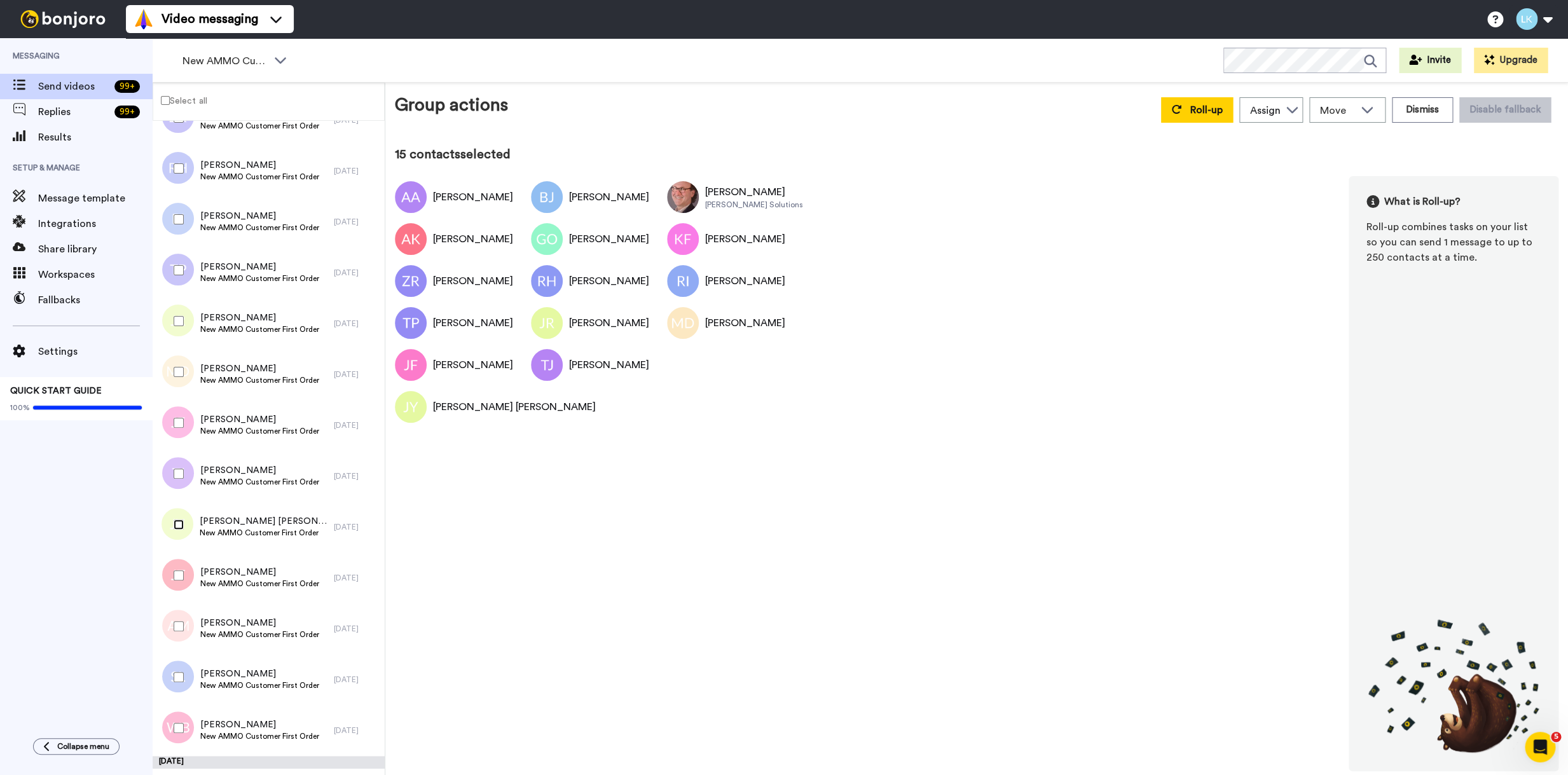
scroll to position [880, 0]
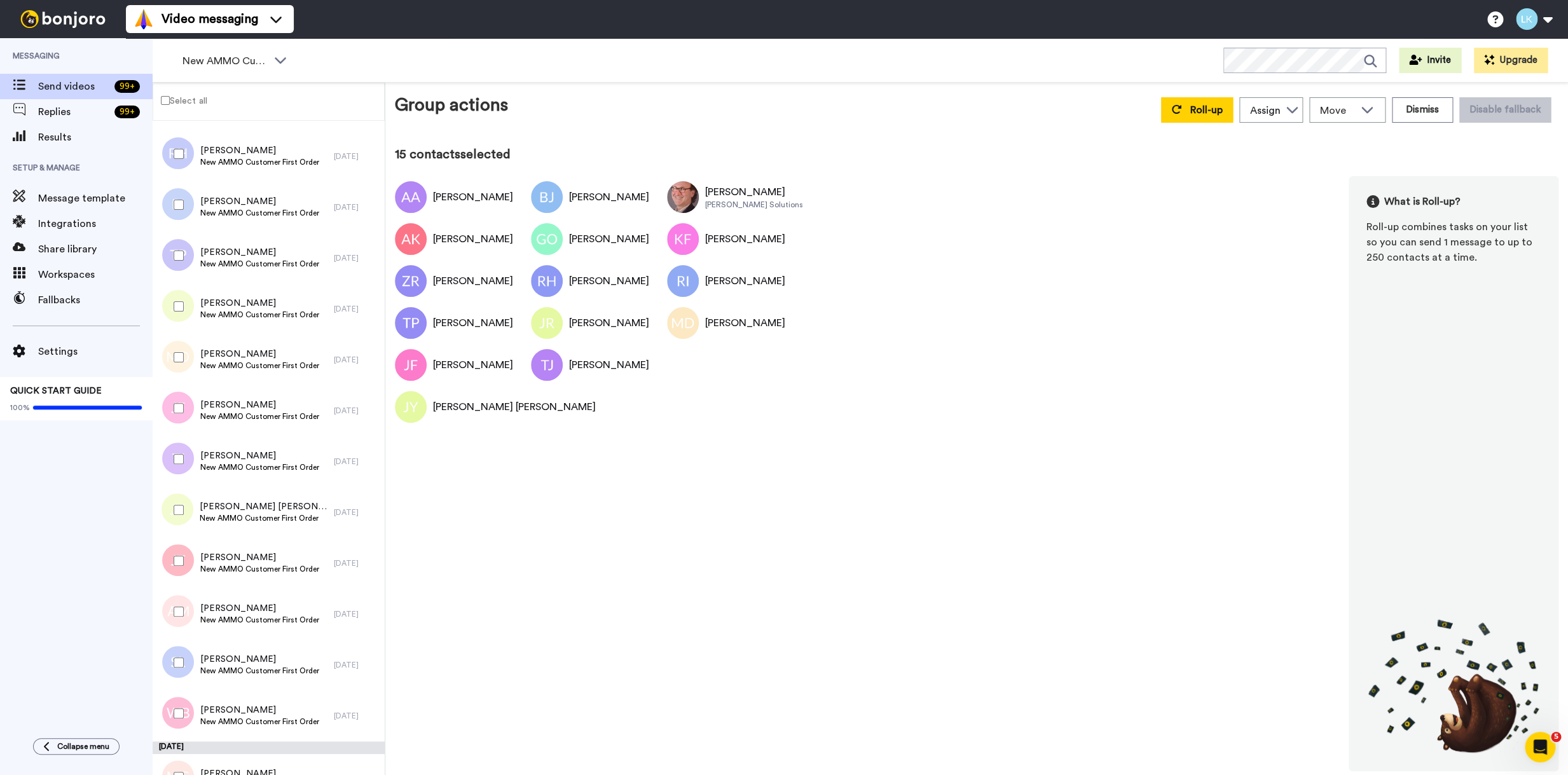
click at [181, 571] on div at bounding box center [176, 561] width 46 height 44
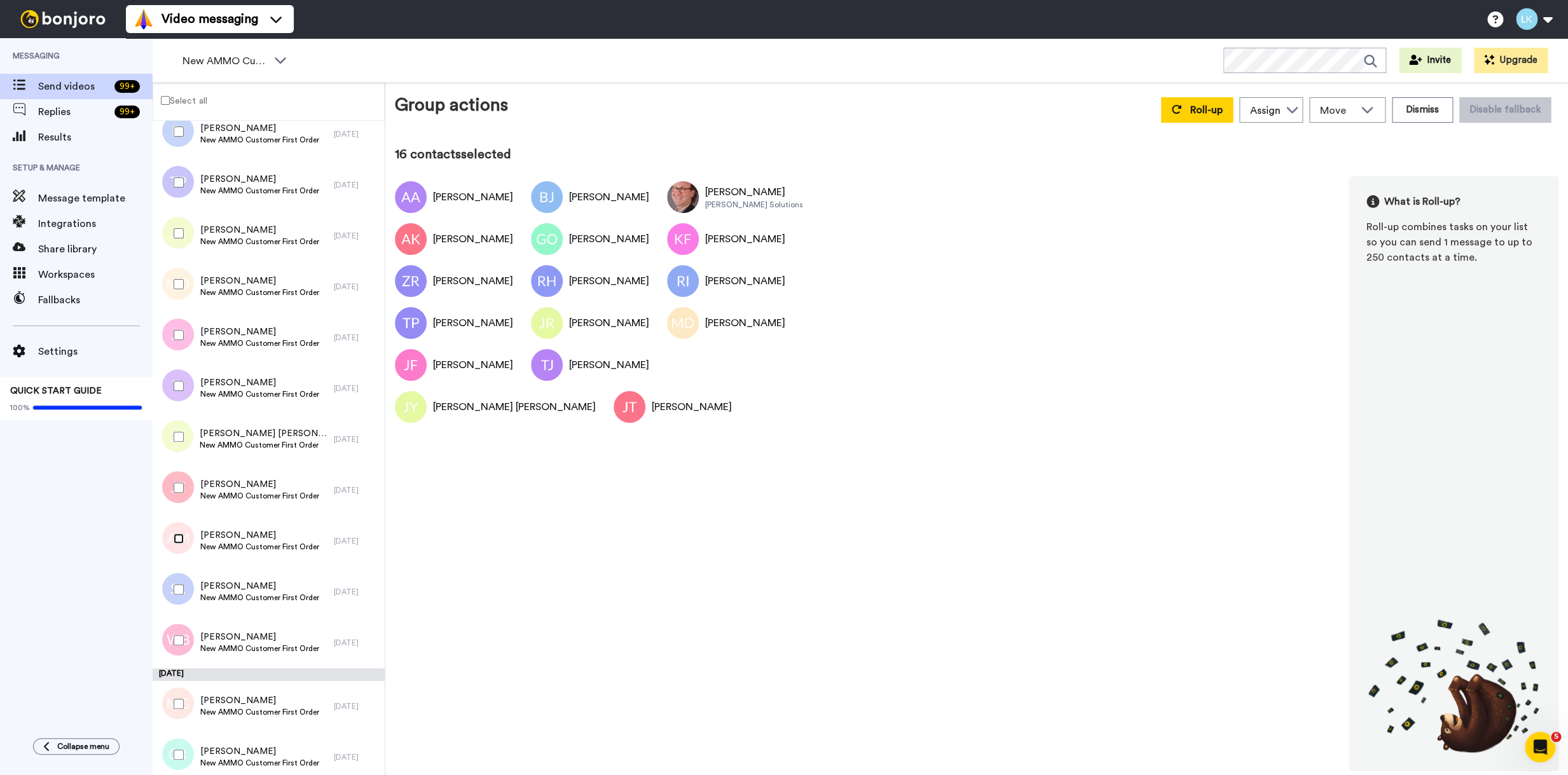
click at [178, 551] on div at bounding box center [176, 539] width 46 height 44
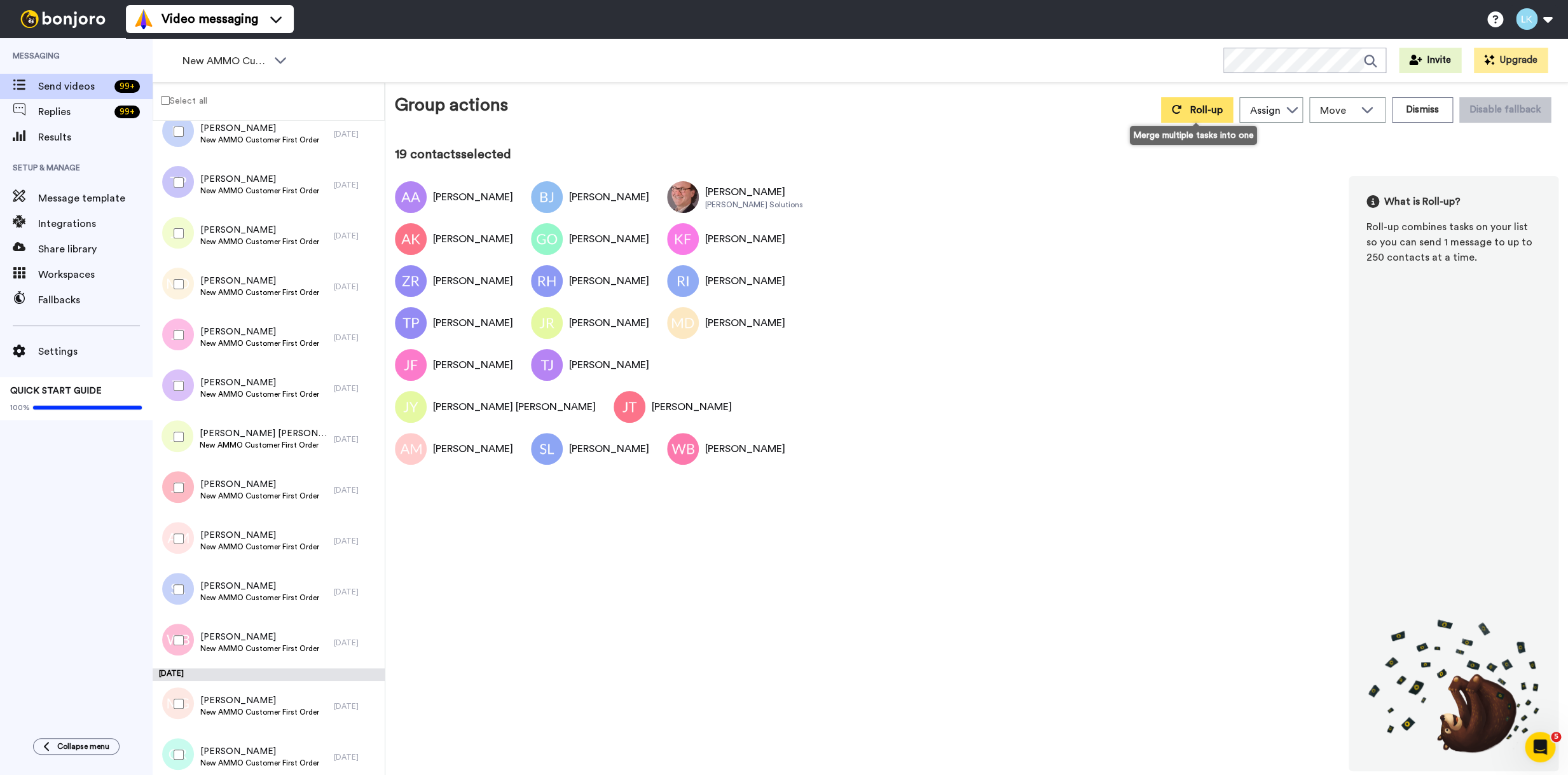
click at [1182, 118] on button "Roll-up" at bounding box center [1197, 110] width 72 height 26
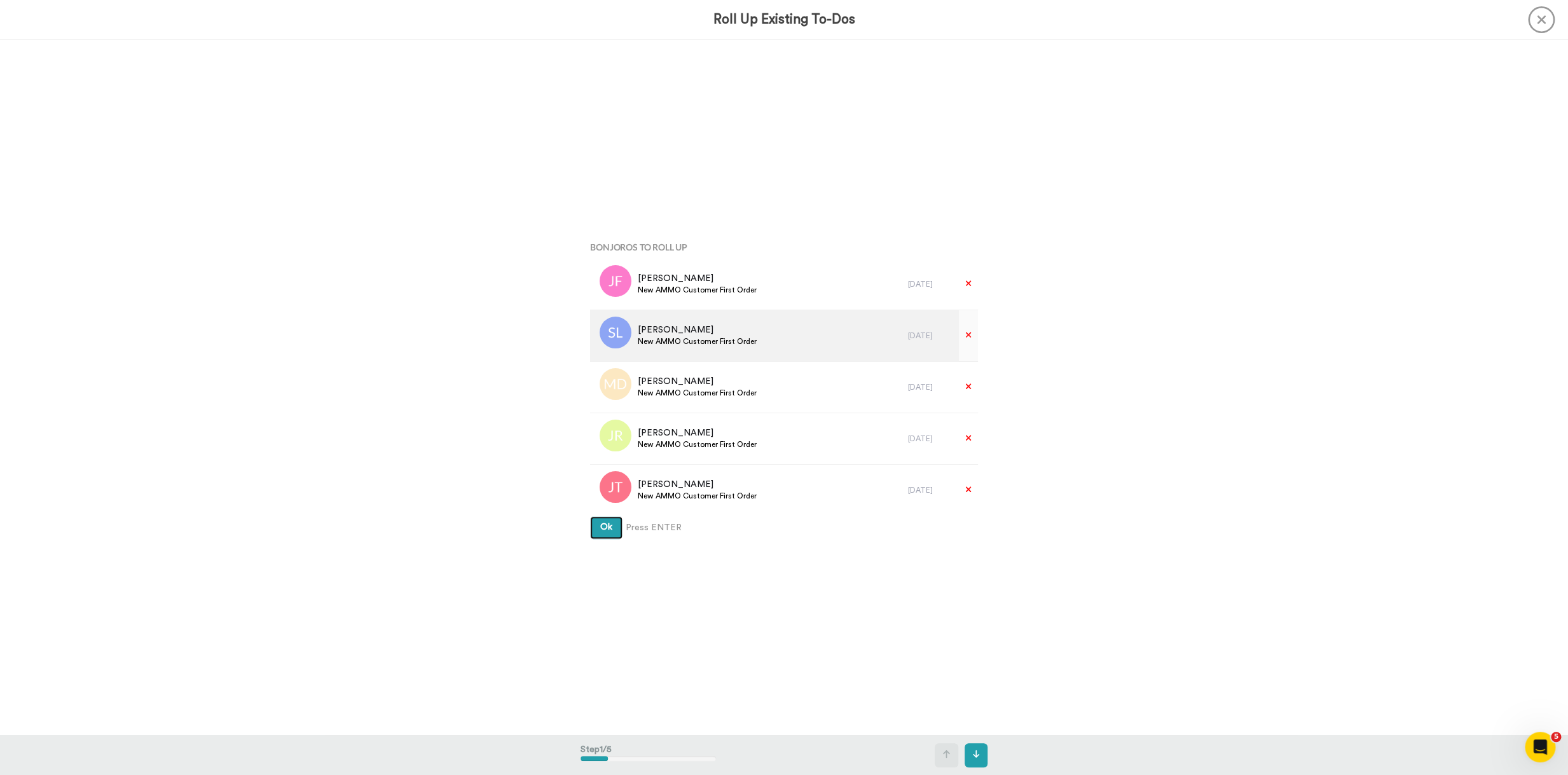
click at [590, 516] on button "Ok" at bounding box center [606, 528] width 32 height 23
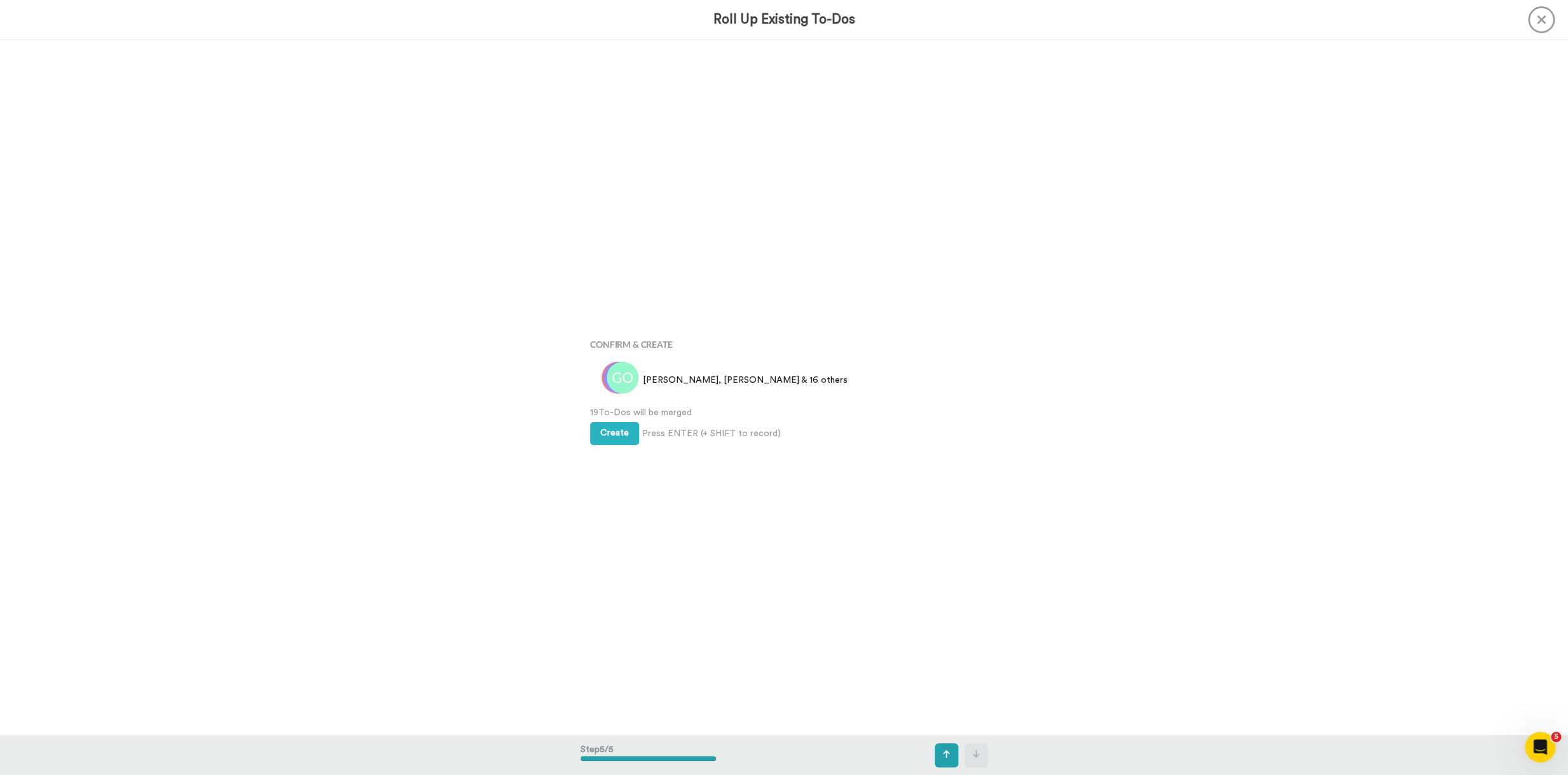
scroll to position [2779, 0]
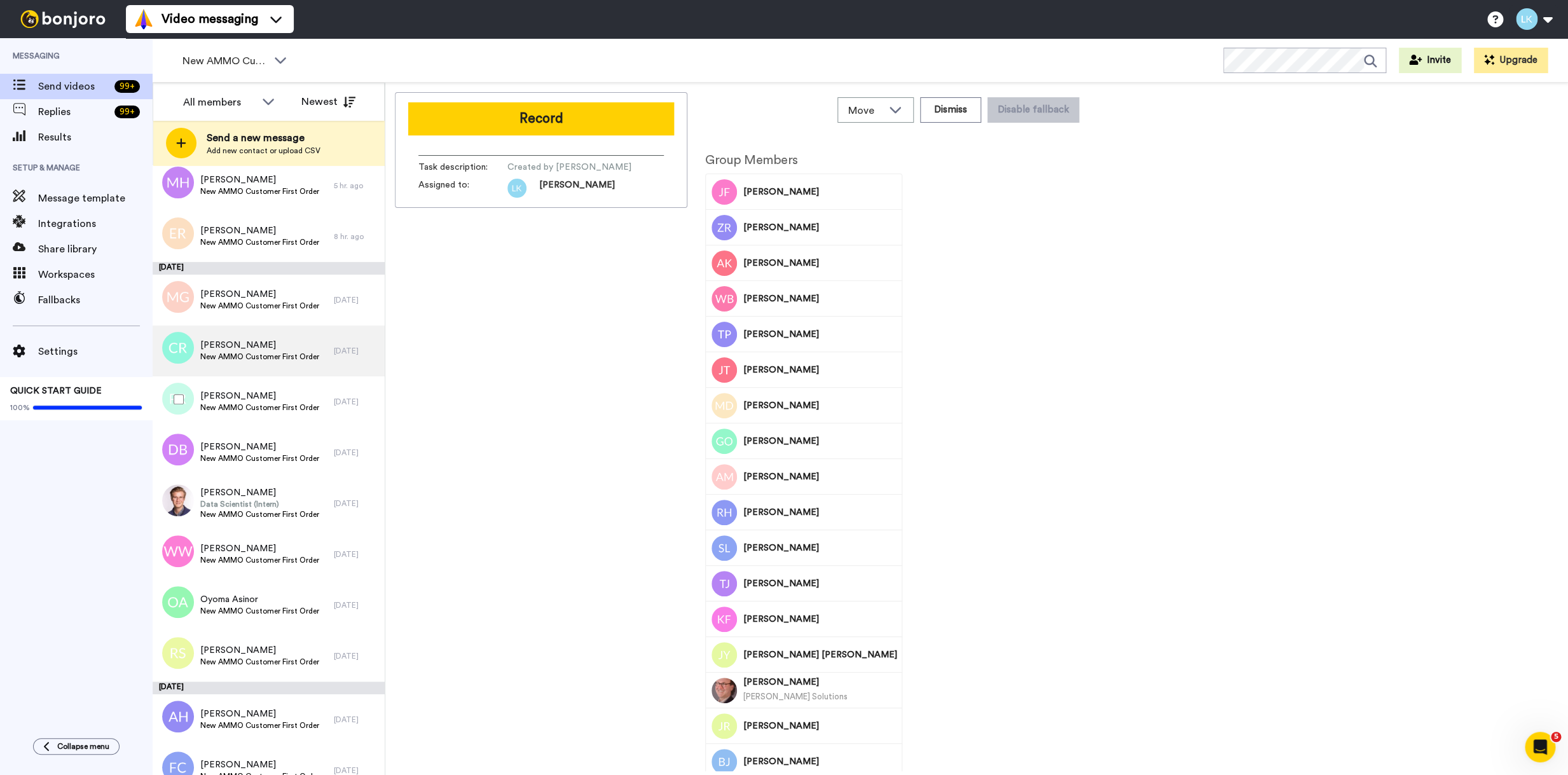
scroll to position [482, 0]
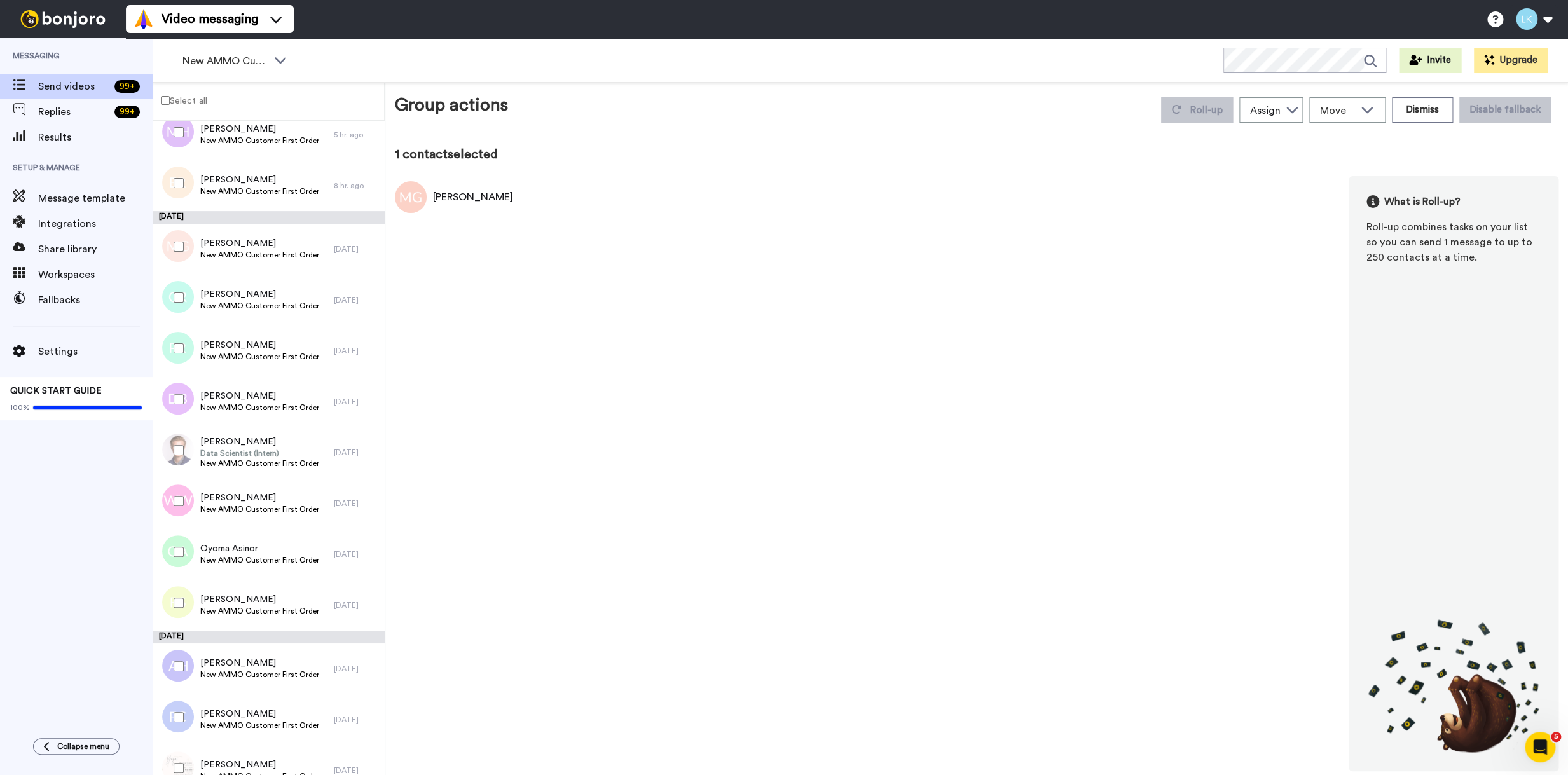
click at [176, 291] on div at bounding box center [176, 297] width 46 height 44
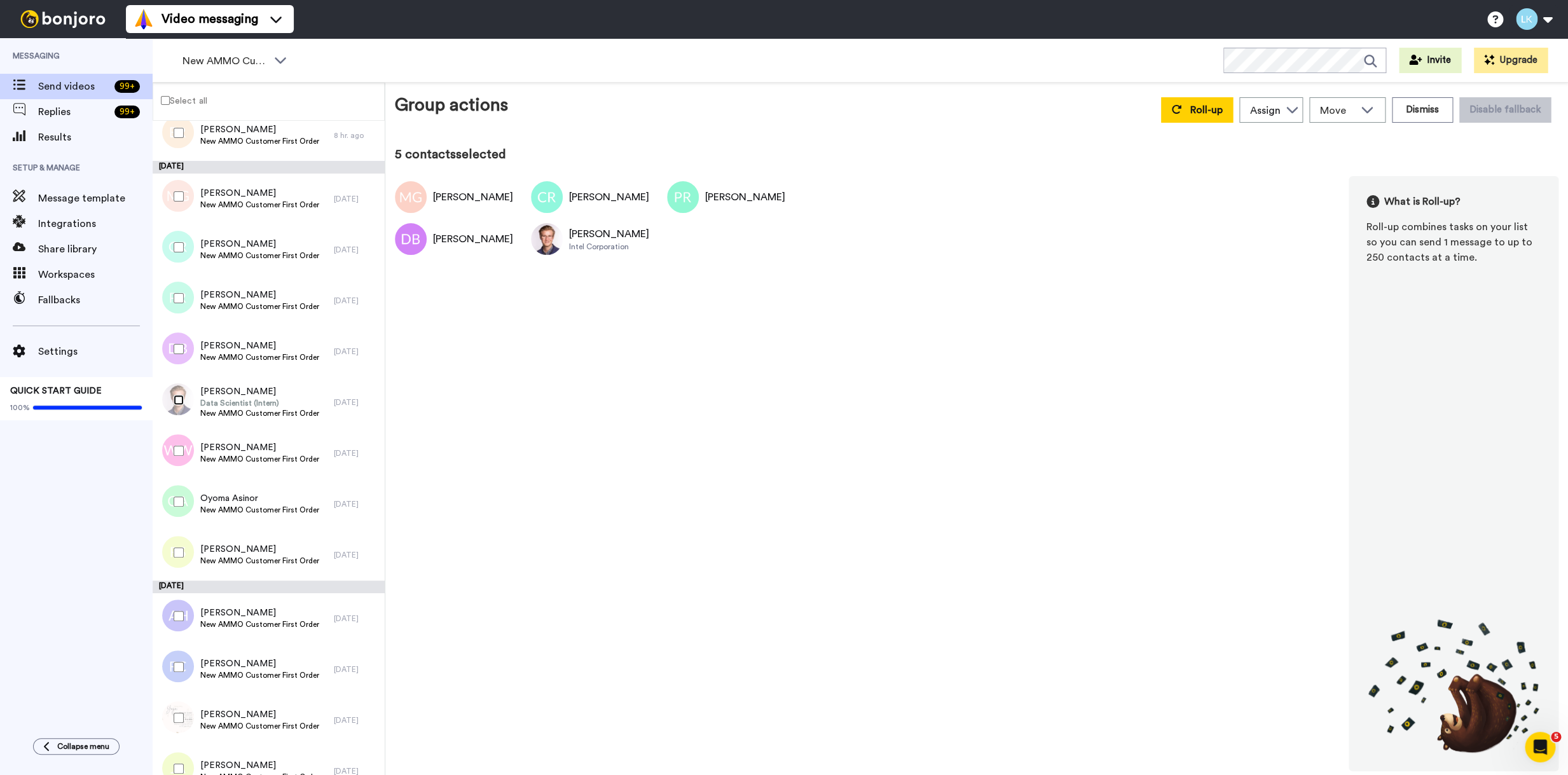
scroll to position [561, 0]
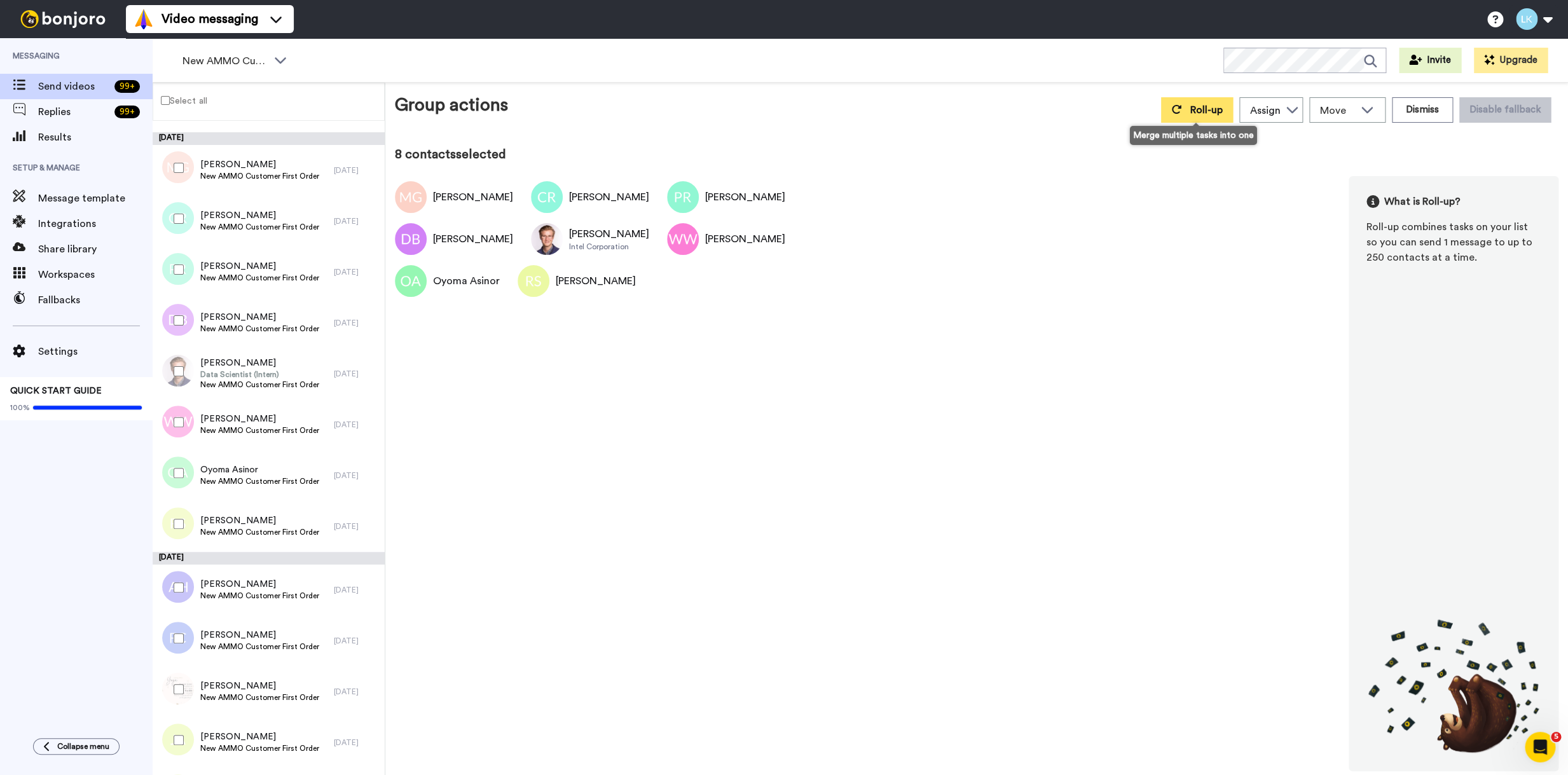
click at [1204, 118] on button "Roll-up" at bounding box center [1197, 110] width 72 height 26
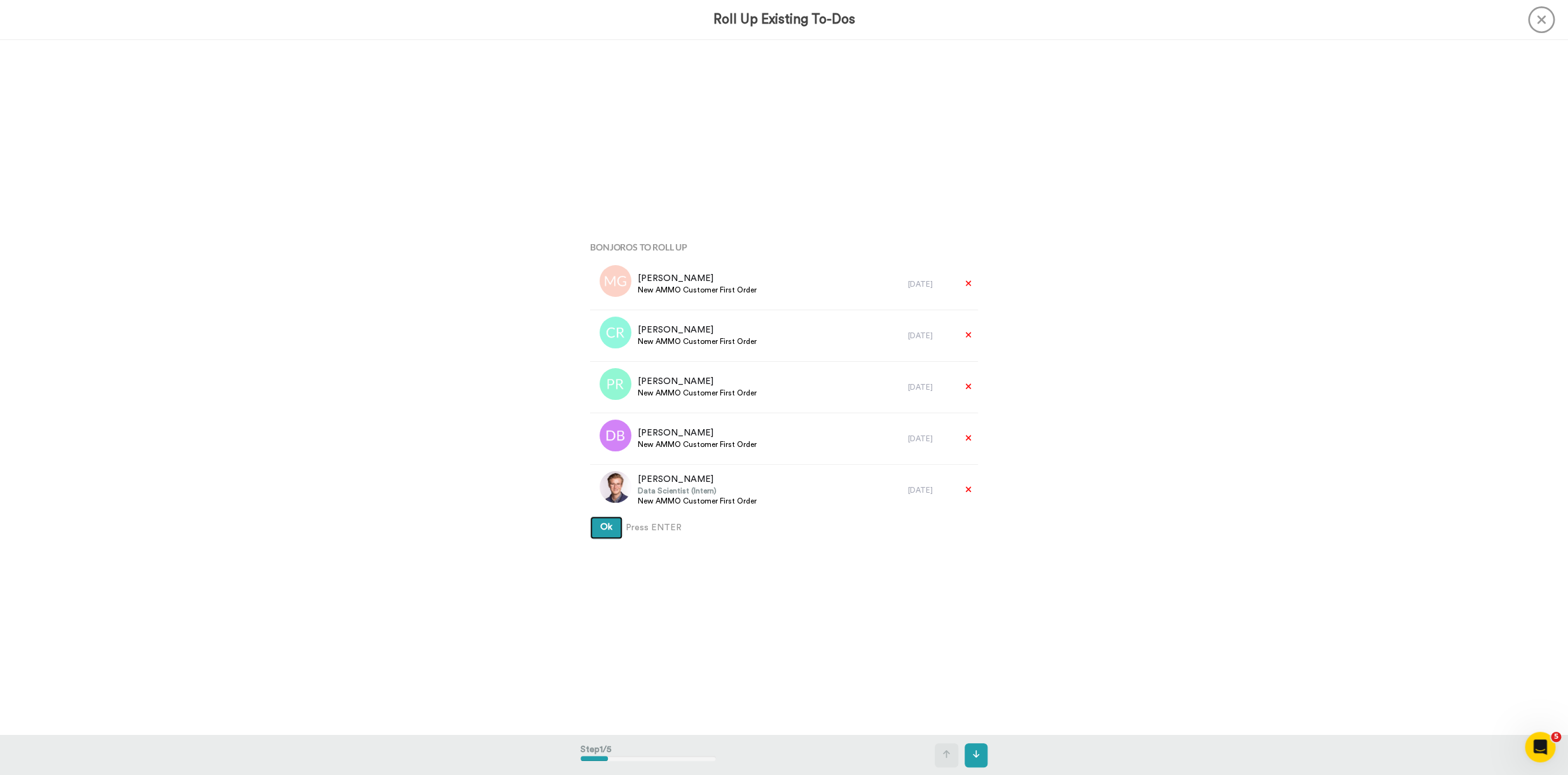
click at [590, 516] on button "Ok" at bounding box center [606, 528] width 32 height 23
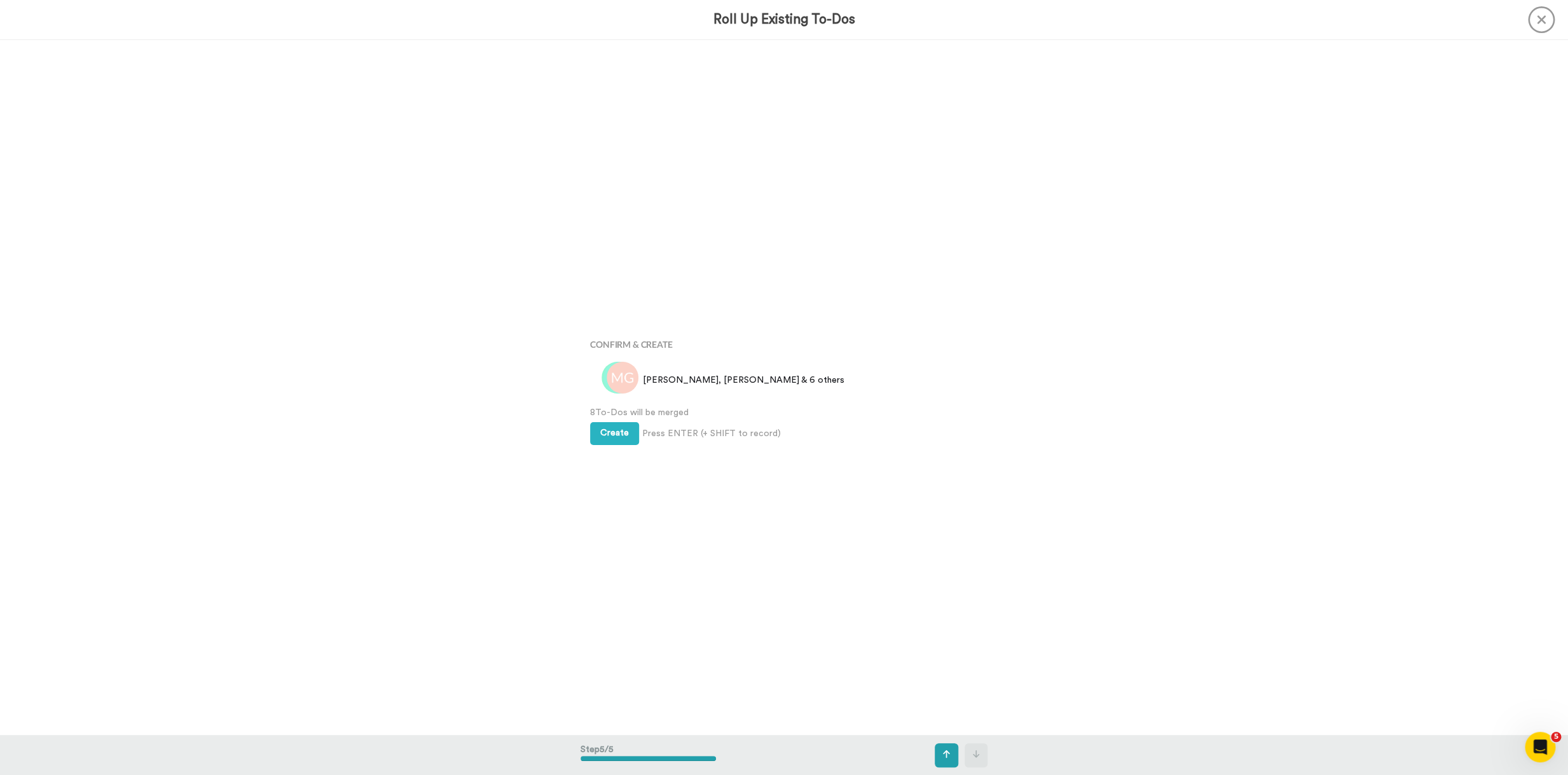
scroll to position [2779, 0]
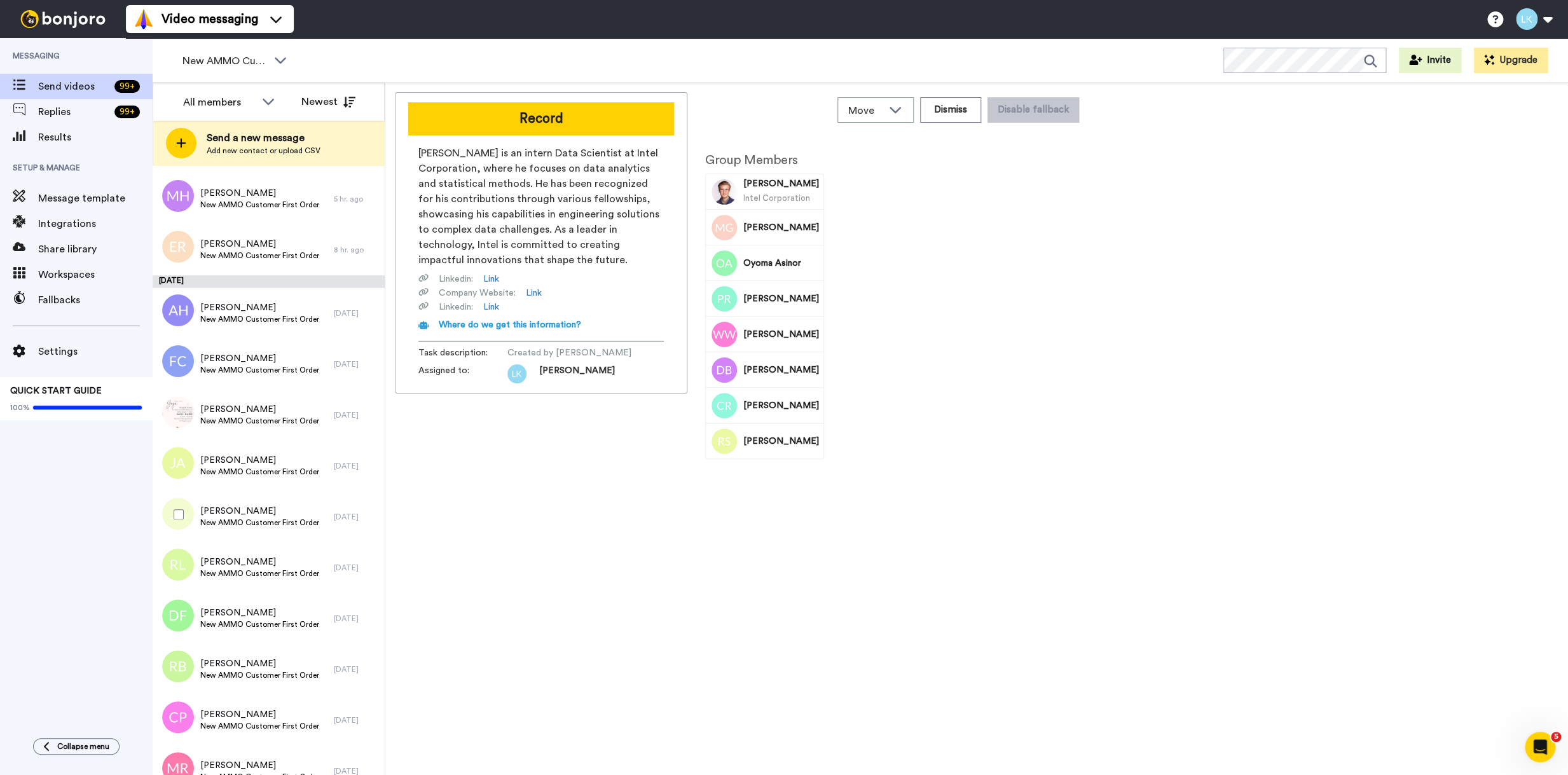
scroll to position [499, 0]
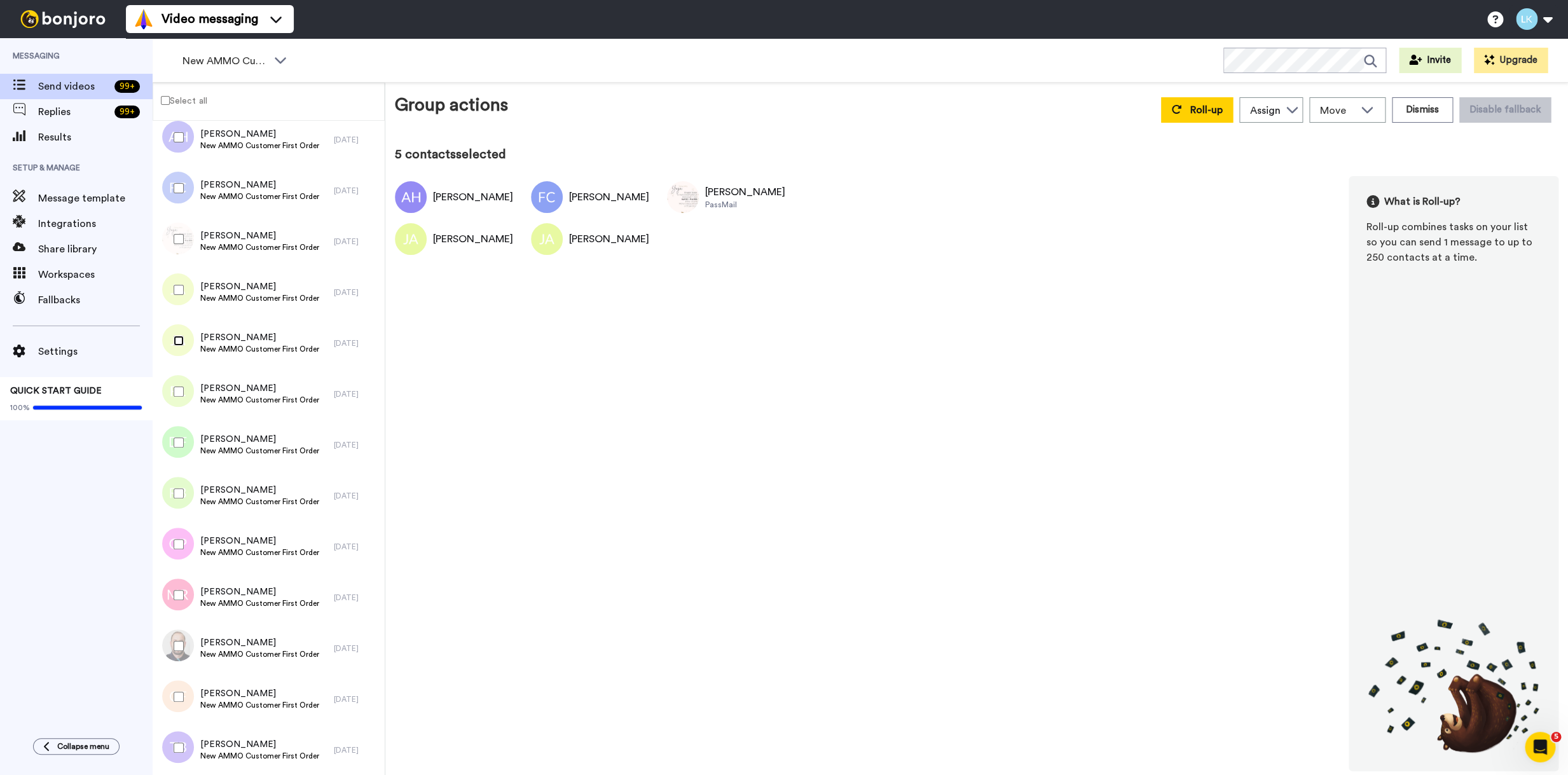
scroll to position [661, 0]
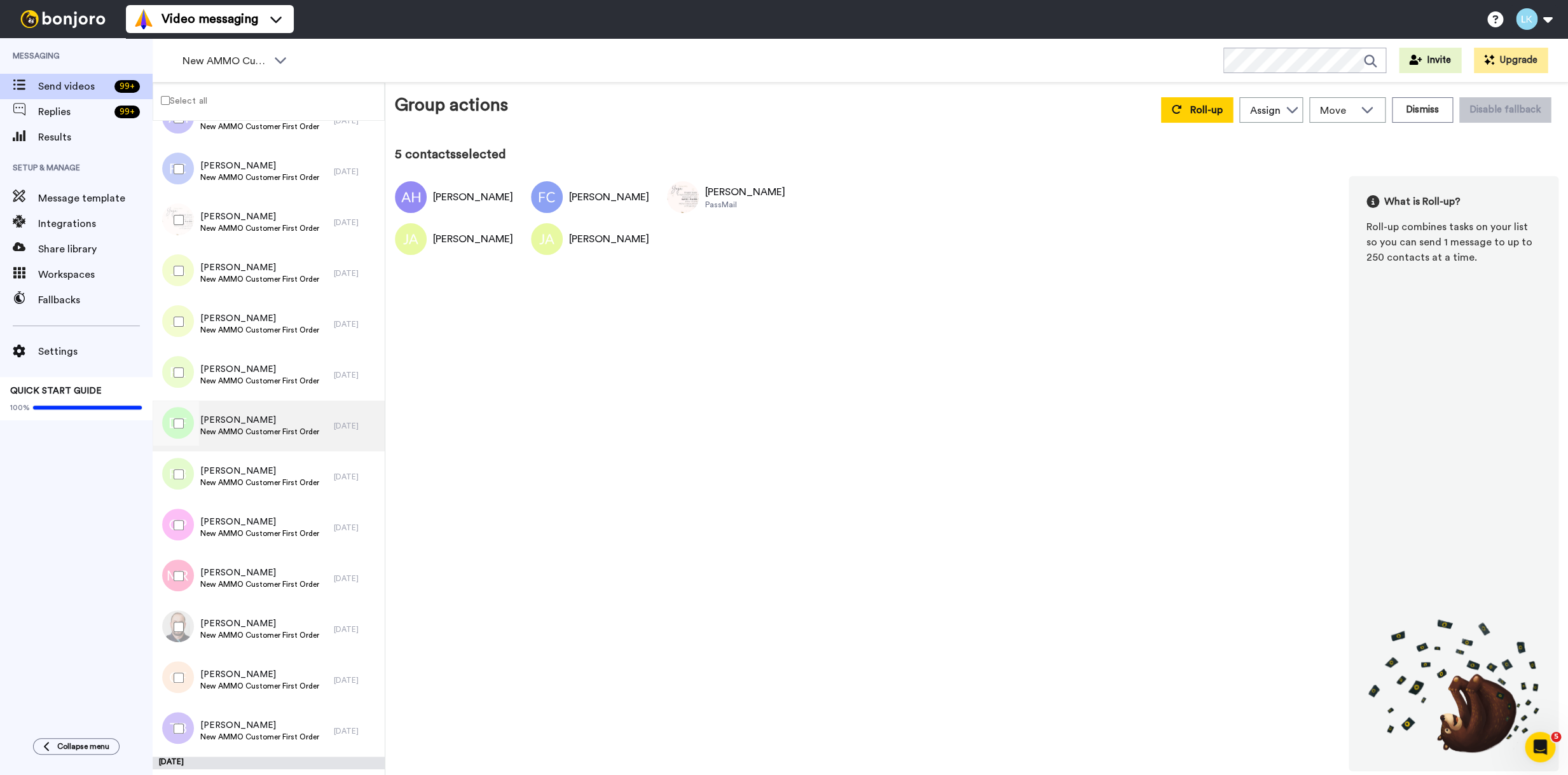
drag, startPoint x: 177, startPoint y: 366, endPoint x: 177, endPoint y: 401, distance: 35.0
click at [177, 366] on div at bounding box center [176, 372] width 46 height 44
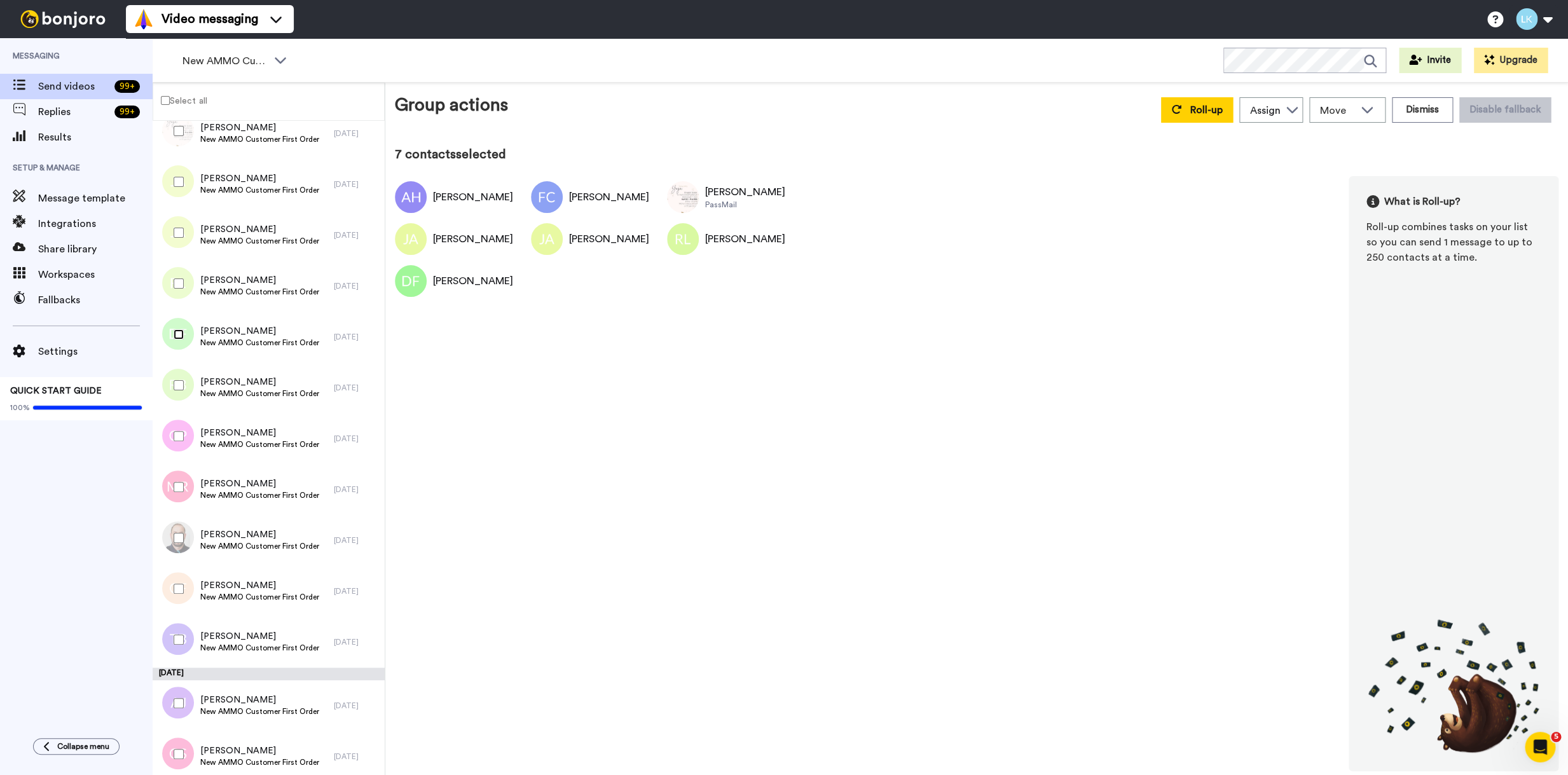
scroll to position [756, 0]
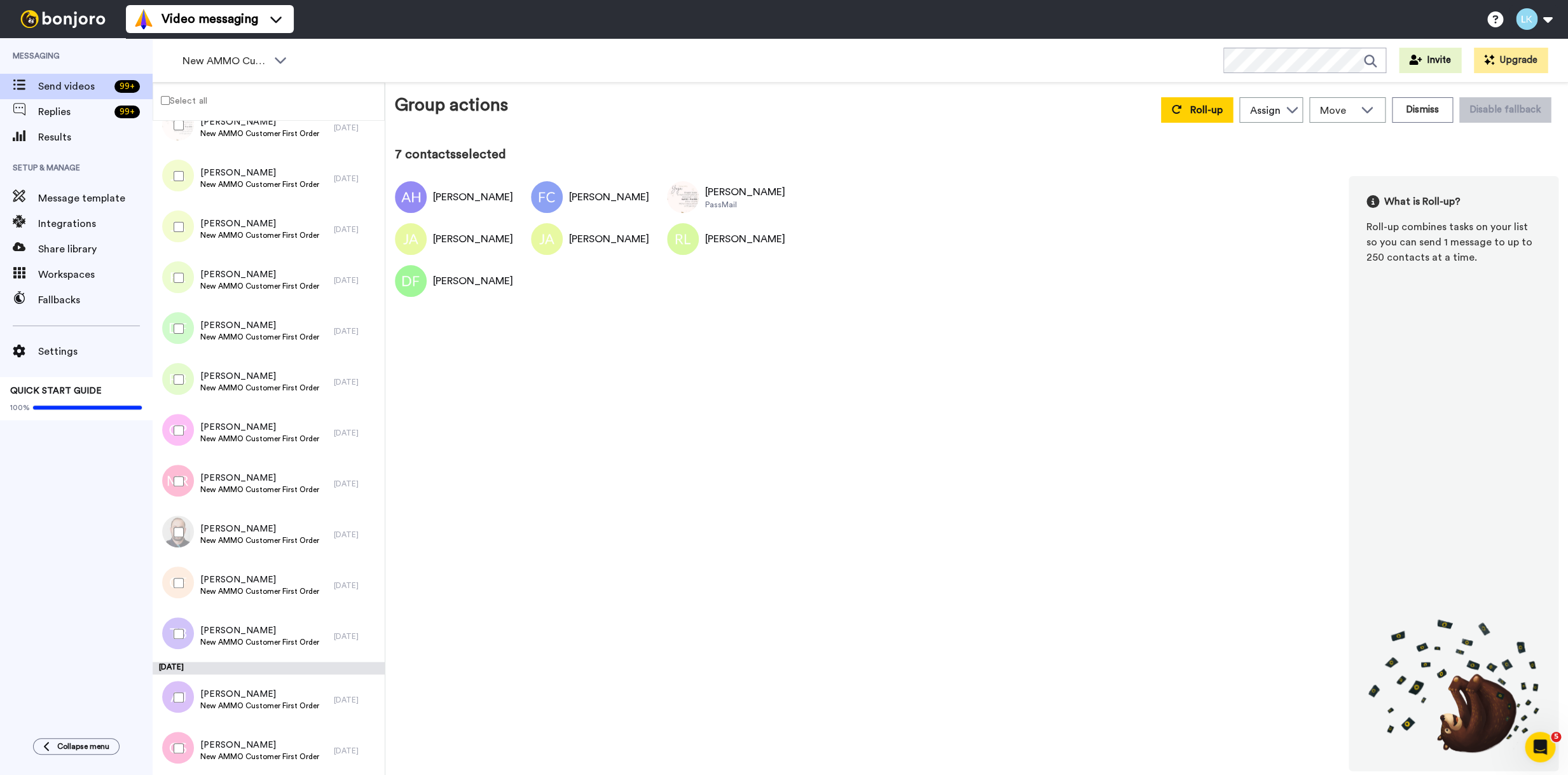
click at [174, 389] on div at bounding box center [176, 379] width 46 height 44
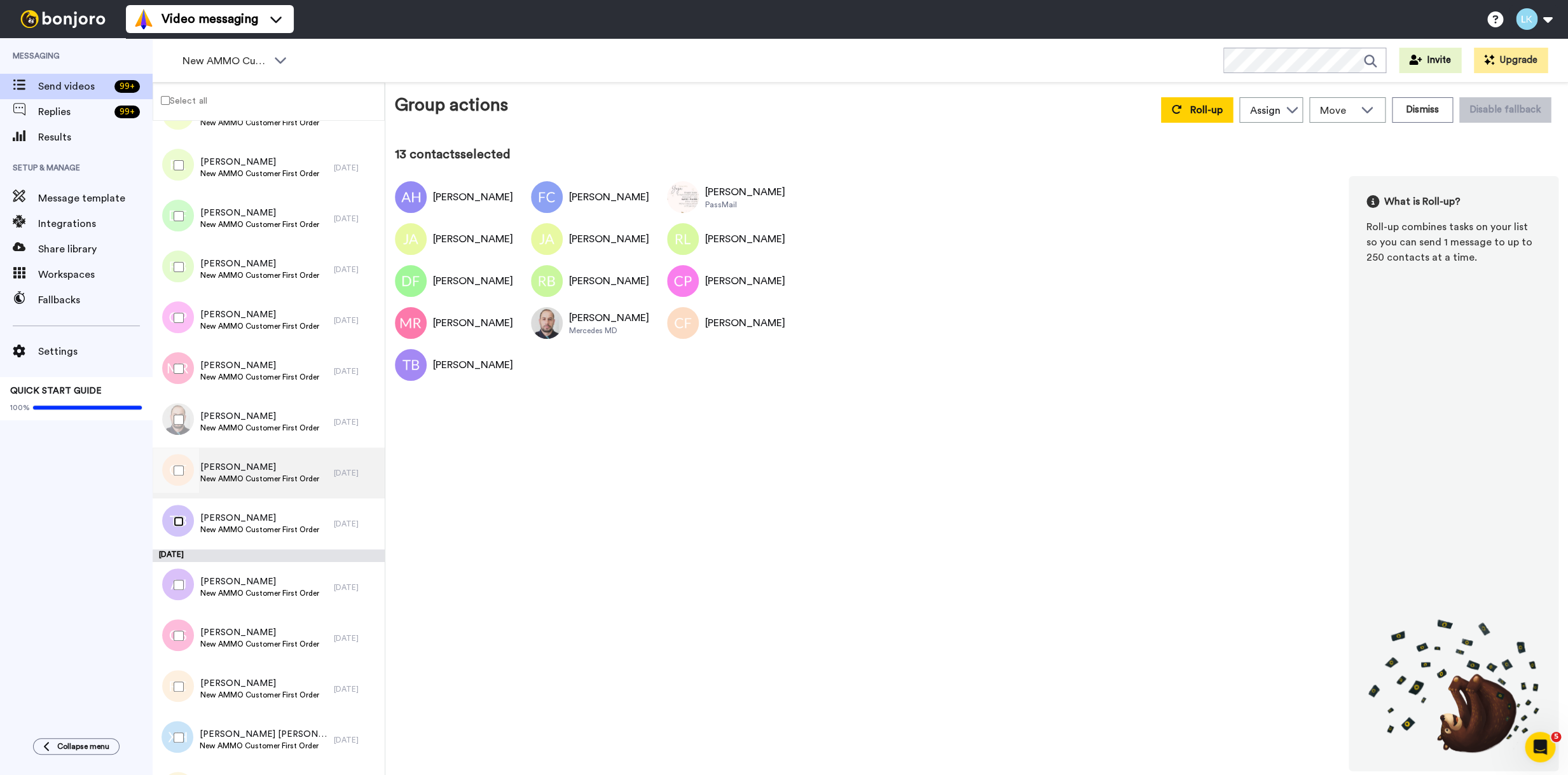
scroll to position [877, 0]
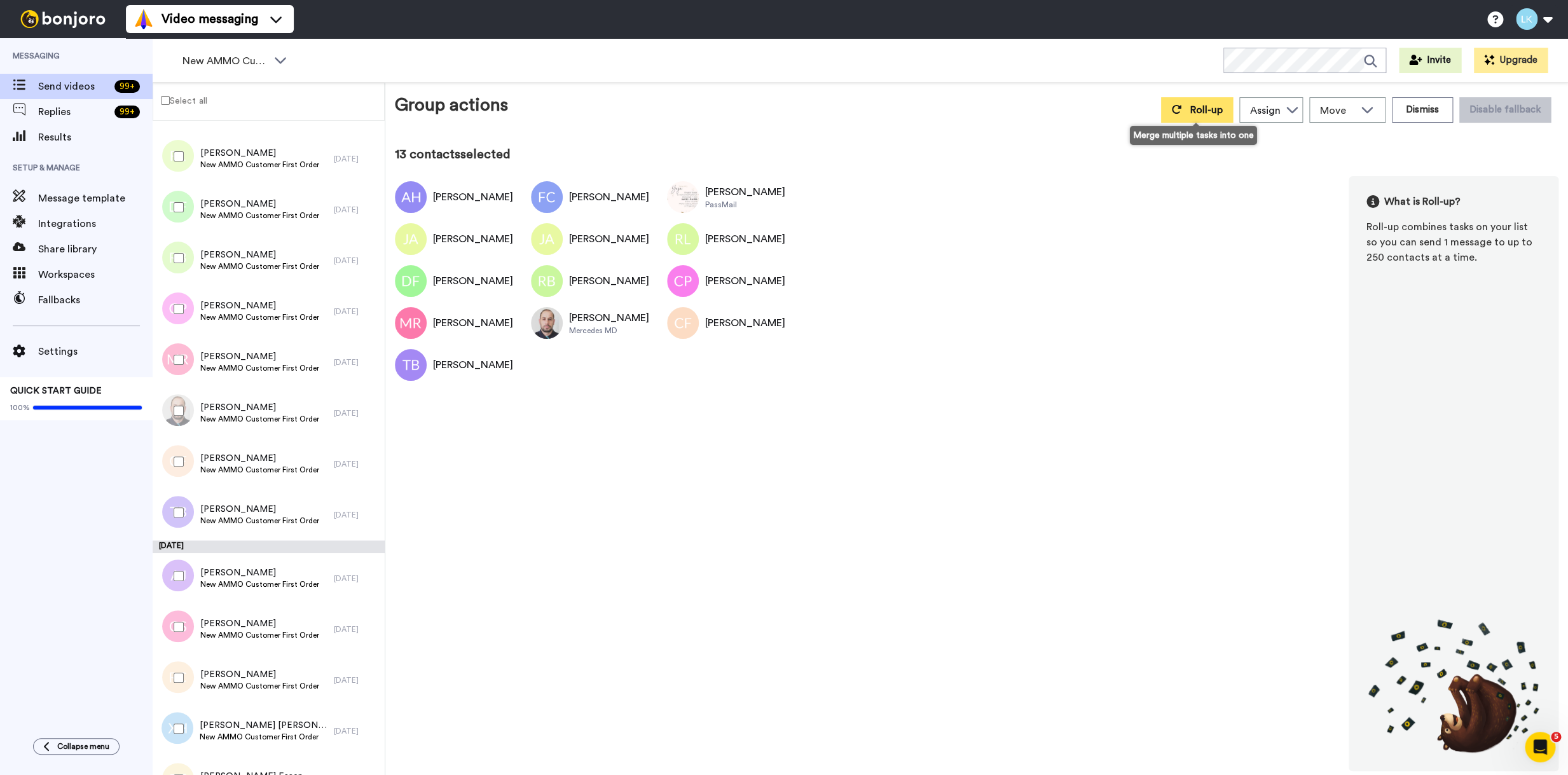
click at [1180, 113] on button "Roll-up" at bounding box center [1197, 110] width 72 height 26
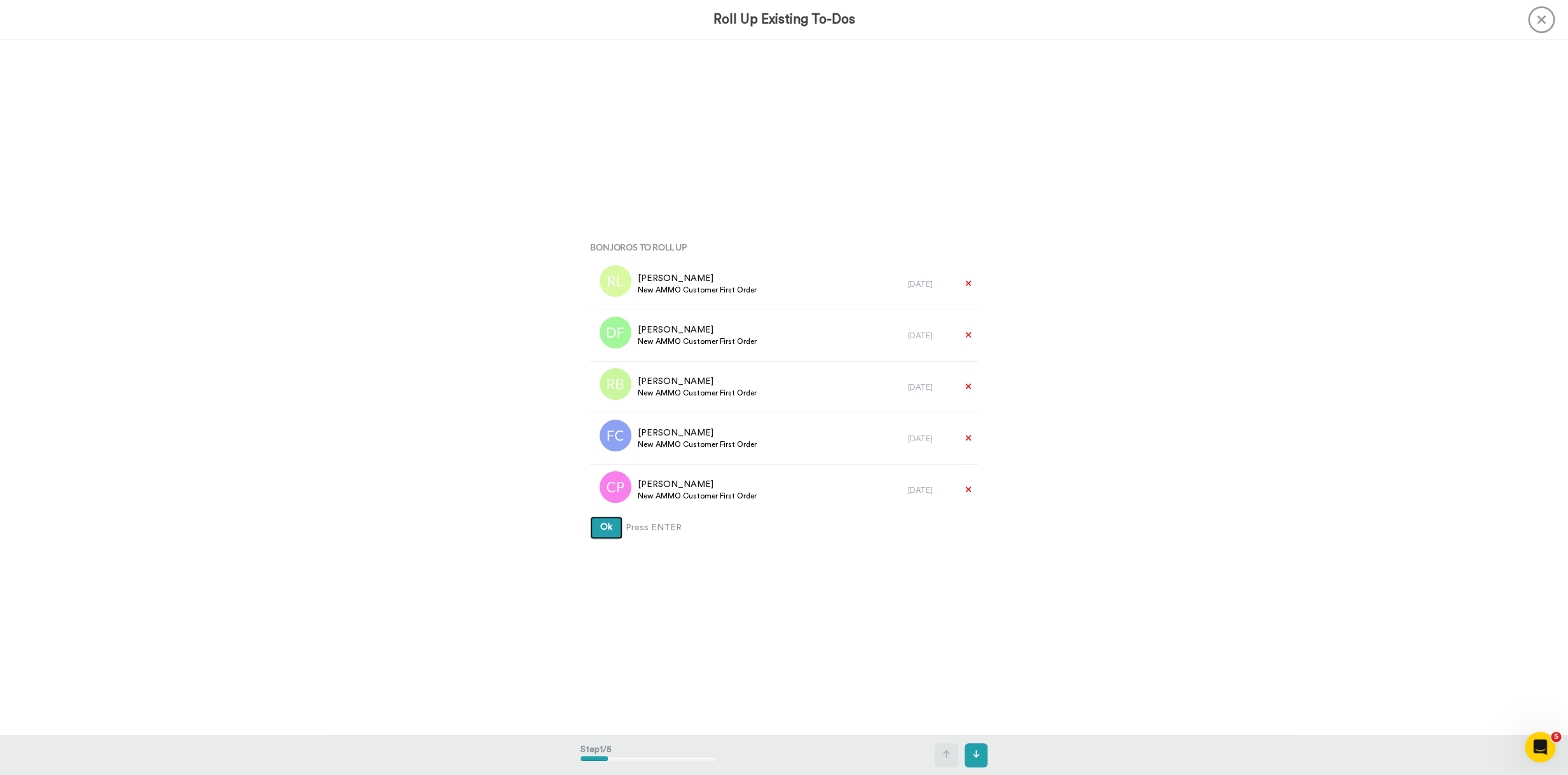
click at [590, 516] on button "Ok" at bounding box center [606, 528] width 32 height 23
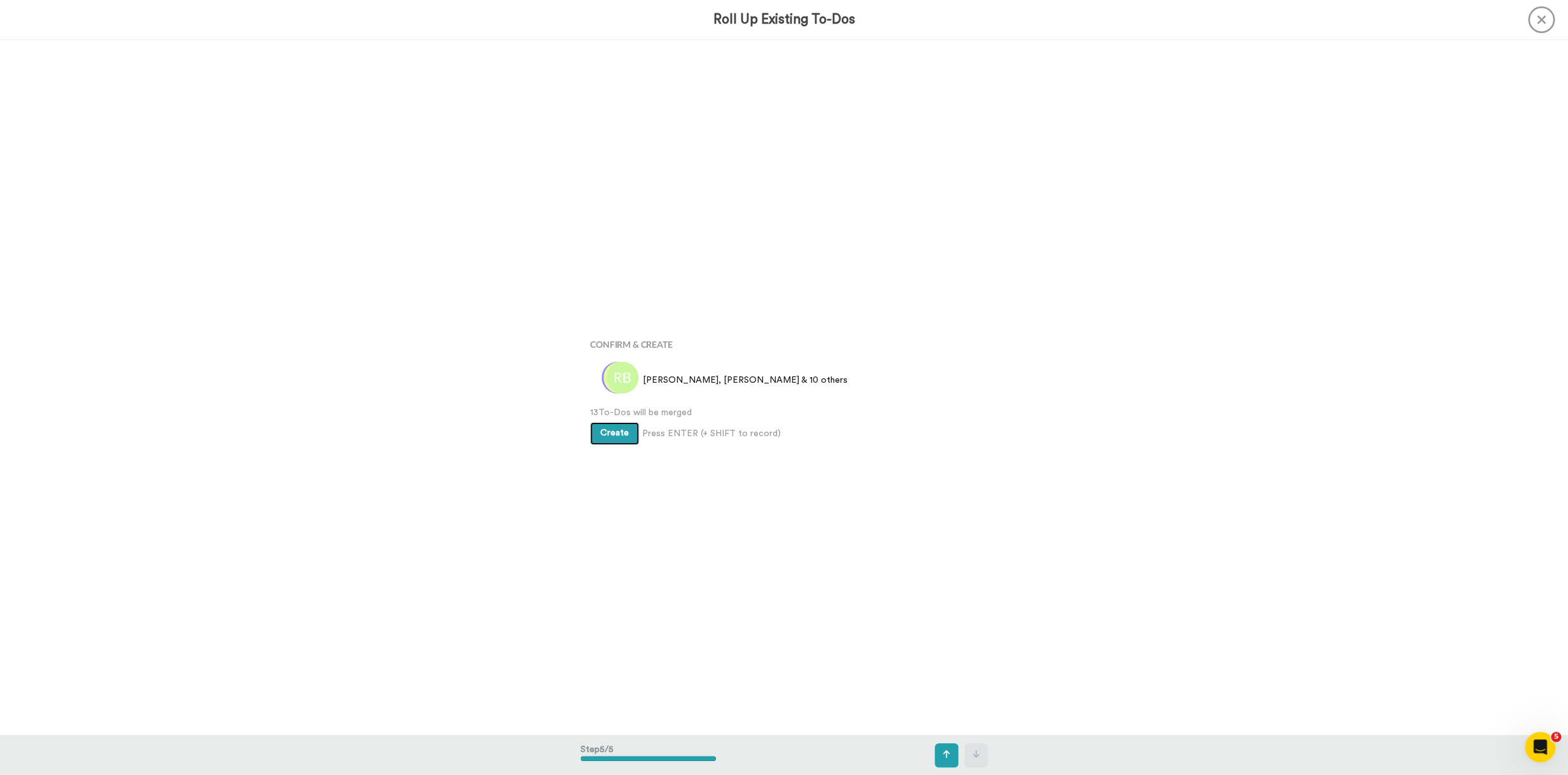
scroll to position [2779, 0]
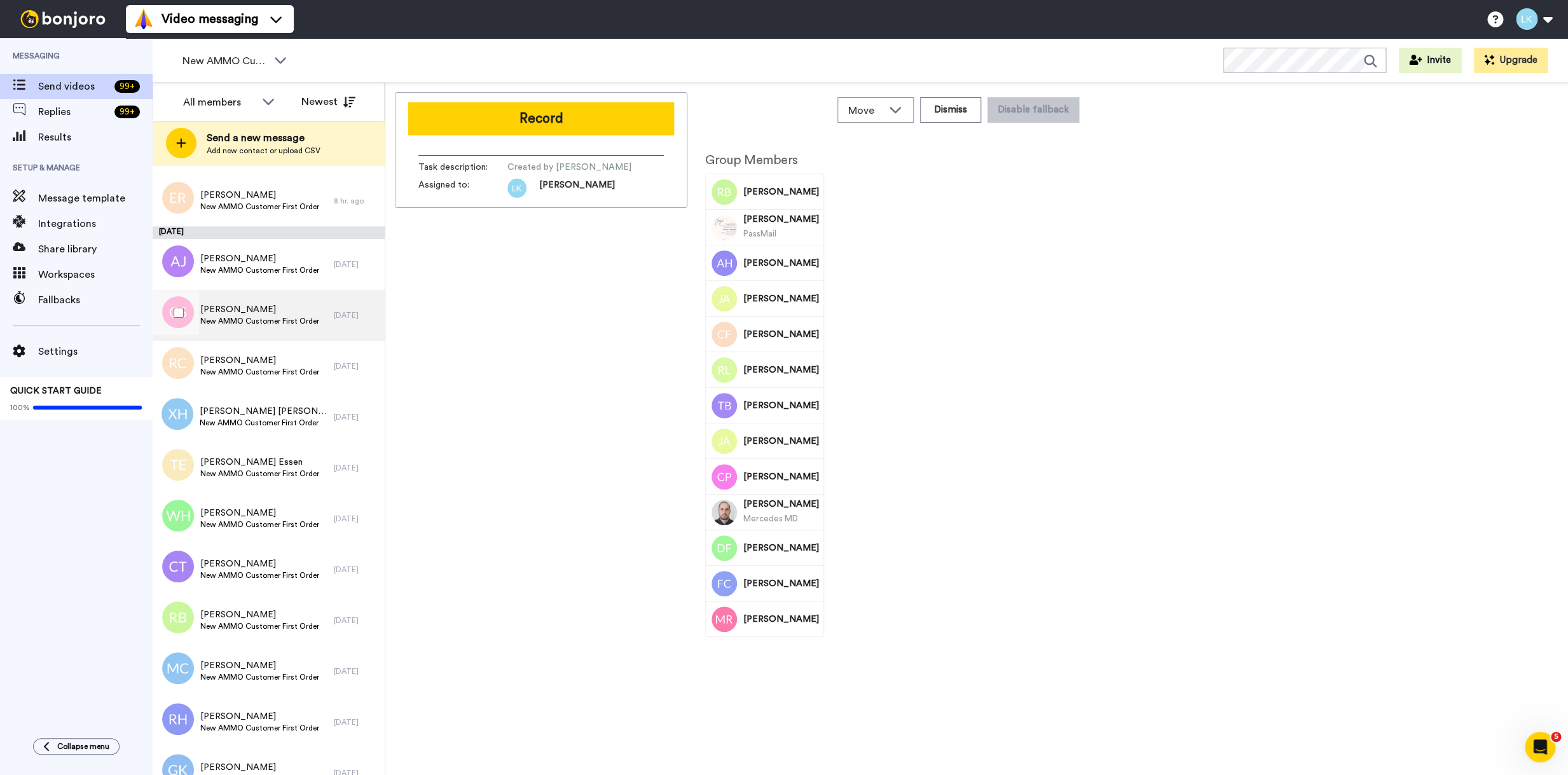
scroll to position [634, 0]
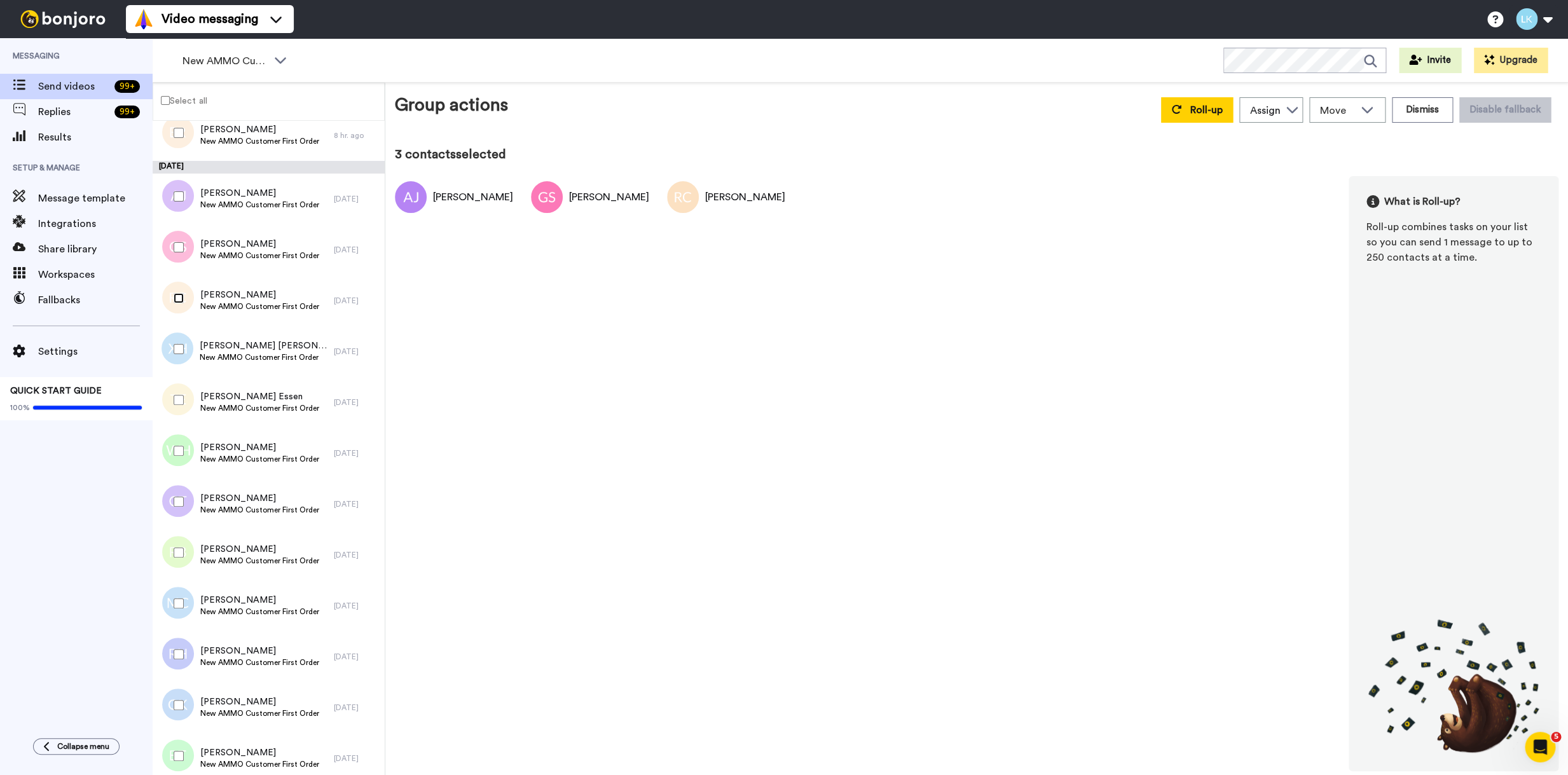
scroll to position [707, 0]
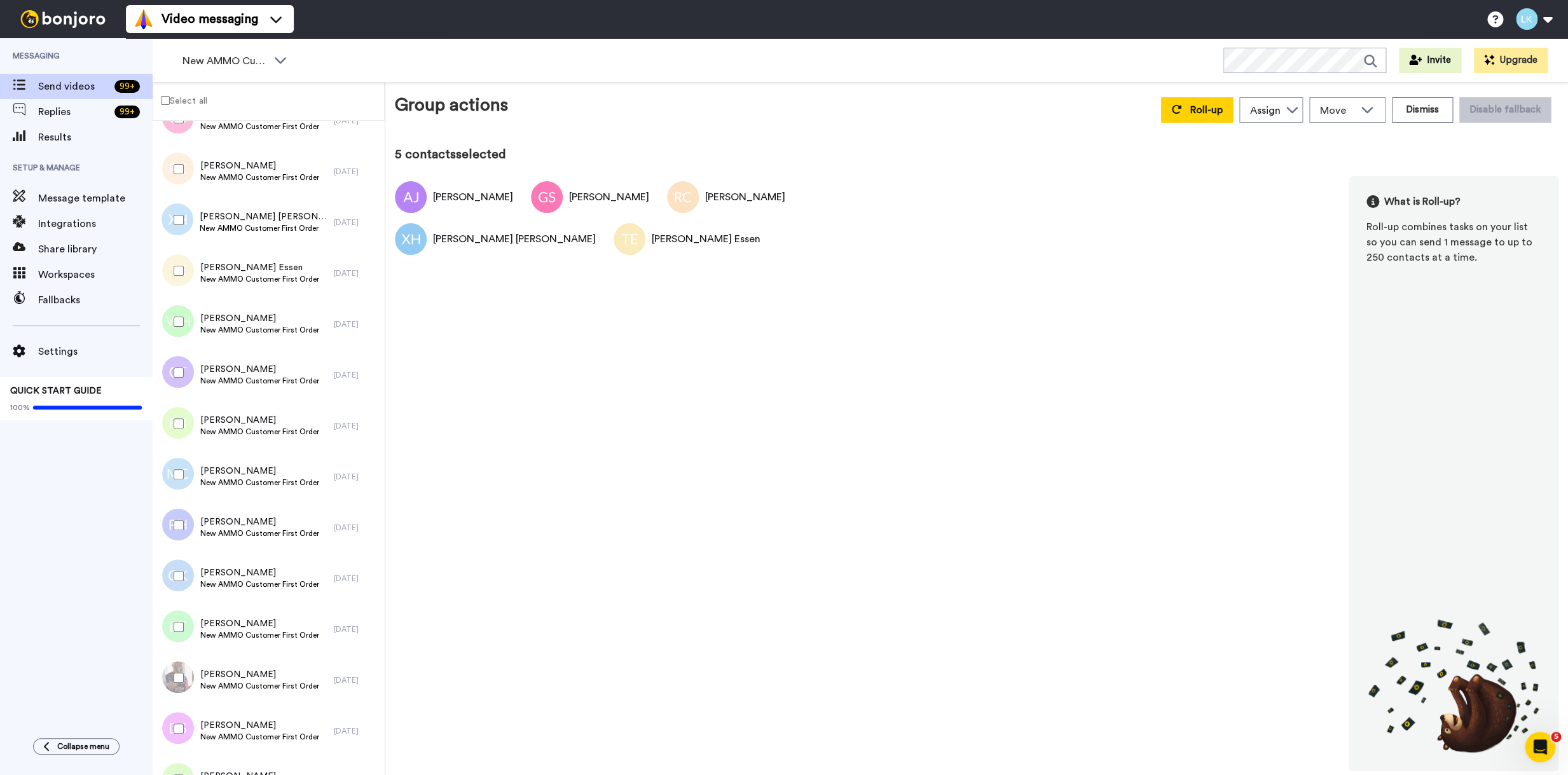
click at [181, 326] on div at bounding box center [176, 321] width 46 height 44
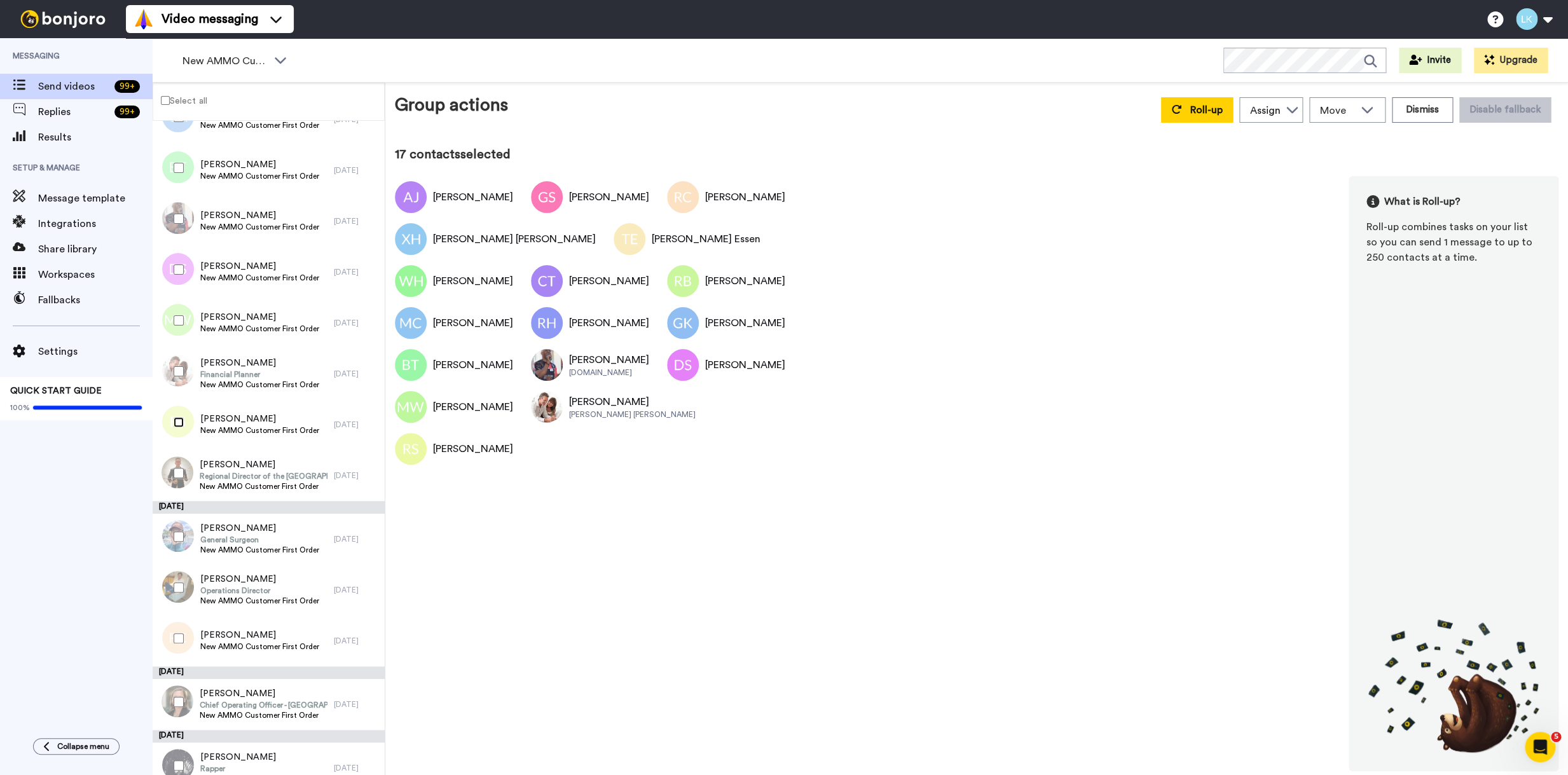
scroll to position [1237, 0]
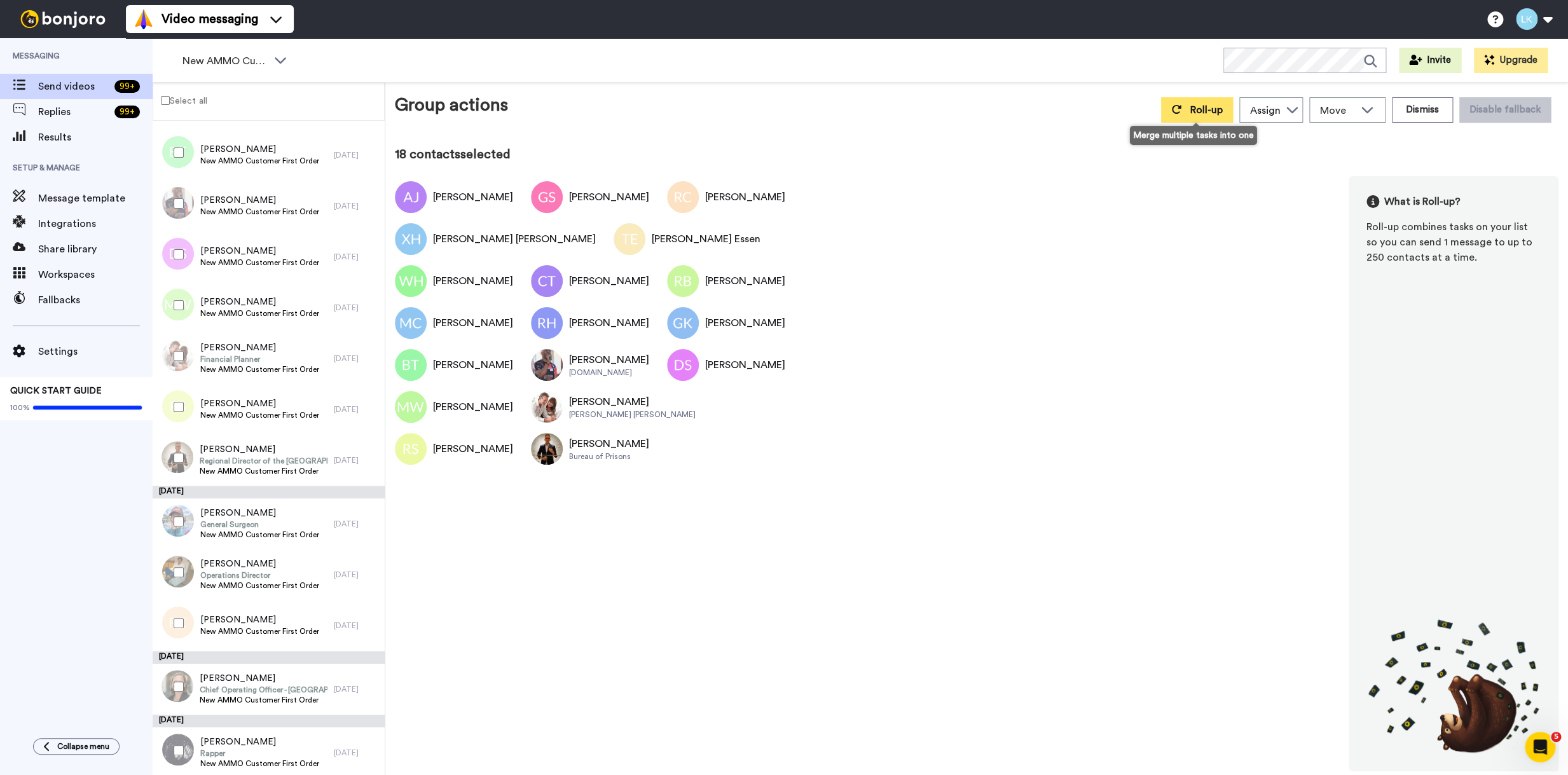
click at [1181, 119] on button "Roll-up" at bounding box center [1197, 110] width 72 height 26
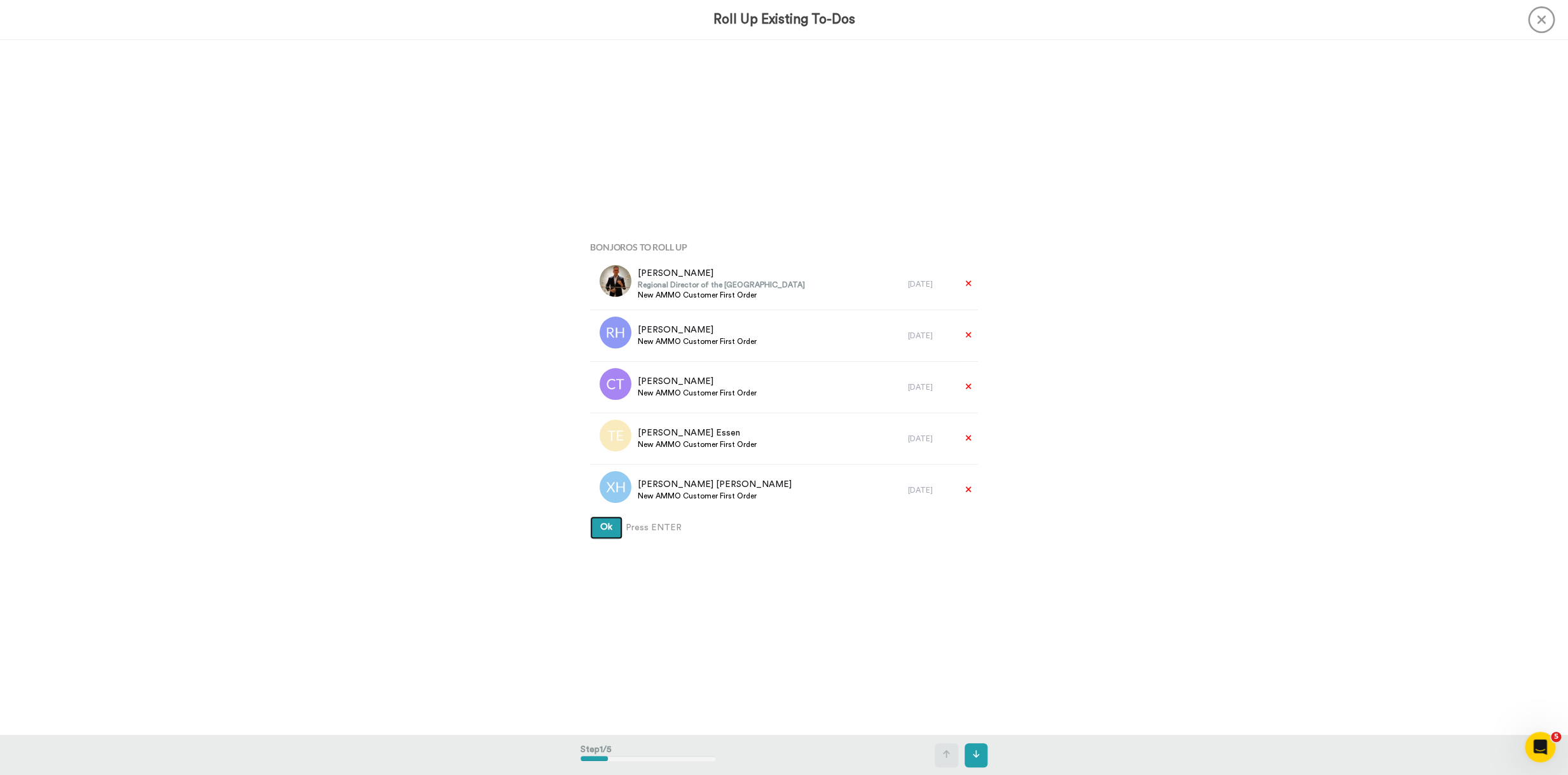
click at [590, 516] on button "Ok" at bounding box center [606, 528] width 32 height 23
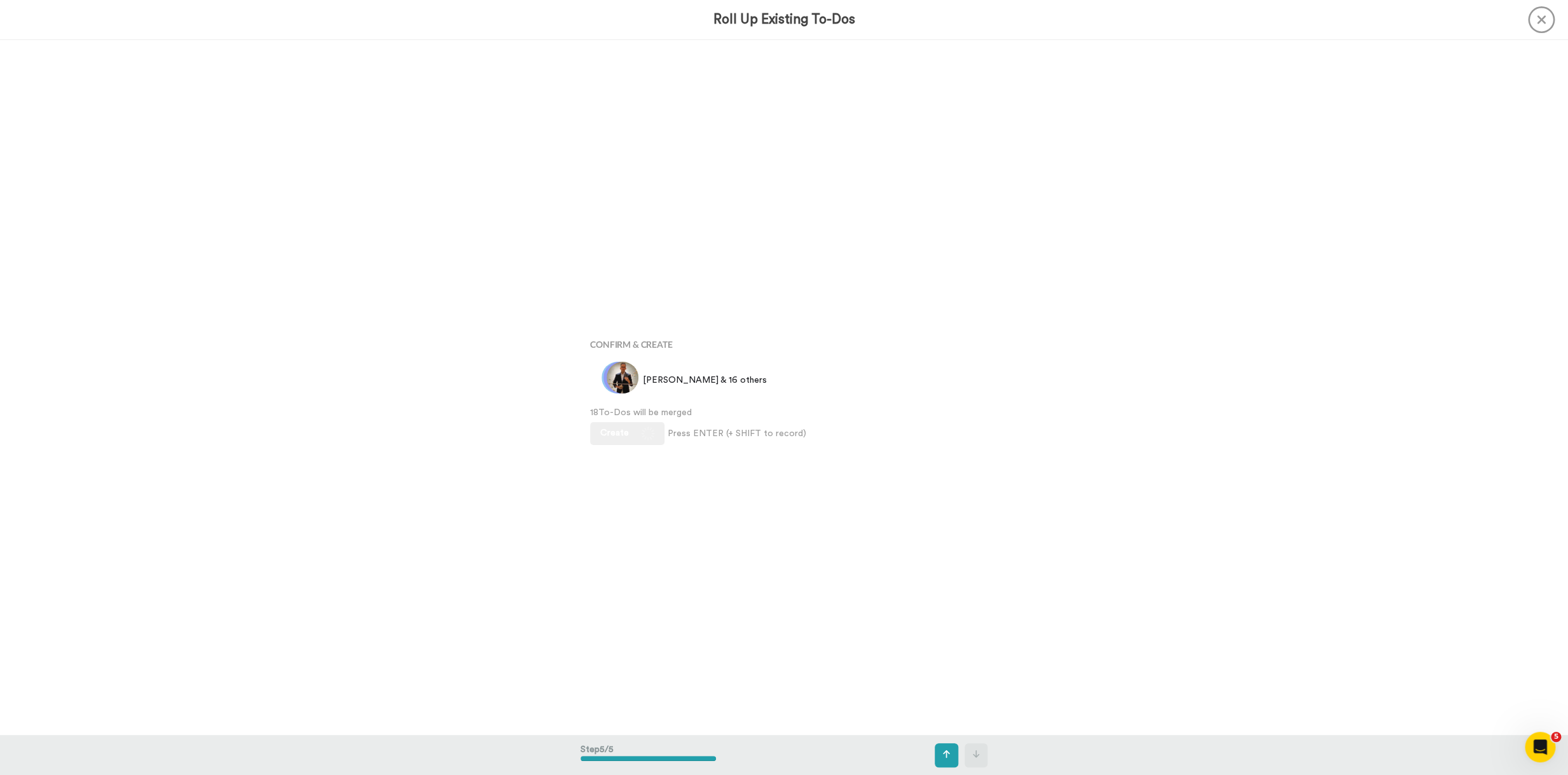
scroll to position [2779, 0]
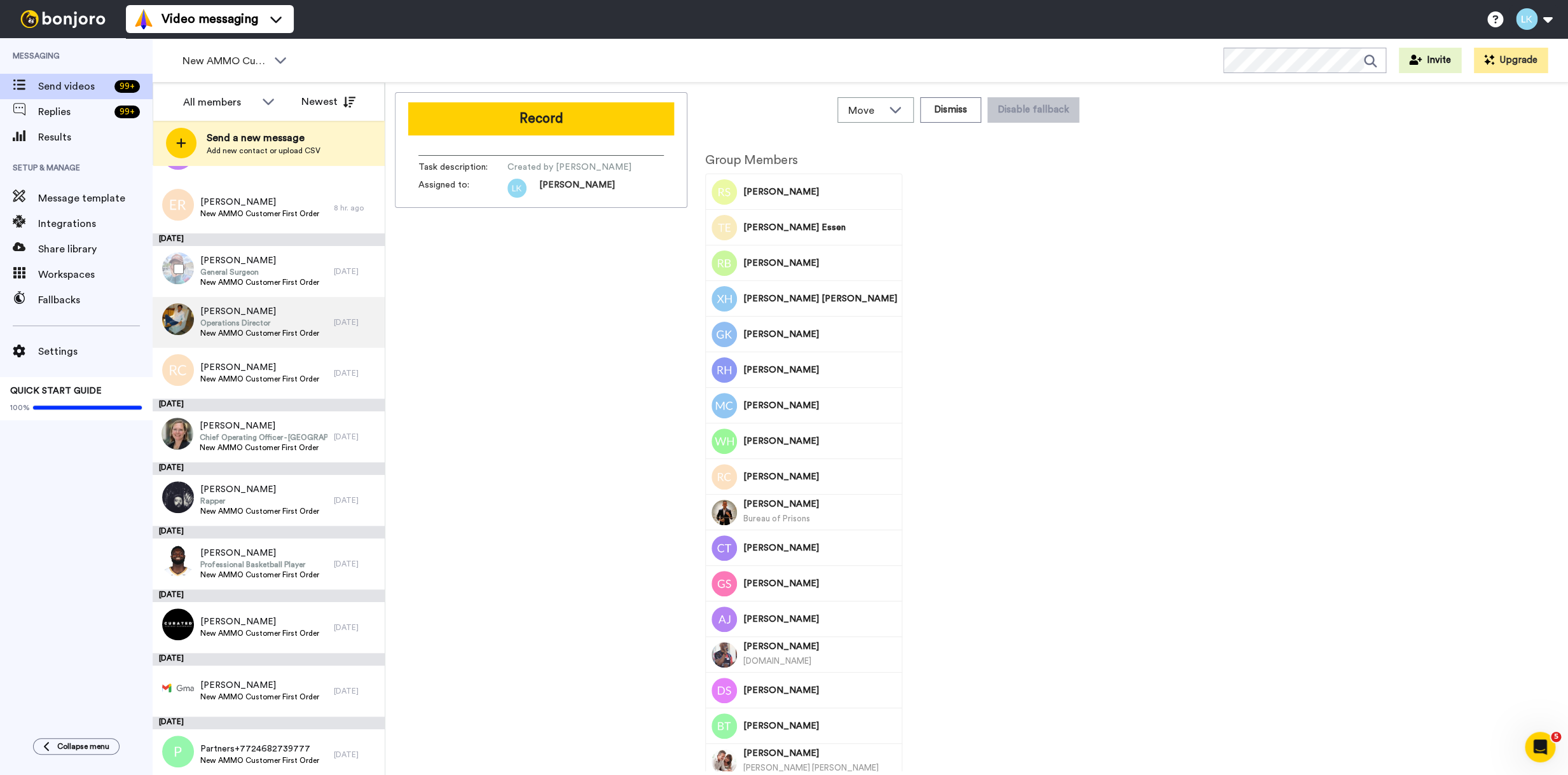
scroll to position [676, 0]
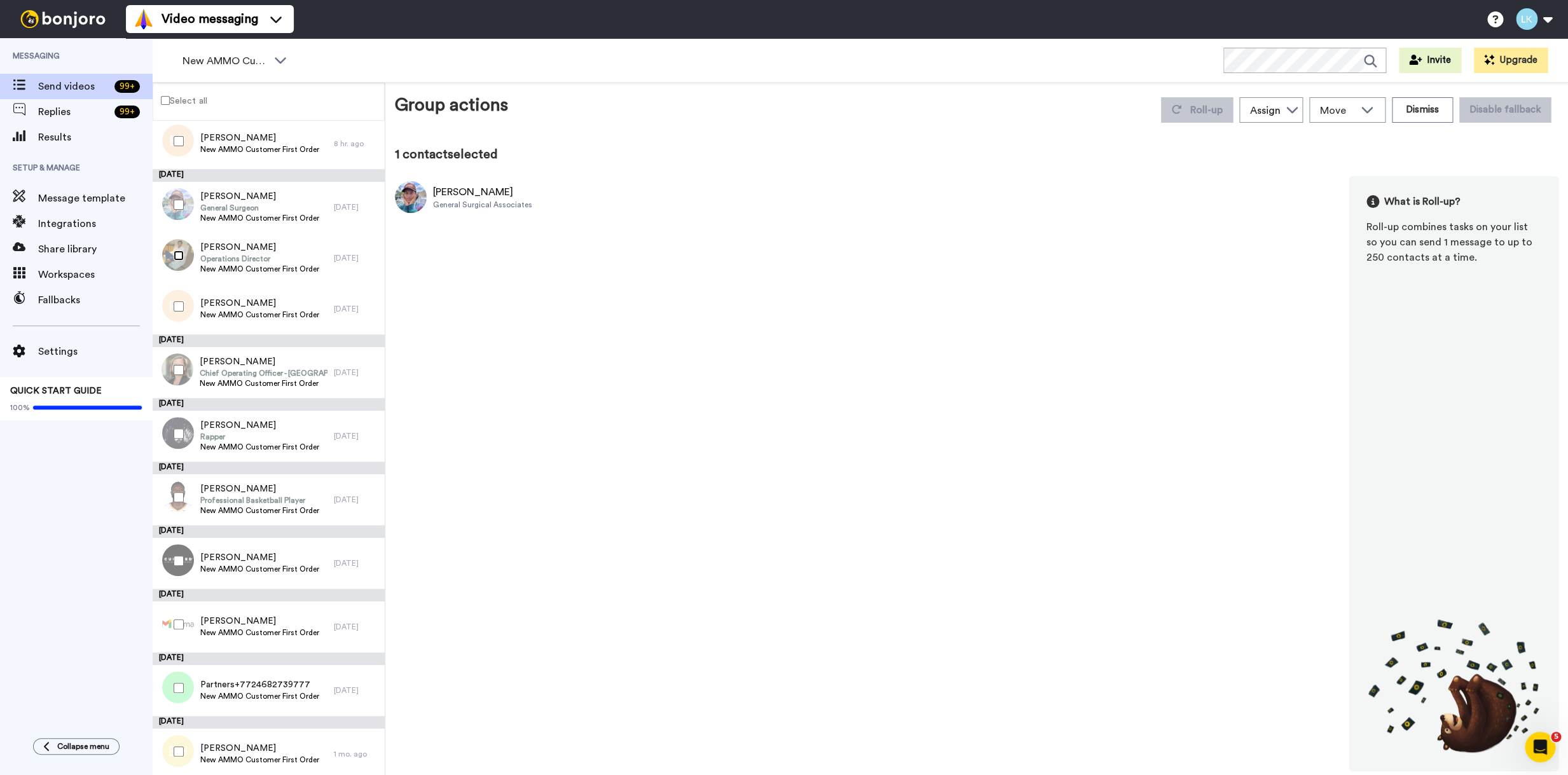
click at [177, 261] on div at bounding box center [176, 256] width 46 height 44
click at [1204, 113] on span "Roll-up" at bounding box center [1206, 110] width 32 height 10
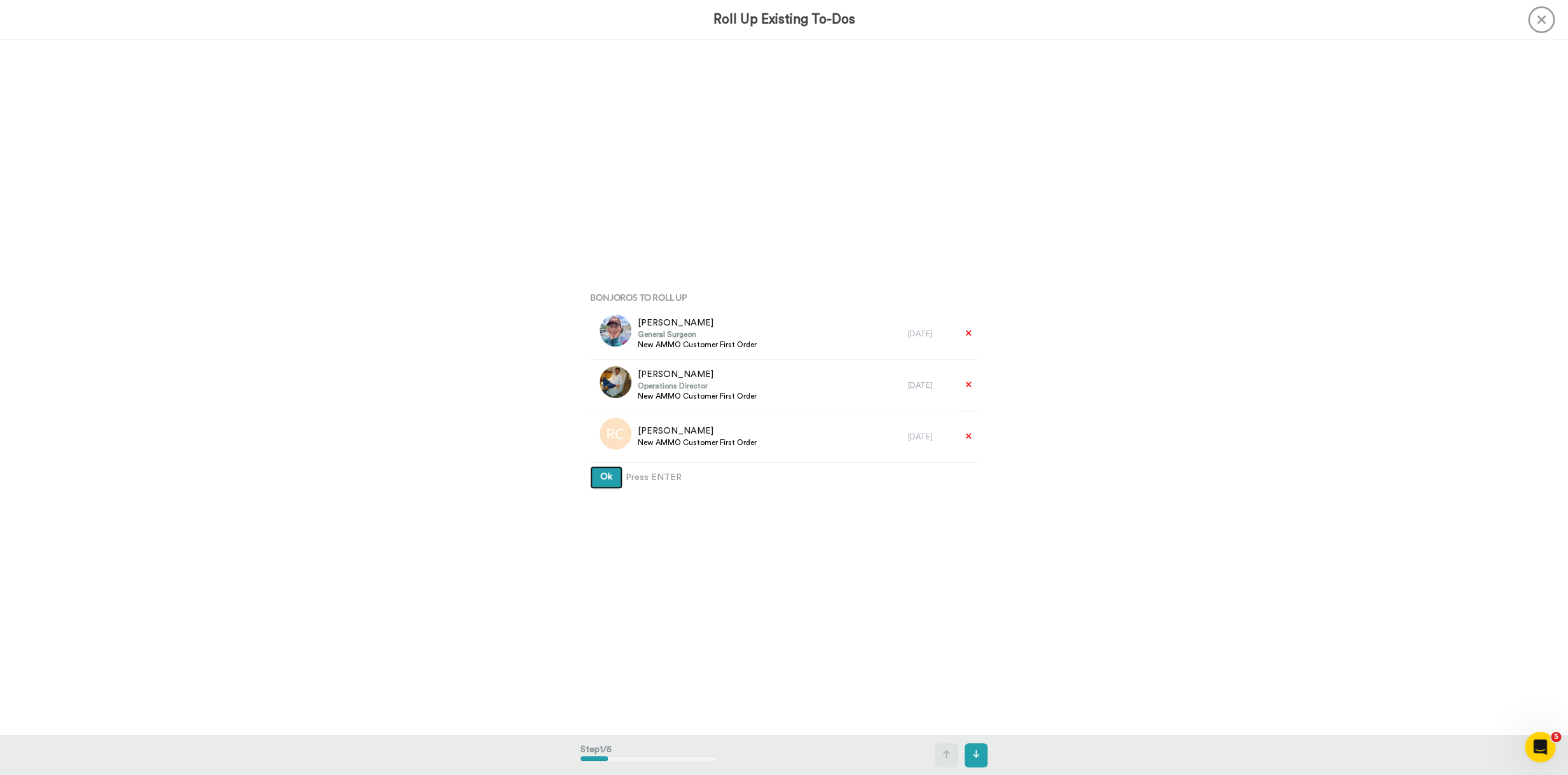
click at [612, 482] on button "Ok" at bounding box center [606, 477] width 32 height 23
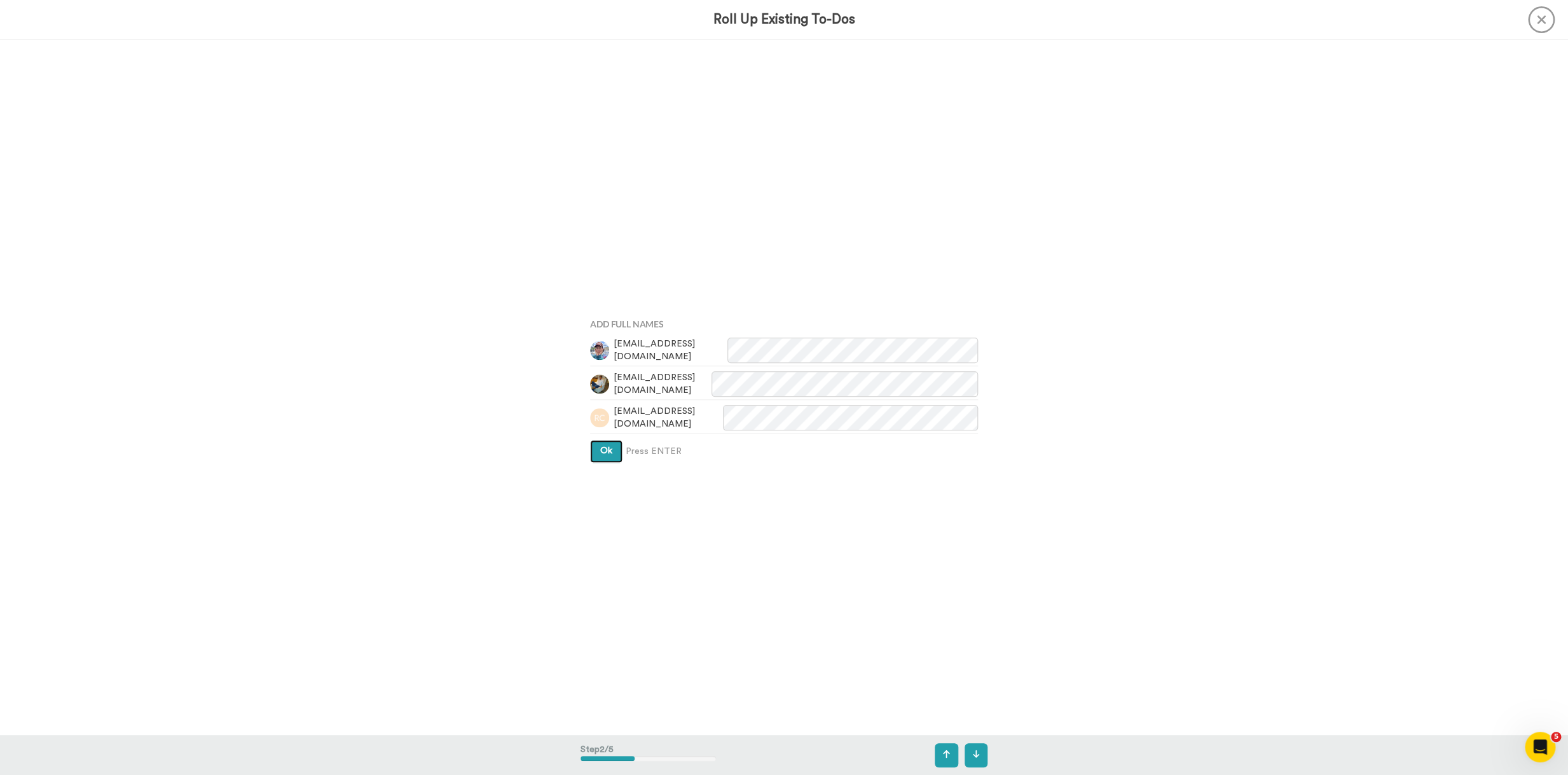
click at [604, 461] on button "Ok" at bounding box center [606, 451] width 32 height 23
click at [604, 426] on span "Ok" at bounding box center [606, 422] width 12 height 9
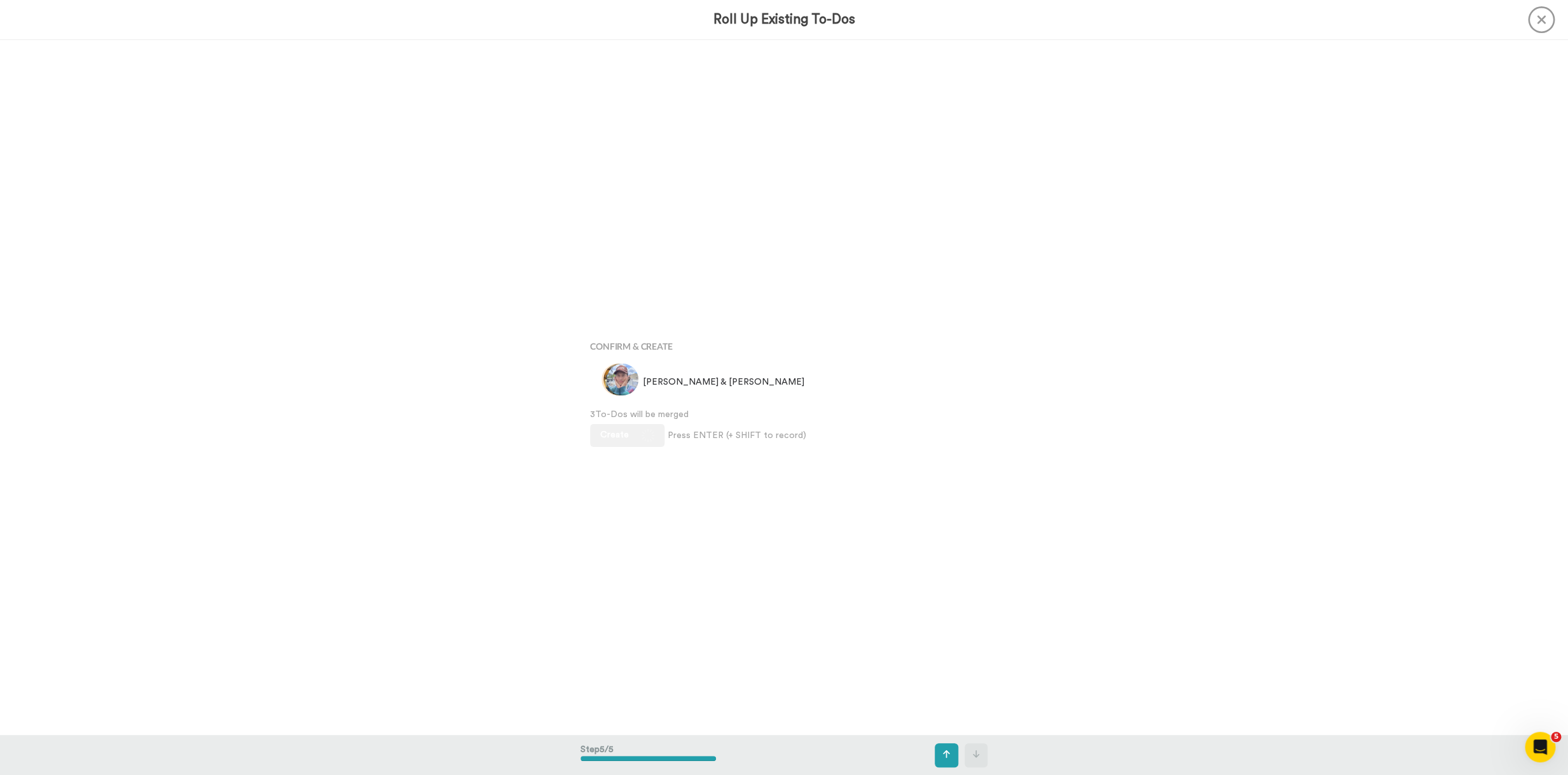
scroll to position [2779, 0]
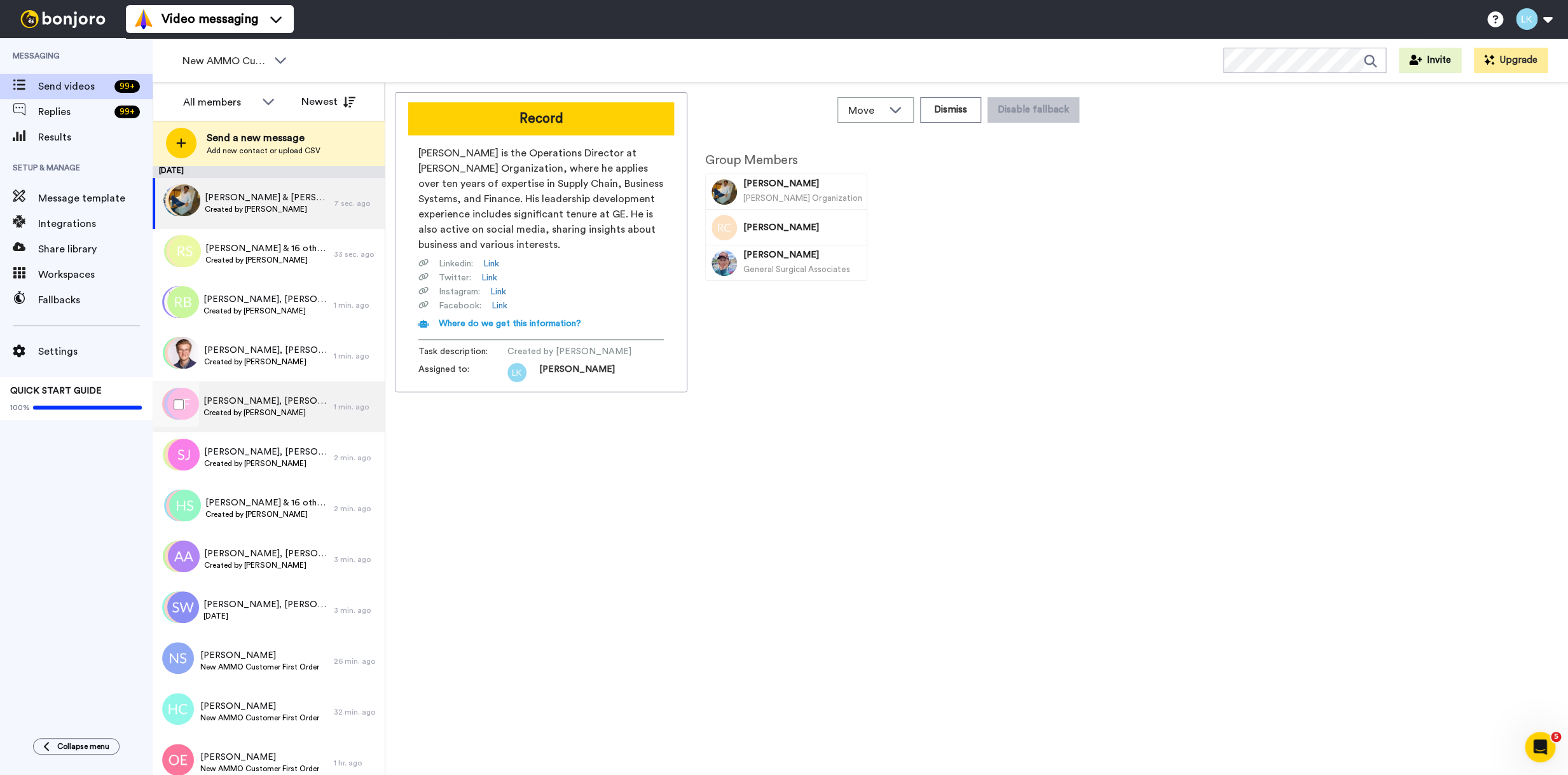
scroll to position [4, 0]
